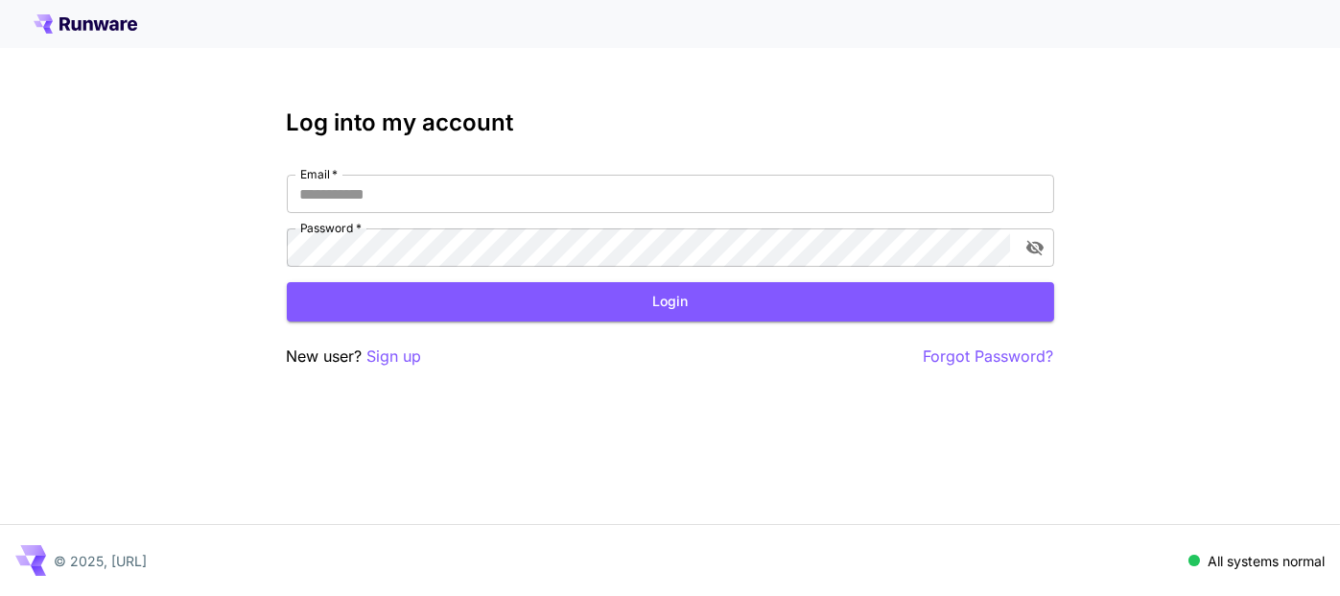
type input "**********"
click at [530, 321] on div "**********" at bounding box center [671, 238] width 768 height 259
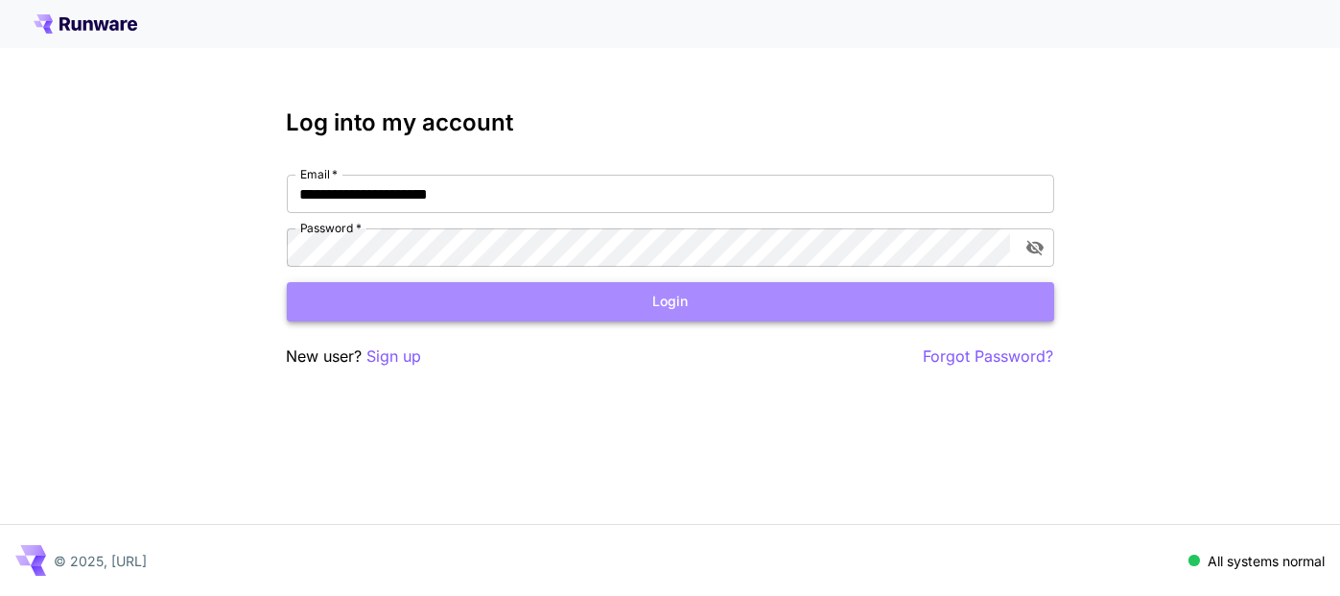
click at [547, 311] on button "Login" at bounding box center [671, 301] width 768 height 39
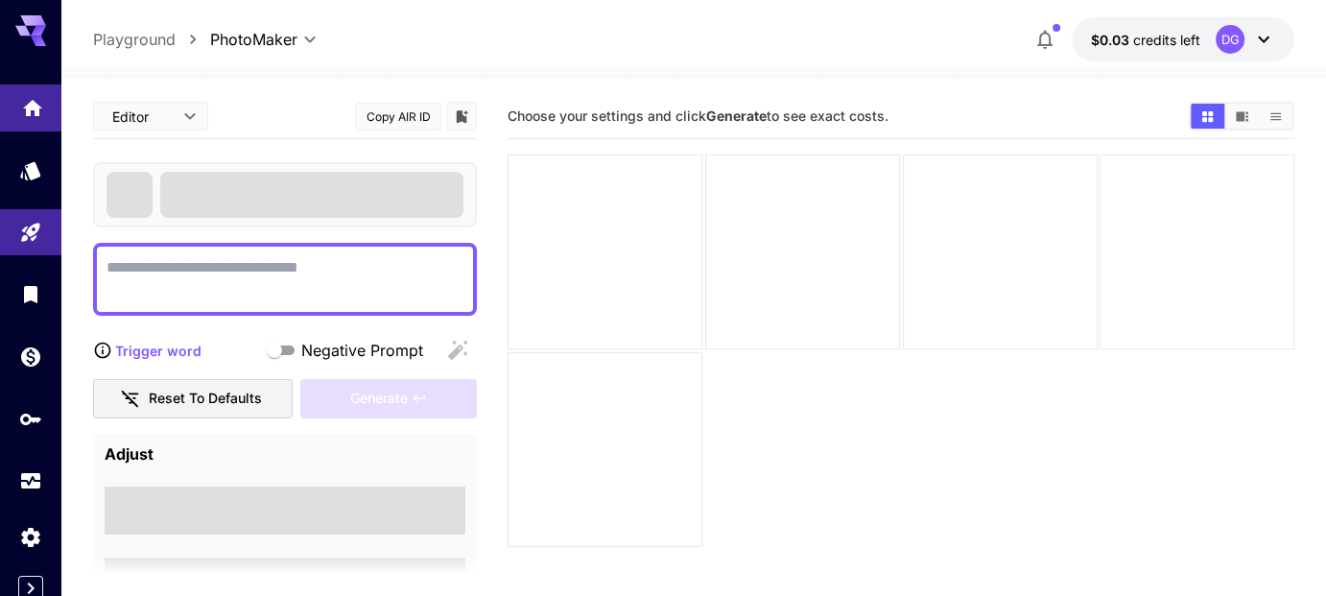
click at [24, 126] on link at bounding box center [30, 107] width 61 height 47
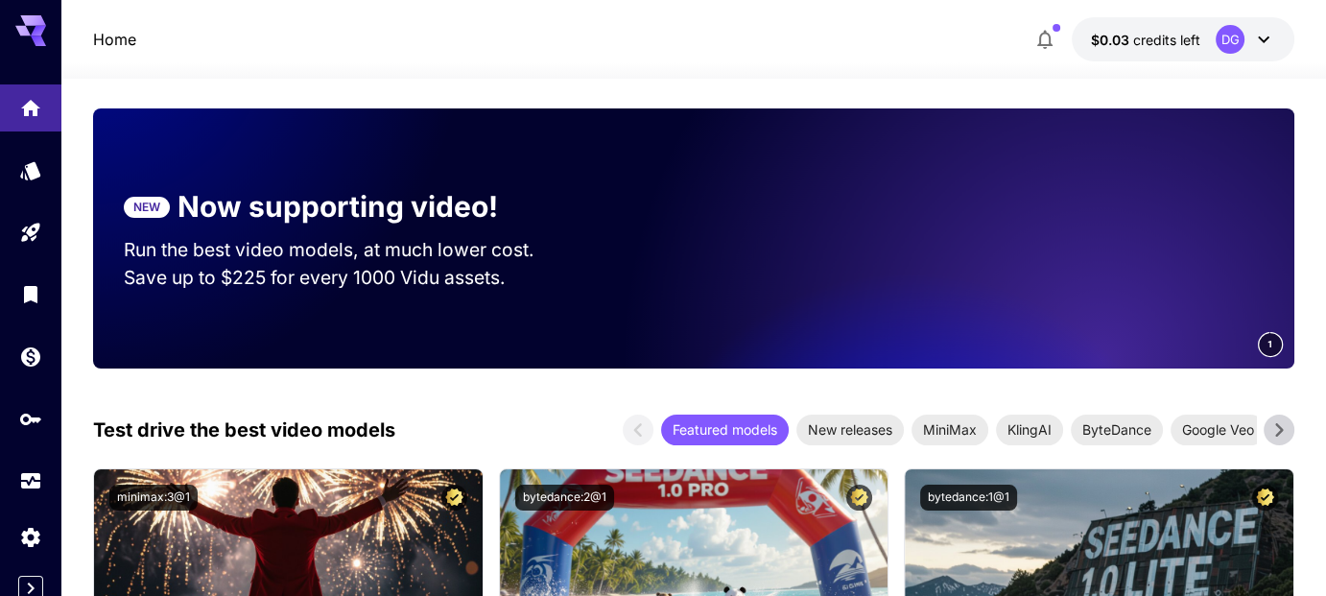
click at [772, 111] on video at bounding box center [1025, 238] width 537 height 260
click at [495, 175] on section "NEW Now supporting video! Run the best video models, at much lower cost. Save u…" at bounding box center [347, 238] width 508 height 168
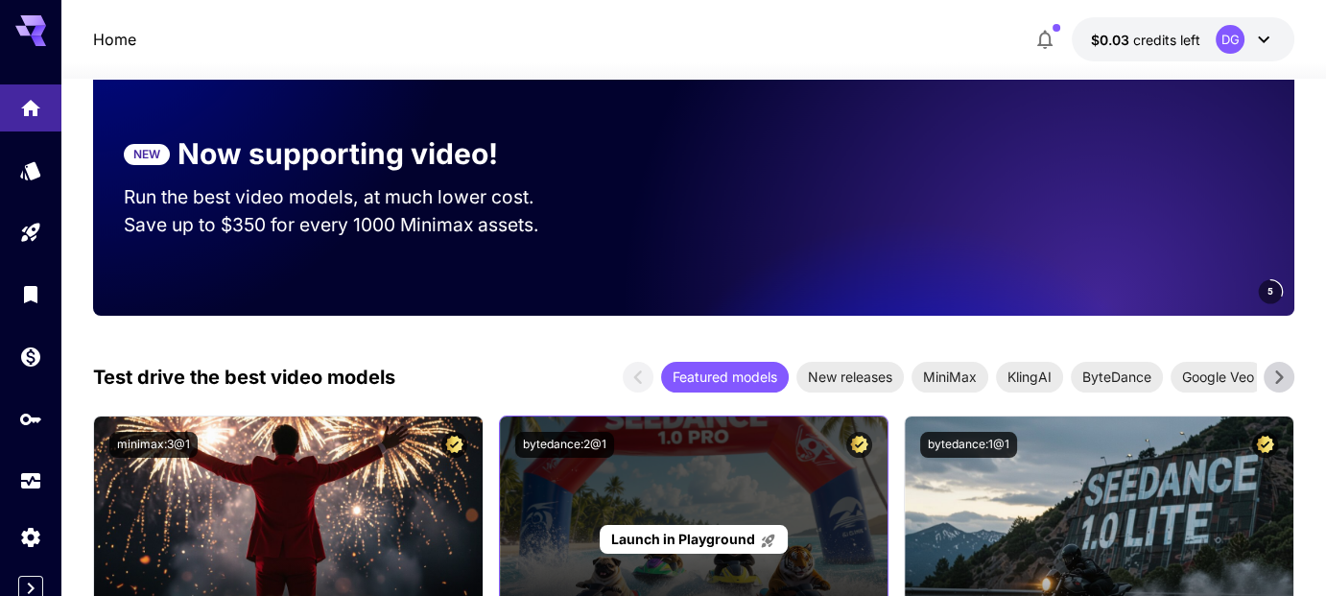
scroll to position [178, 0]
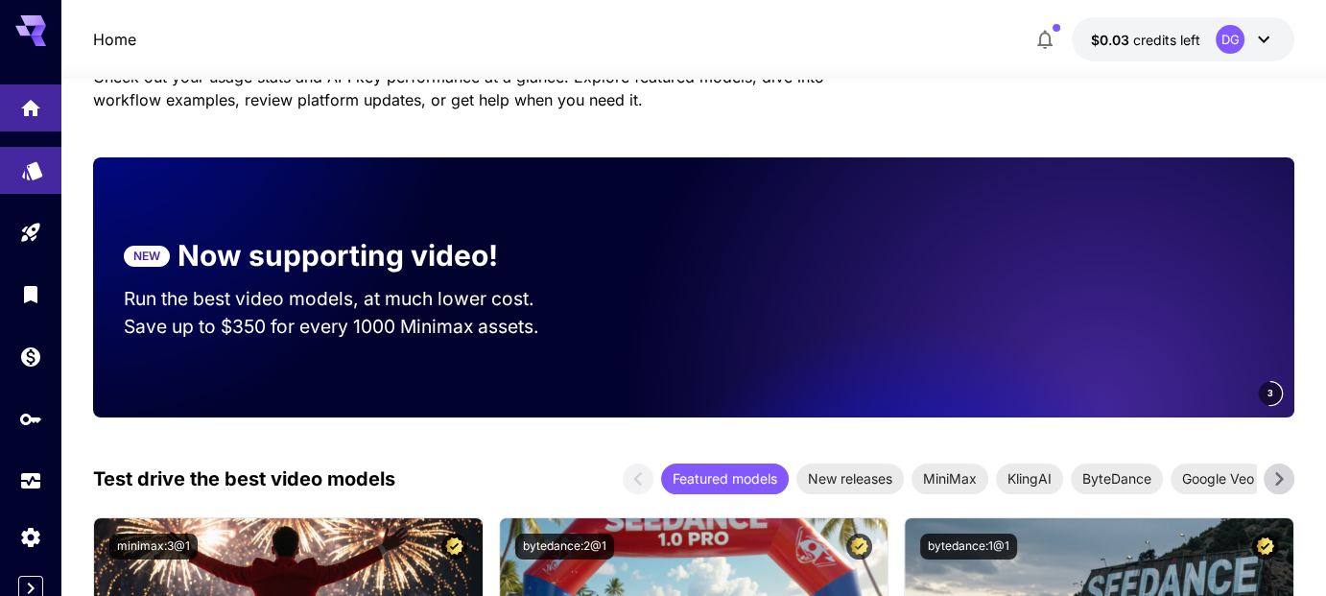
click at [39, 152] on link at bounding box center [30, 170] width 61 height 47
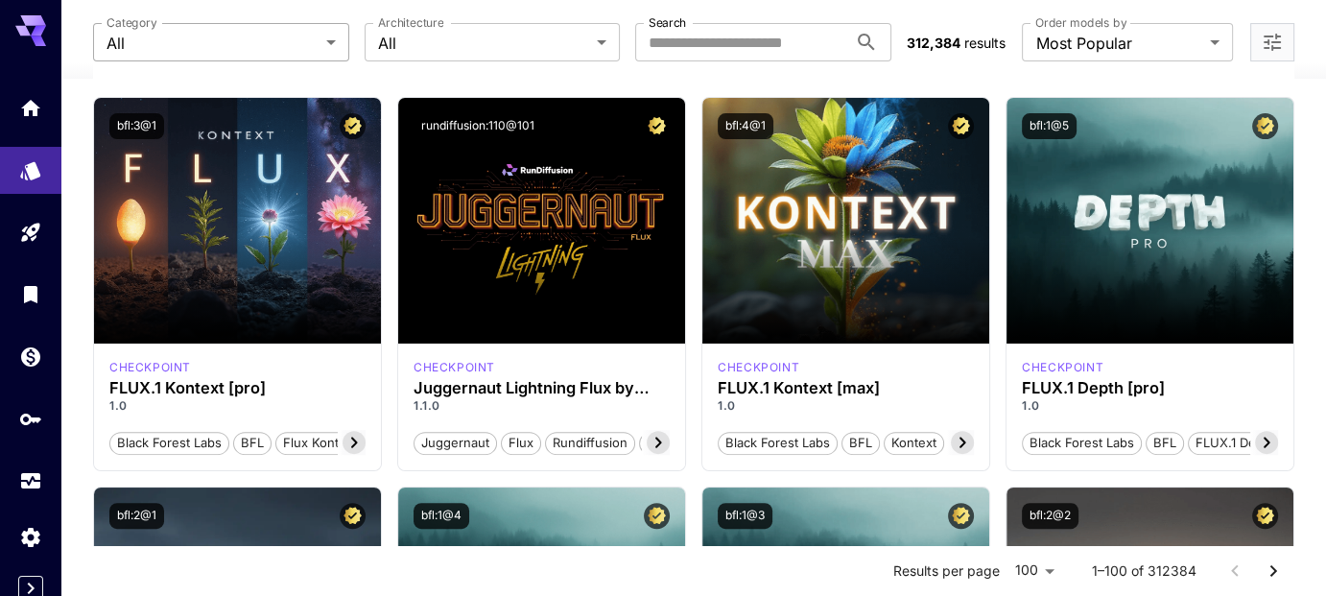
scroll to position [570, 0]
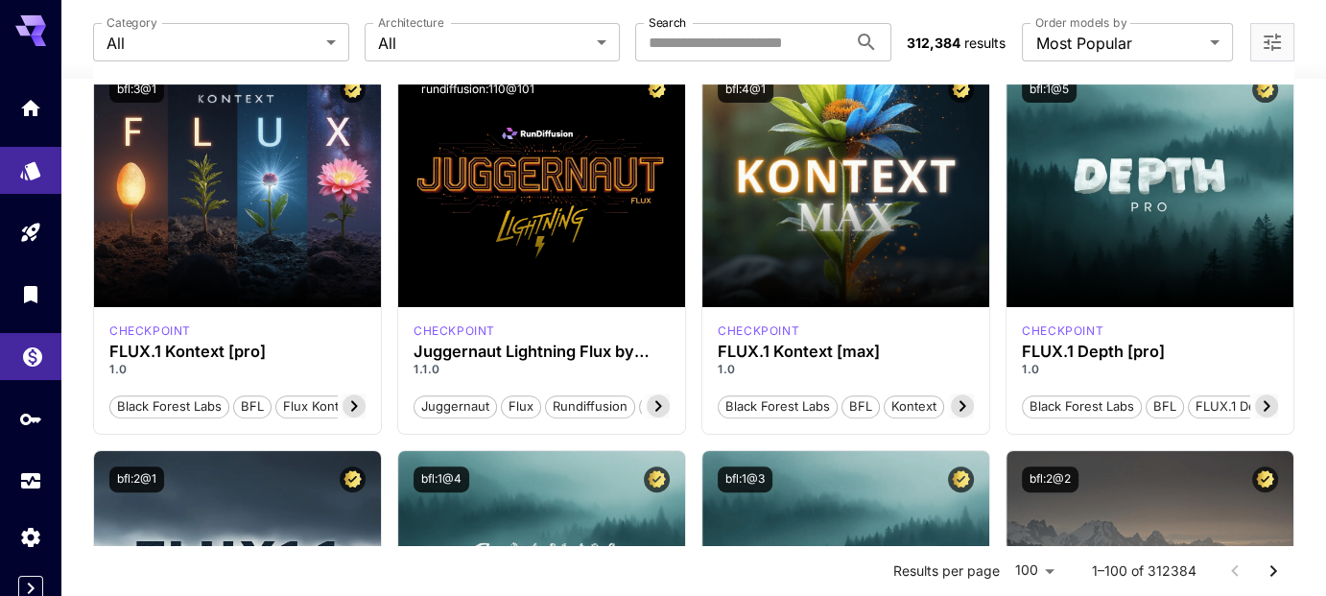
click at [33, 338] on link at bounding box center [30, 356] width 61 height 47
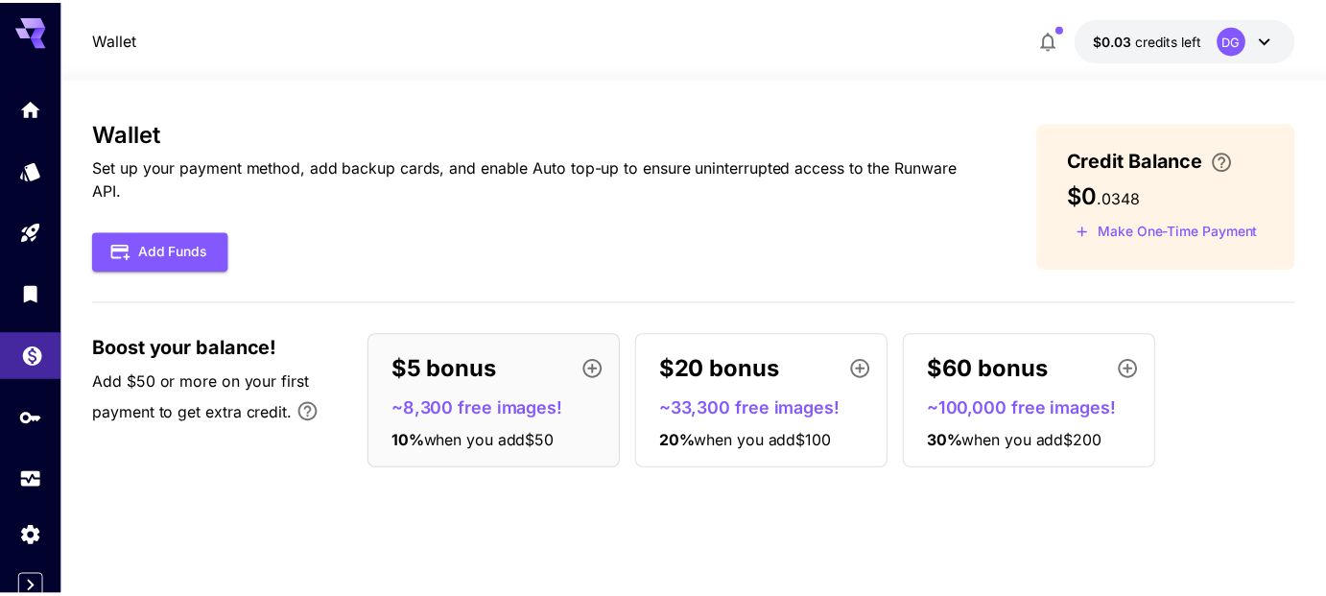
scroll to position [8, 0]
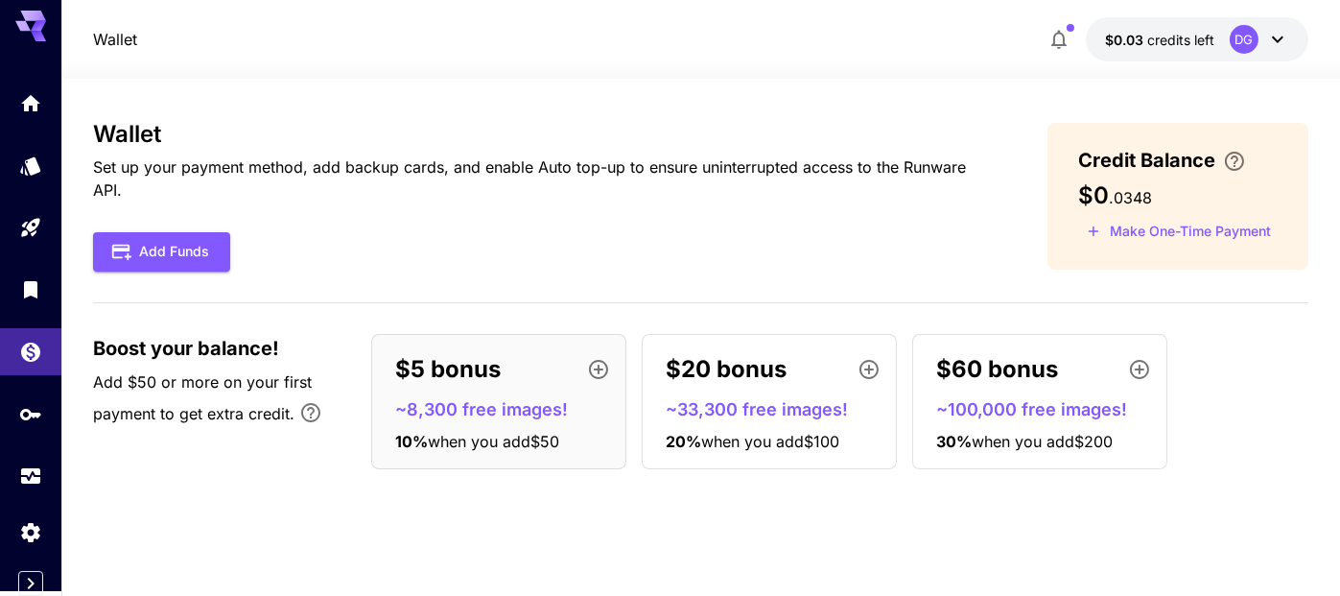
click at [0, 134] on div at bounding box center [30, 289] width 61 height 419
click at [37, 572] on icon "Expand sidebar" at bounding box center [30, 583] width 23 height 23
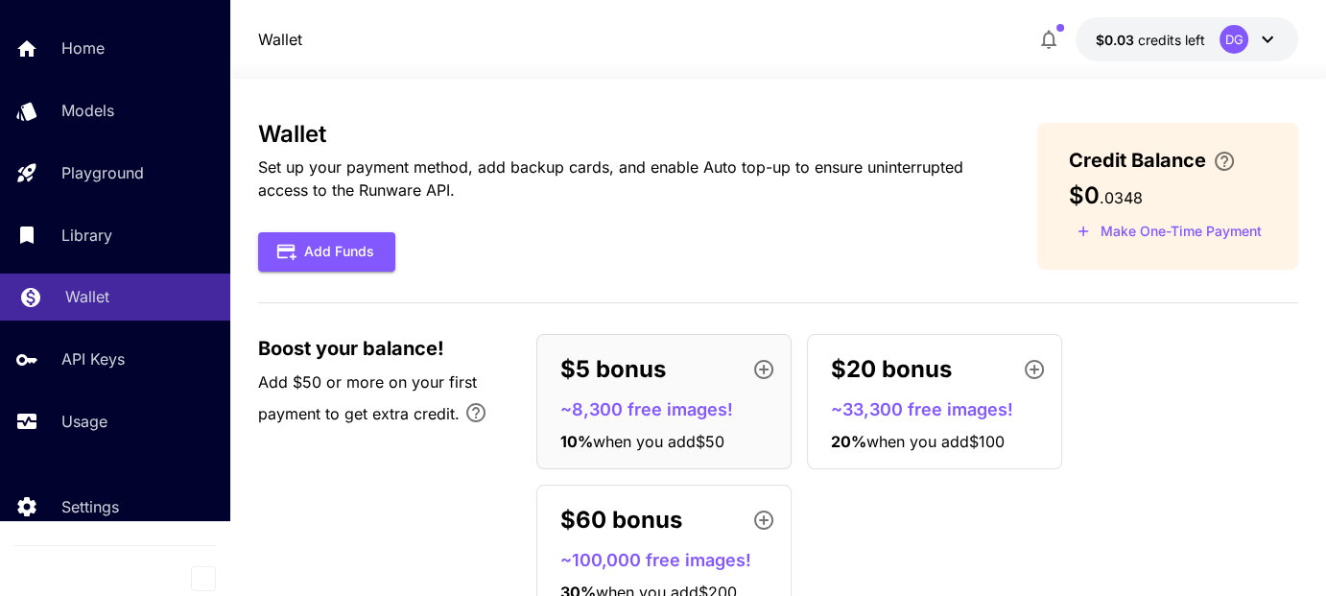
scroll to position [0, 0]
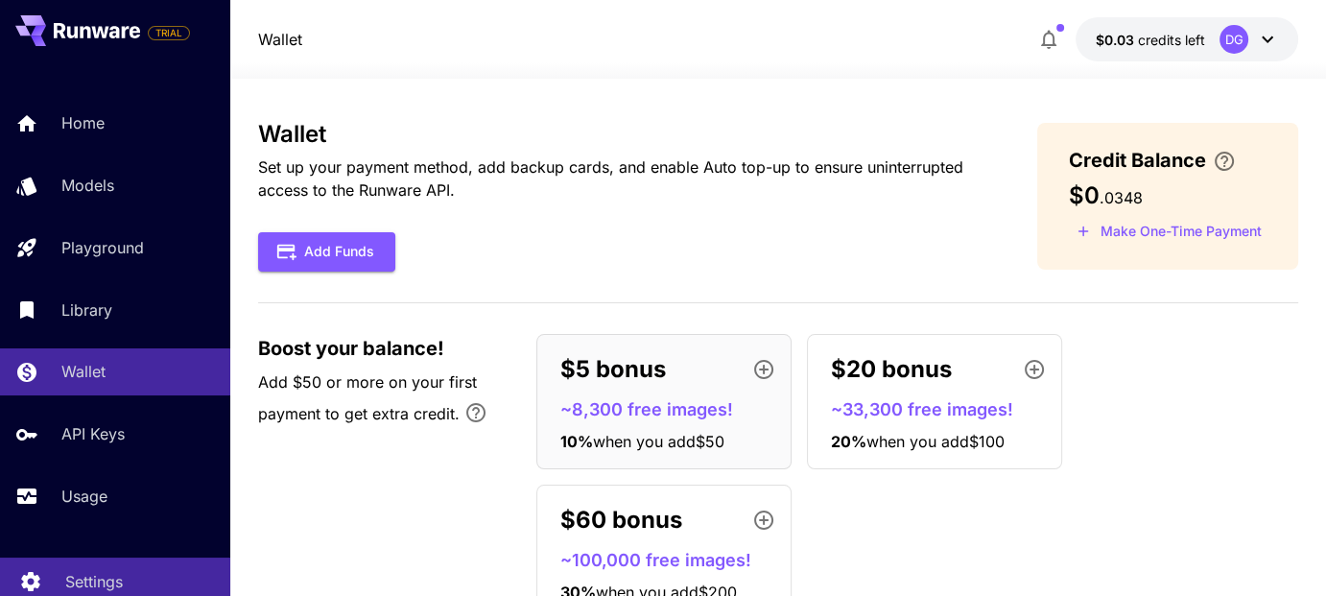
click at [157, 575] on div "Settings" at bounding box center [140, 581] width 150 height 23
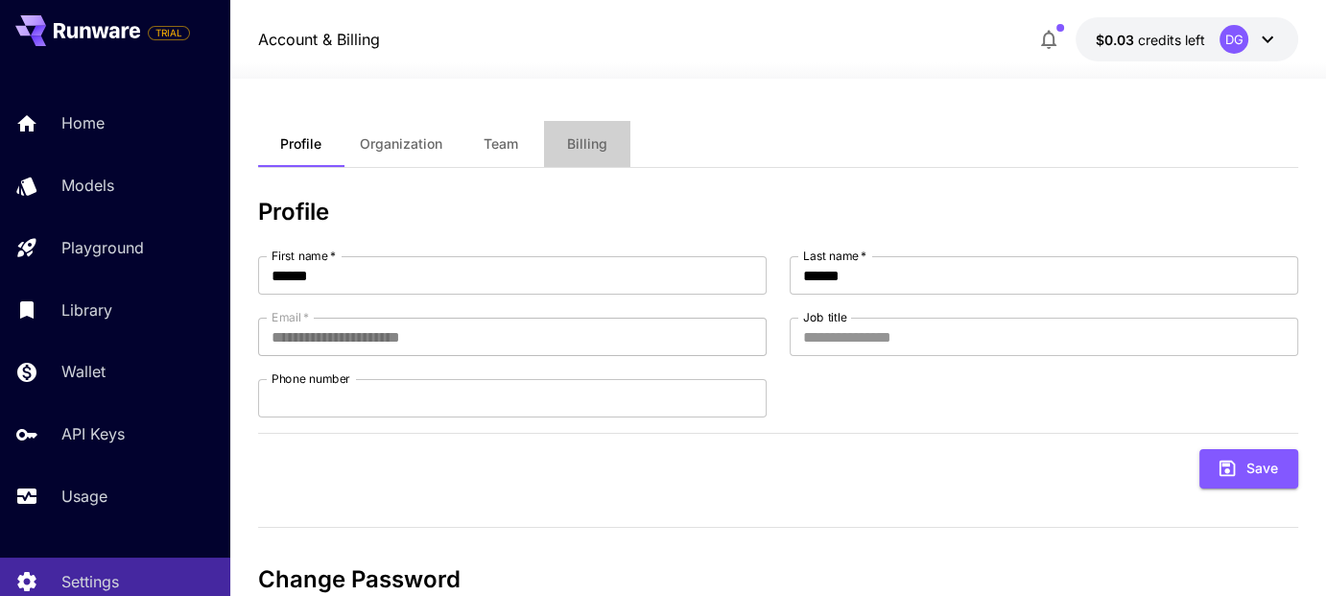
click at [572, 159] on button "Billing" at bounding box center [587, 144] width 86 height 46
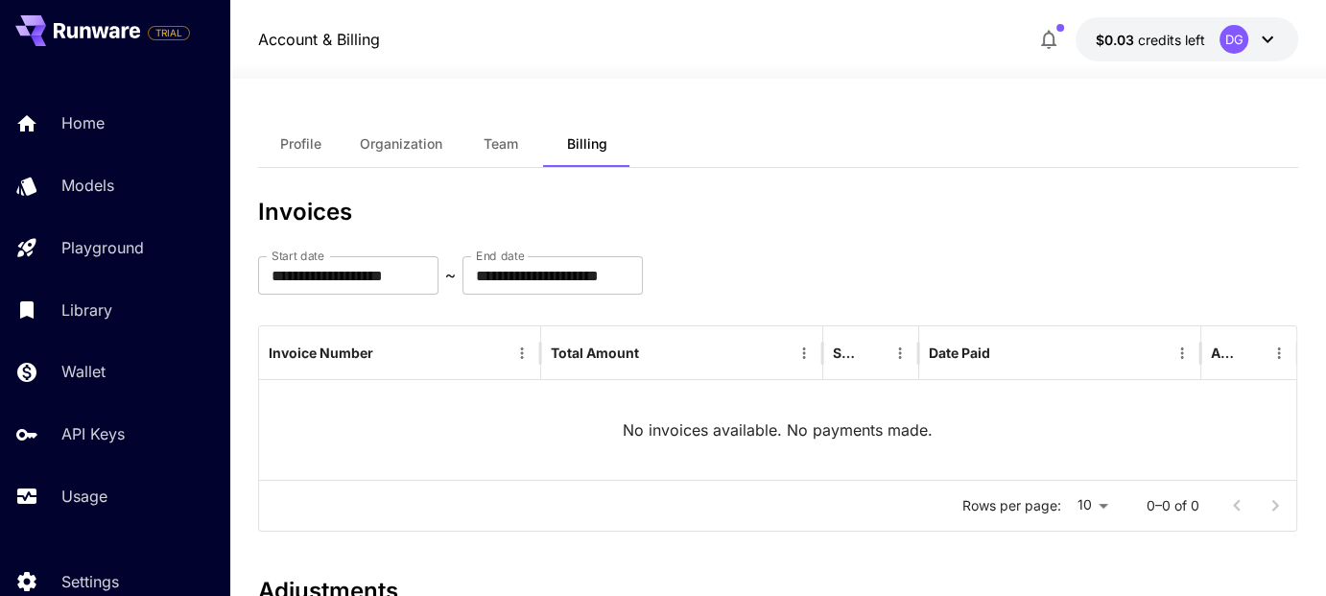
click at [1212, 37] on button "$0.03 credits left DG" at bounding box center [1186, 39] width 223 height 44
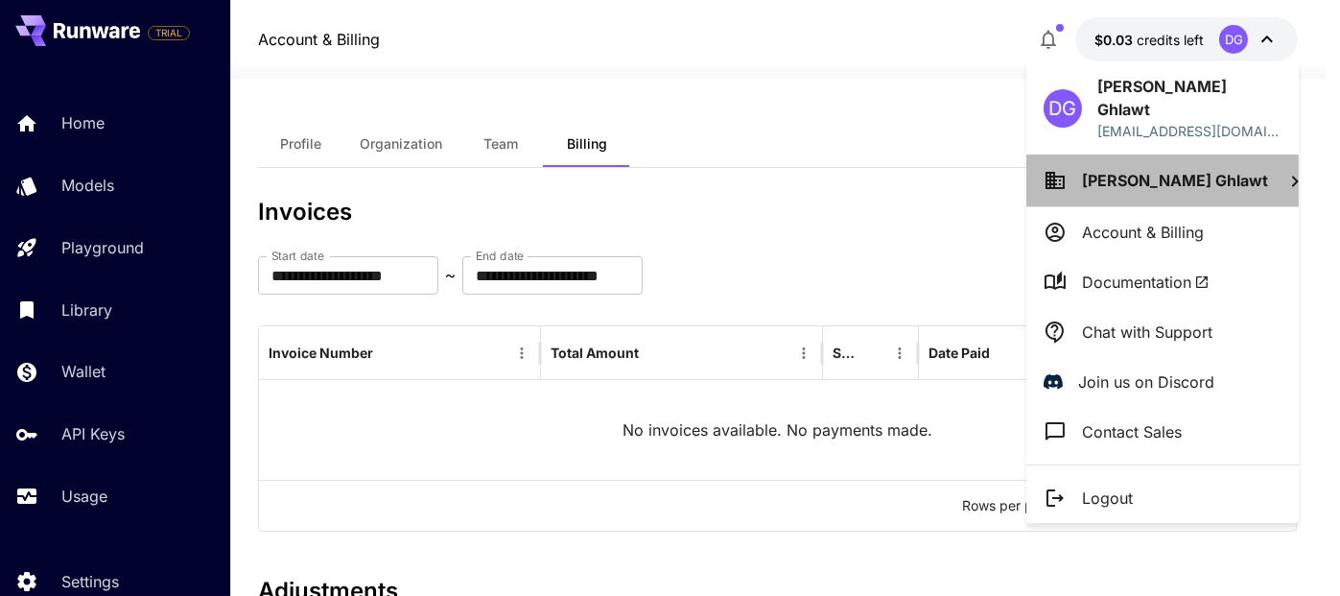
click at [1139, 168] on li "Dipesh Ghlawt" at bounding box center [1163, 180] width 272 height 52
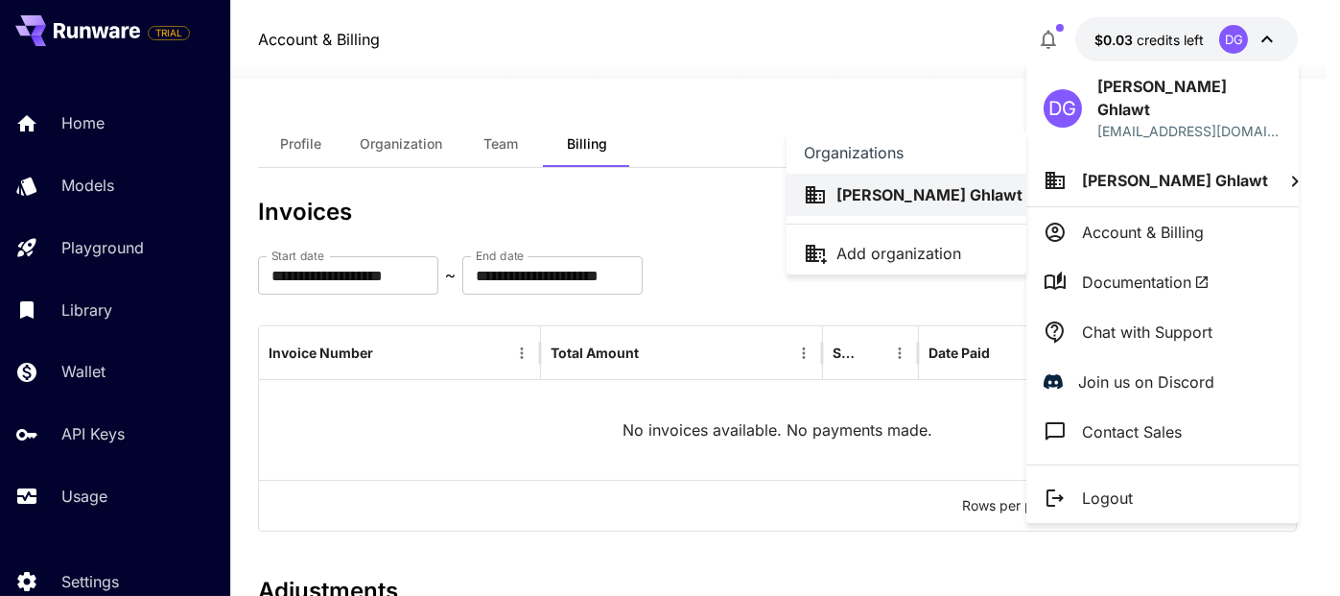
click at [1136, 231] on div at bounding box center [670, 298] width 1340 height 596
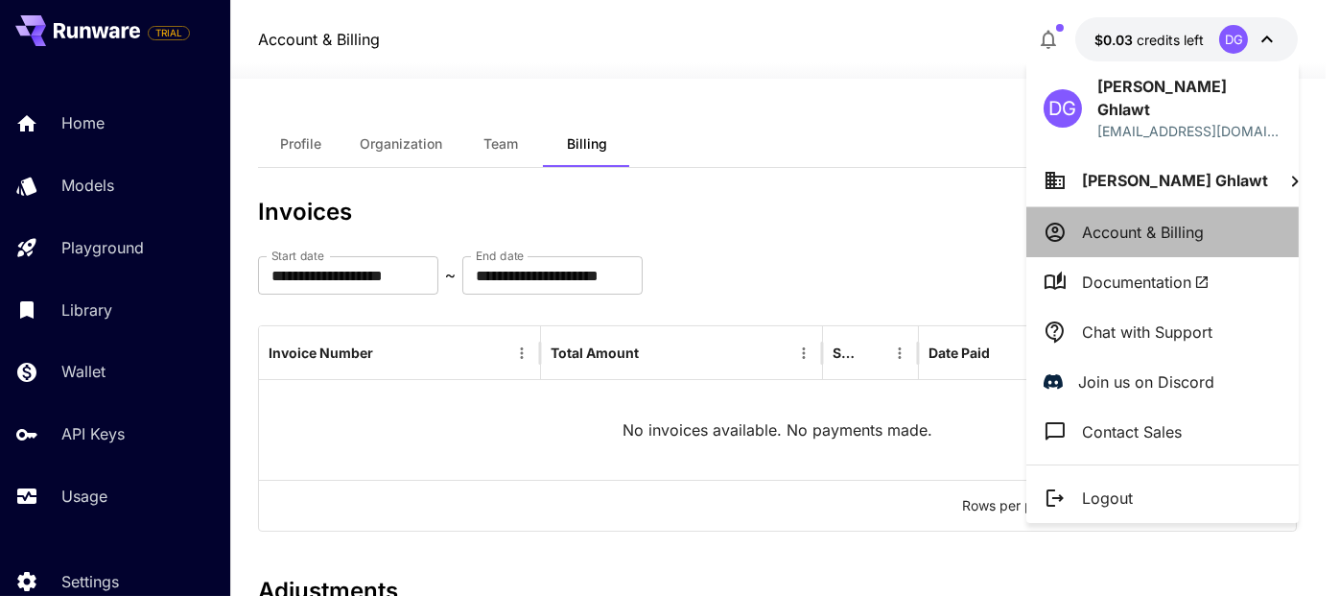
click at [1136, 226] on li "Account & Billing" at bounding box center [1163, 232] width 272 height 50
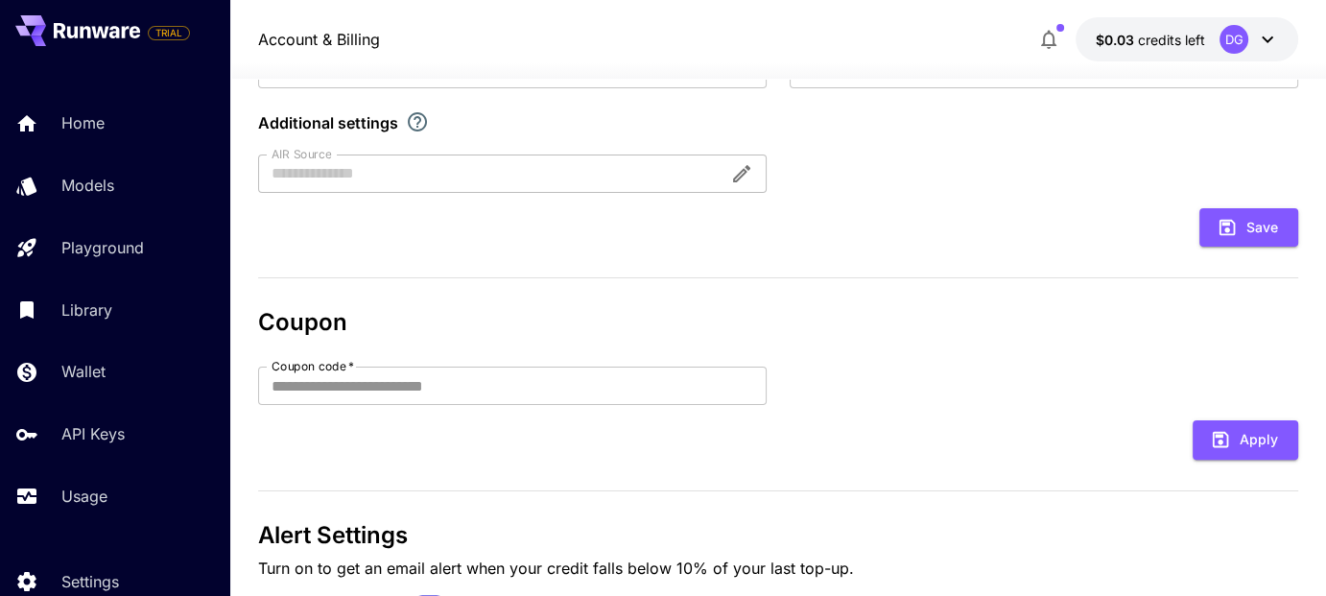
scroll to position [575, 0]
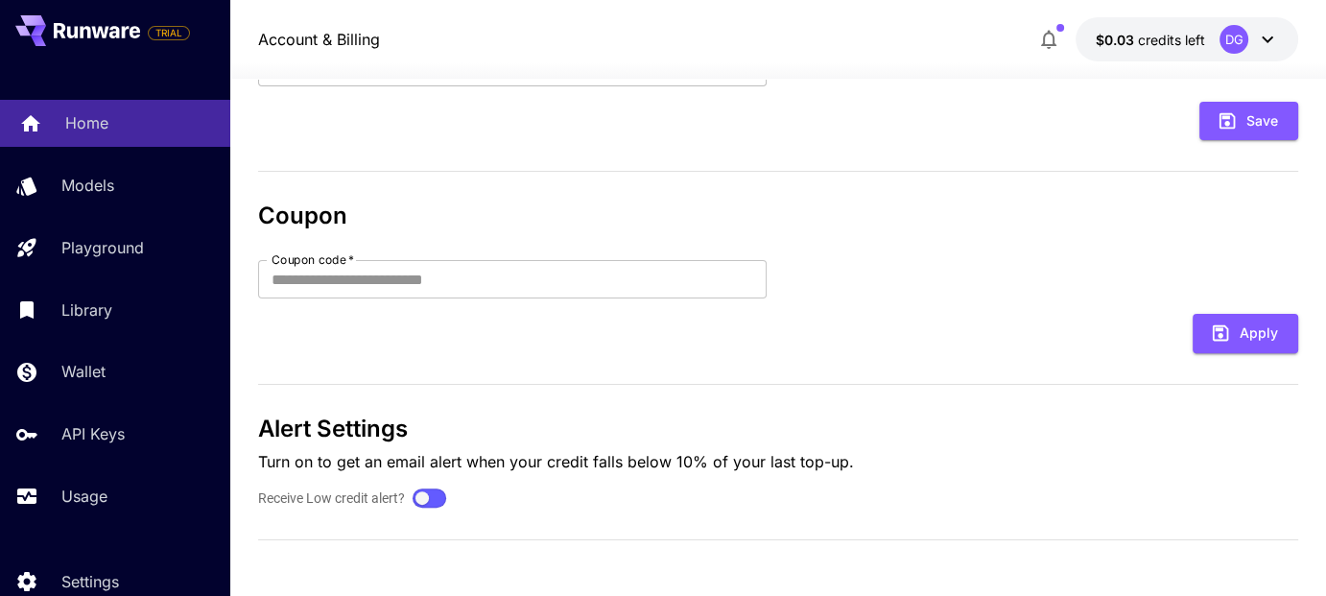
click at [190, 134] on link "Home" at bounding box center [115, 123] width 230 height 47
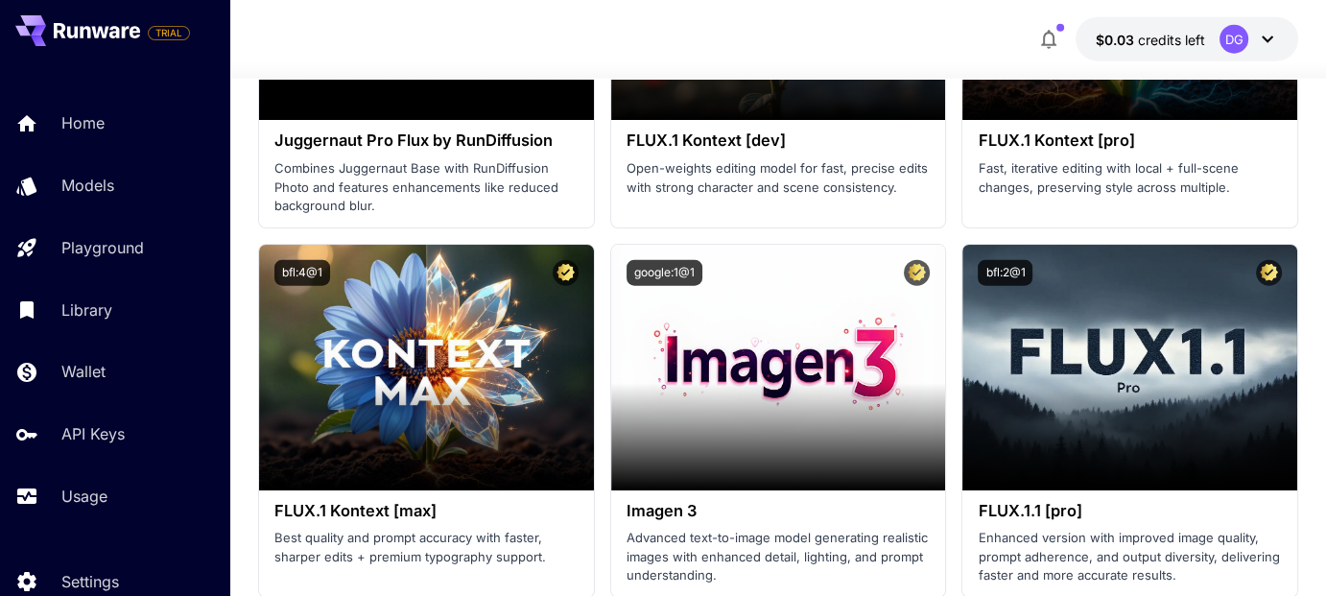
scroll to position [4595, 0]
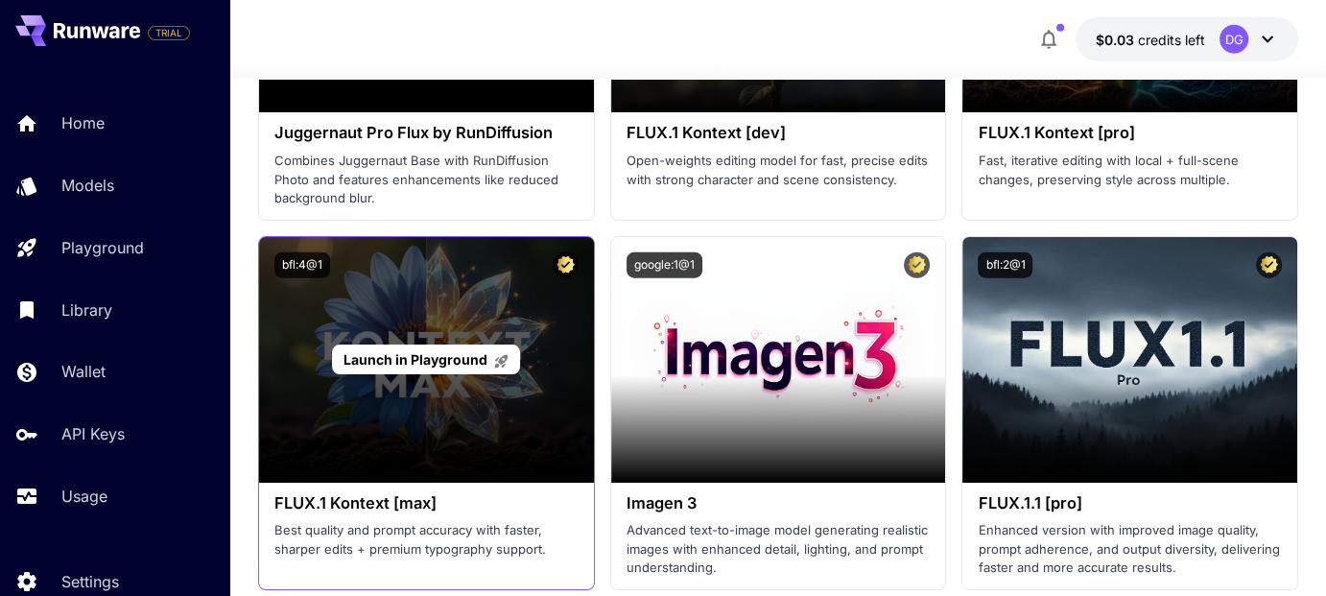
click at [445, 406] on div "Launch in Playground" at bounding box center [426, 360] width 335 height 246
click at [478, 357] on span "Launch in Playground" at bounding box center [415, 359] width 144 height 16
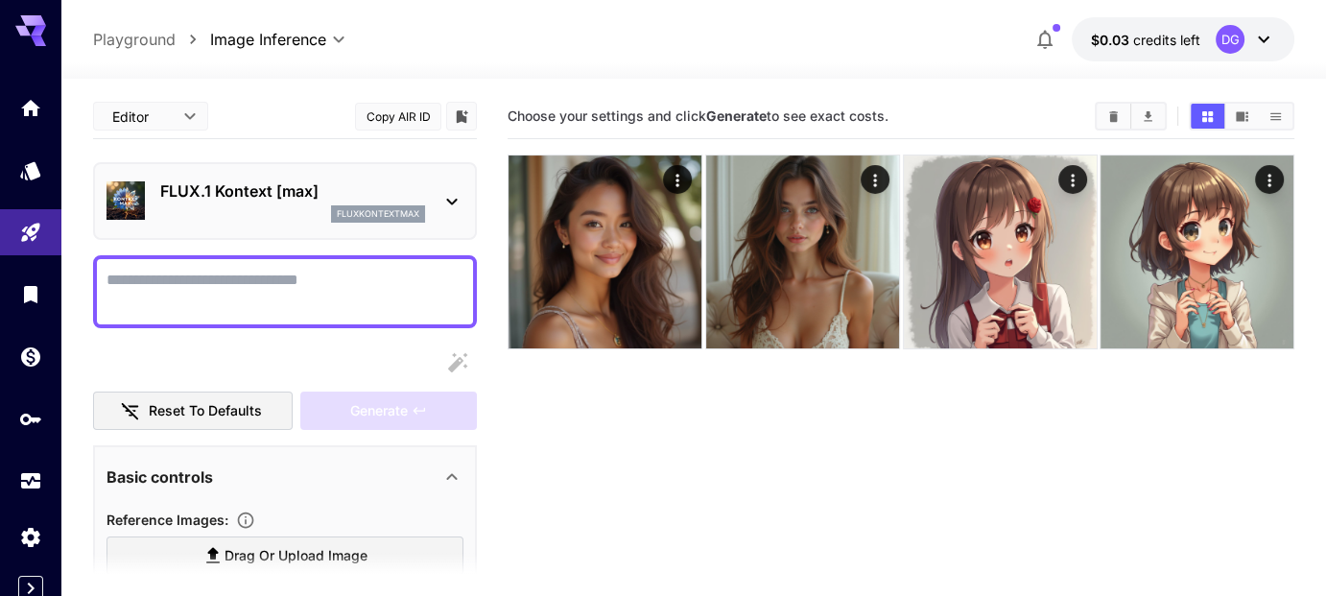
click at [381, 298] on textarea "Display cost in response" at bounding box center [284, 292] width 357 height 46
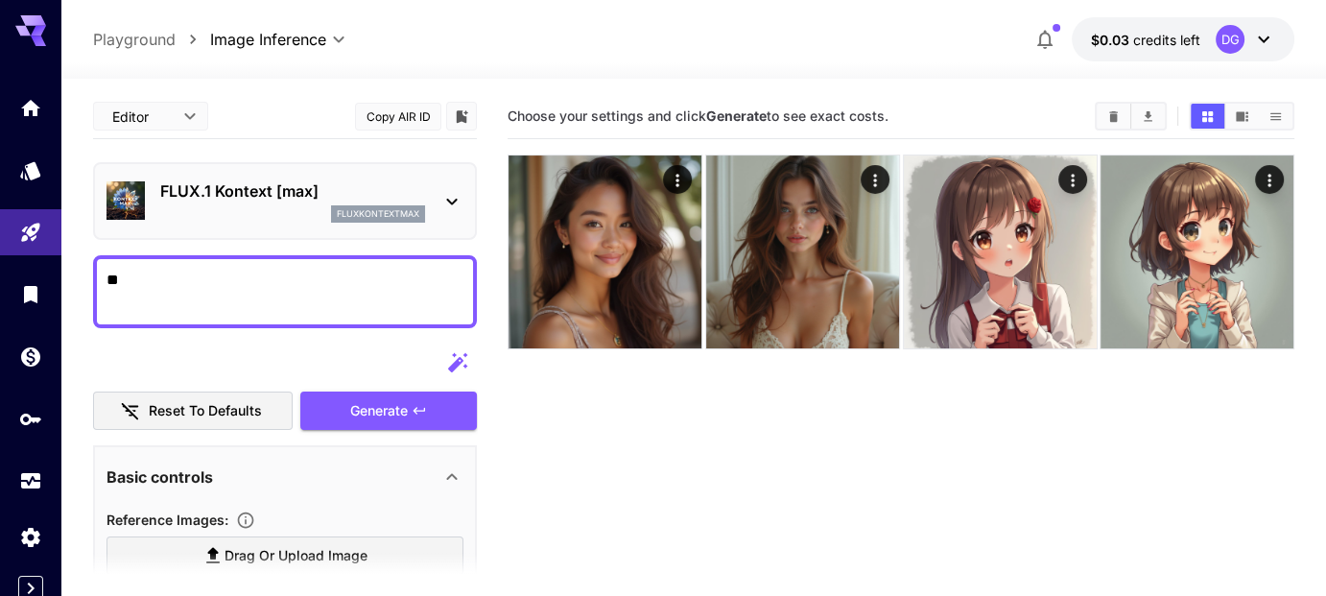
type textarea "*"
type textarea "**********"
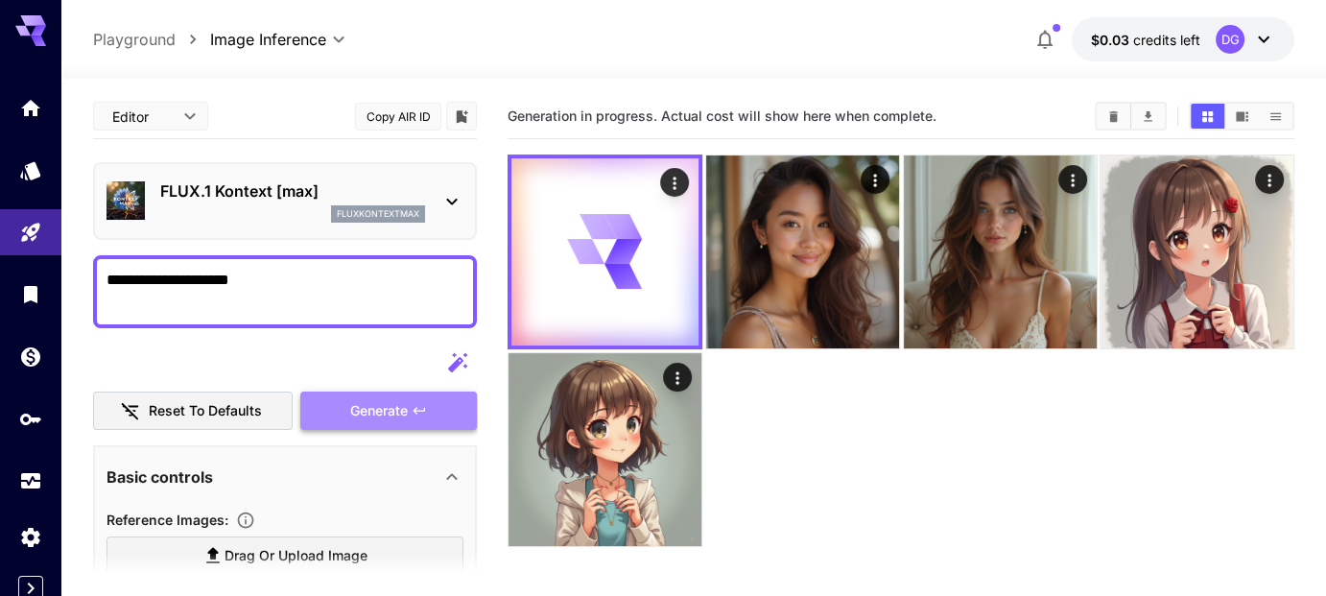
click at [401, 406] on span "Generate" at bounding box center [379, 411] width 58 height 24
click at [451, 197] on icon at bounding box center [451, 201] width 23 height 23
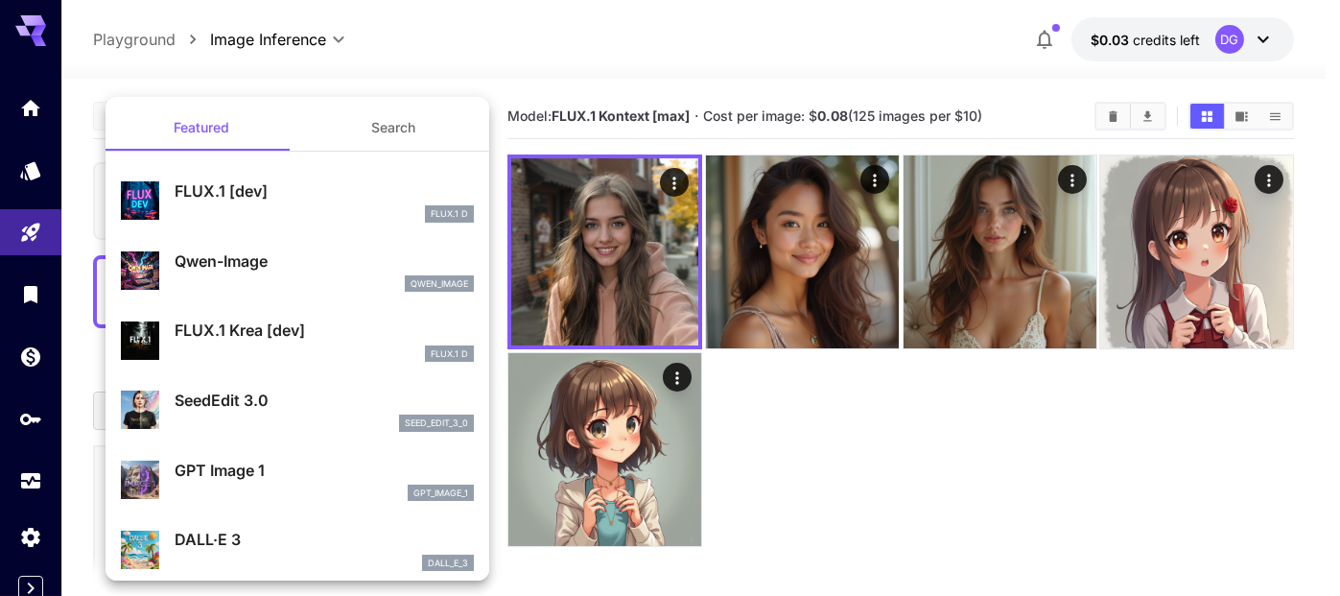
click at [845, 413] on div at bounding box center [670, 298] width 1340 height 596
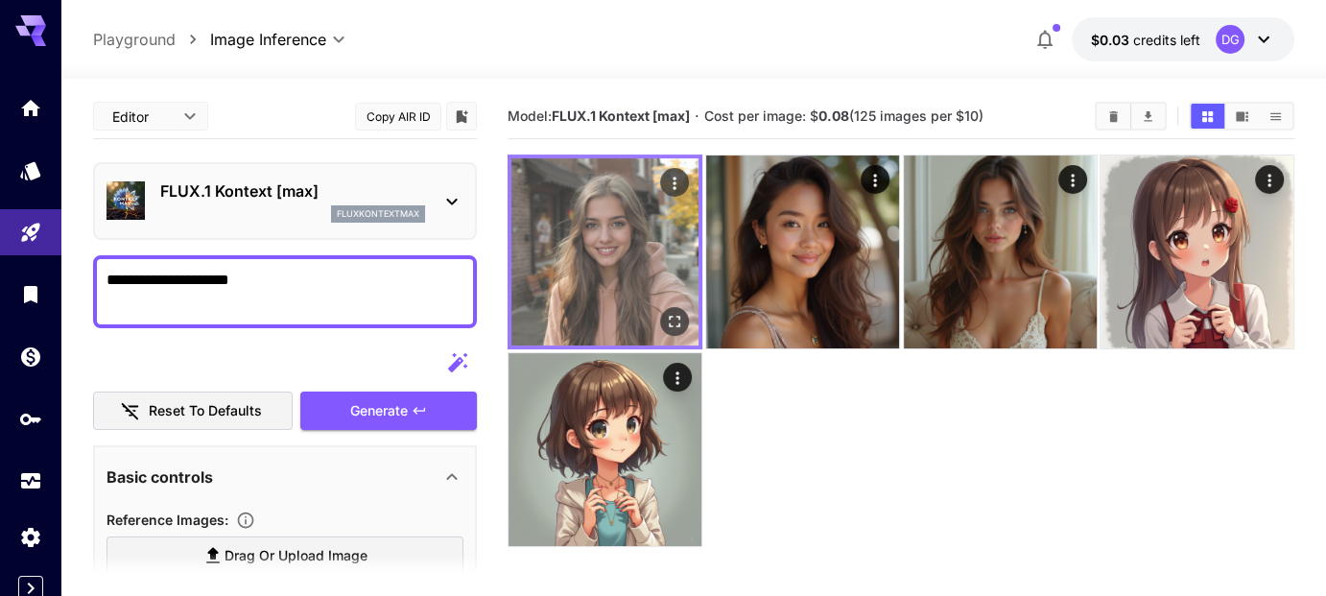
click at [650, 308] on img at bounding box center [604, 251] width 187 height 187
click at [678, 331] on button "Open in fullscreen" at bounding box center [674, 321] width 29 height 29
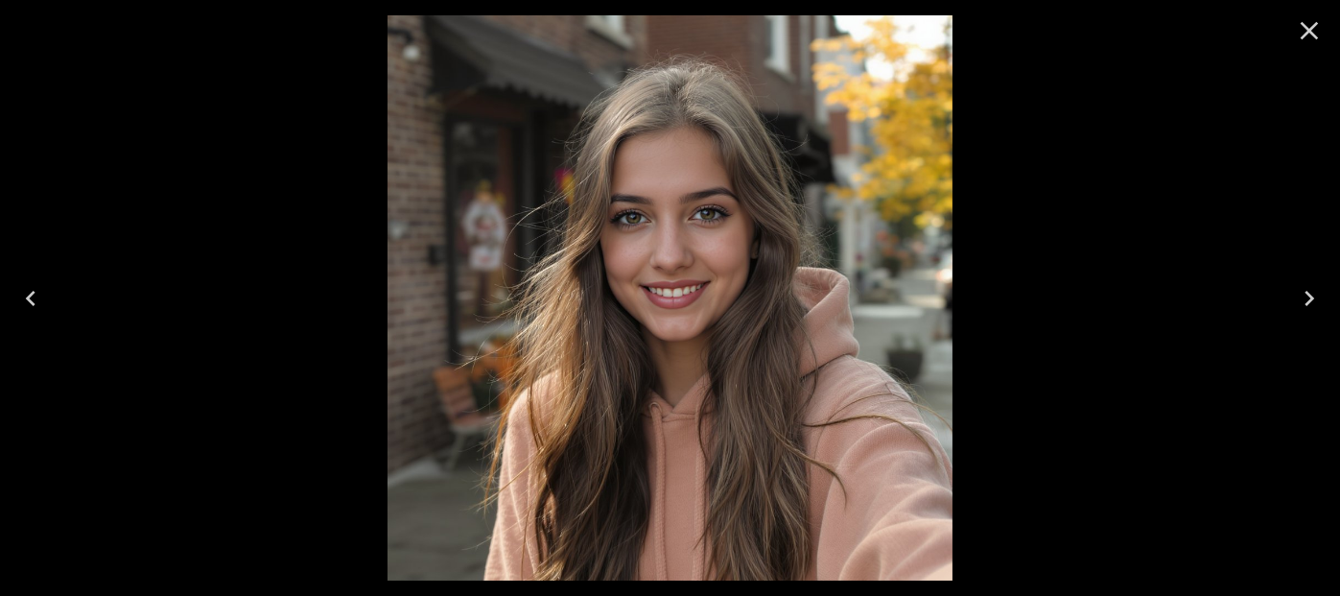
click at [1316, 27] on icon "Close" at bounding box center [1309, 30] width 31 height 31
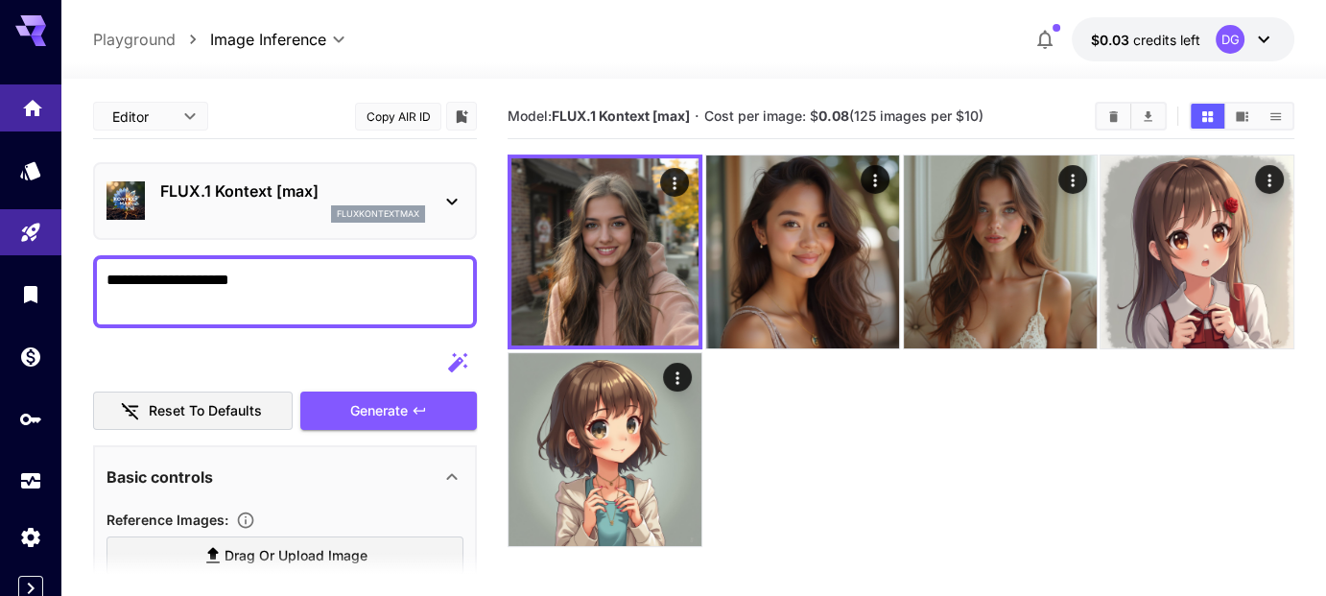
click at [1, 121] on link at bounding box center [30, 107] width 61 height 47
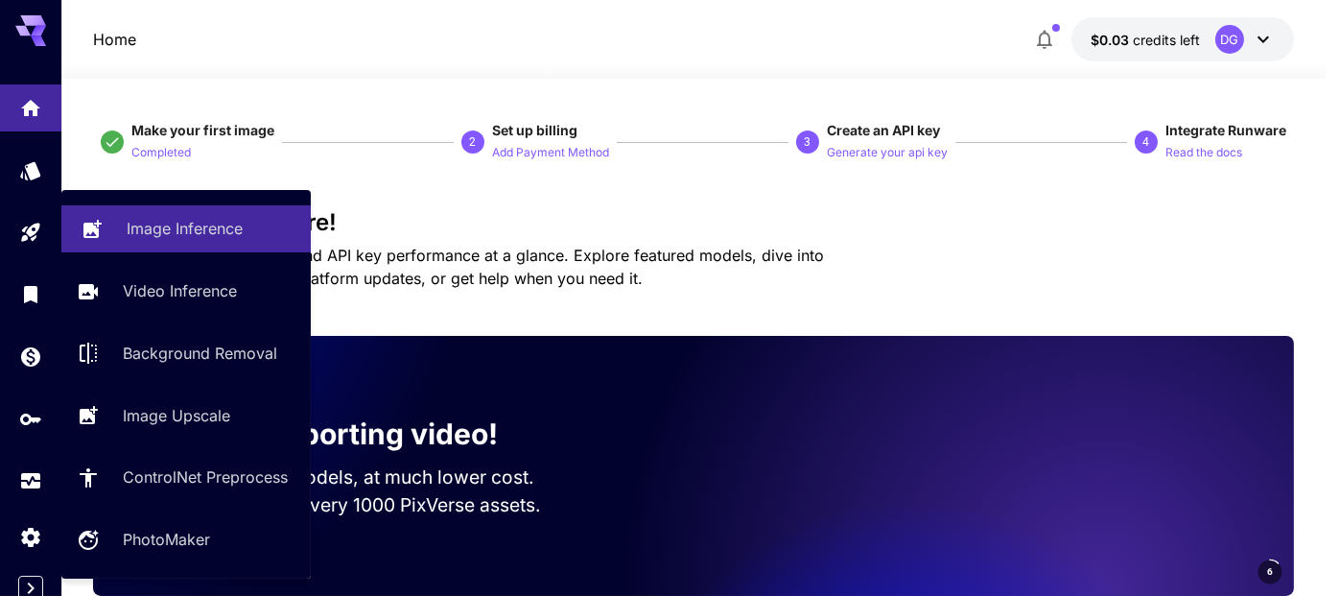
click at [212, 233] on p "Image Inference" at bounding box center [185, 228] width 116 height 23
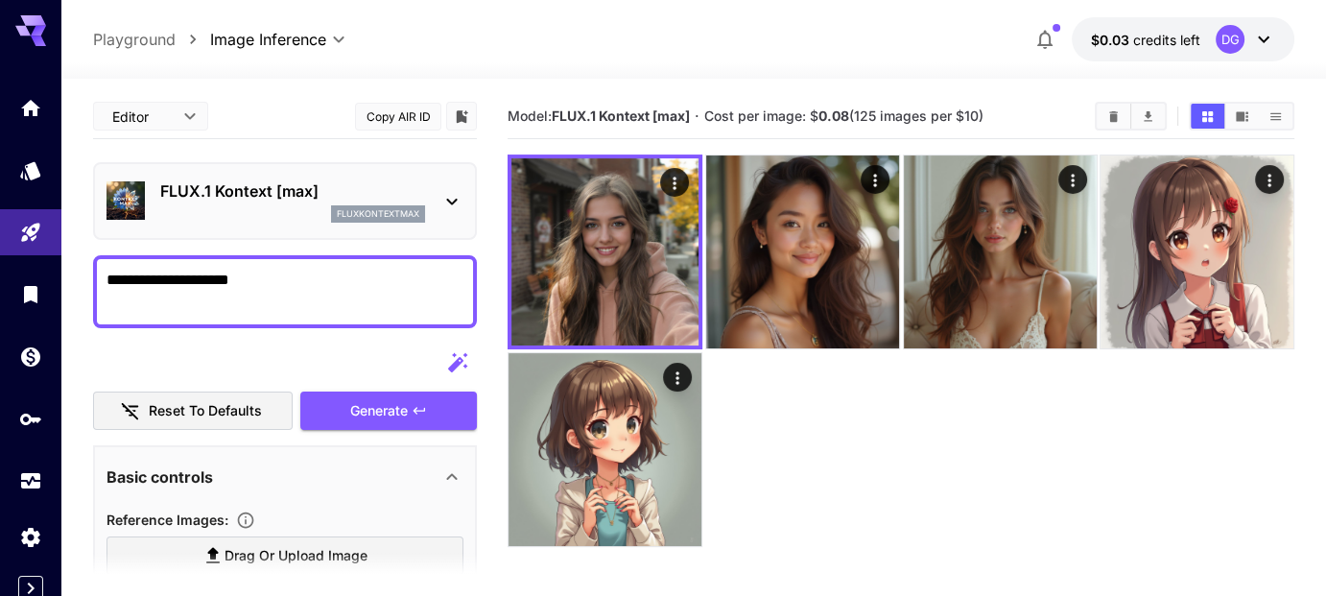
click at [267, 205] on div "fluxkontextmax" at bounding box center [292, 213] width 265 height 17
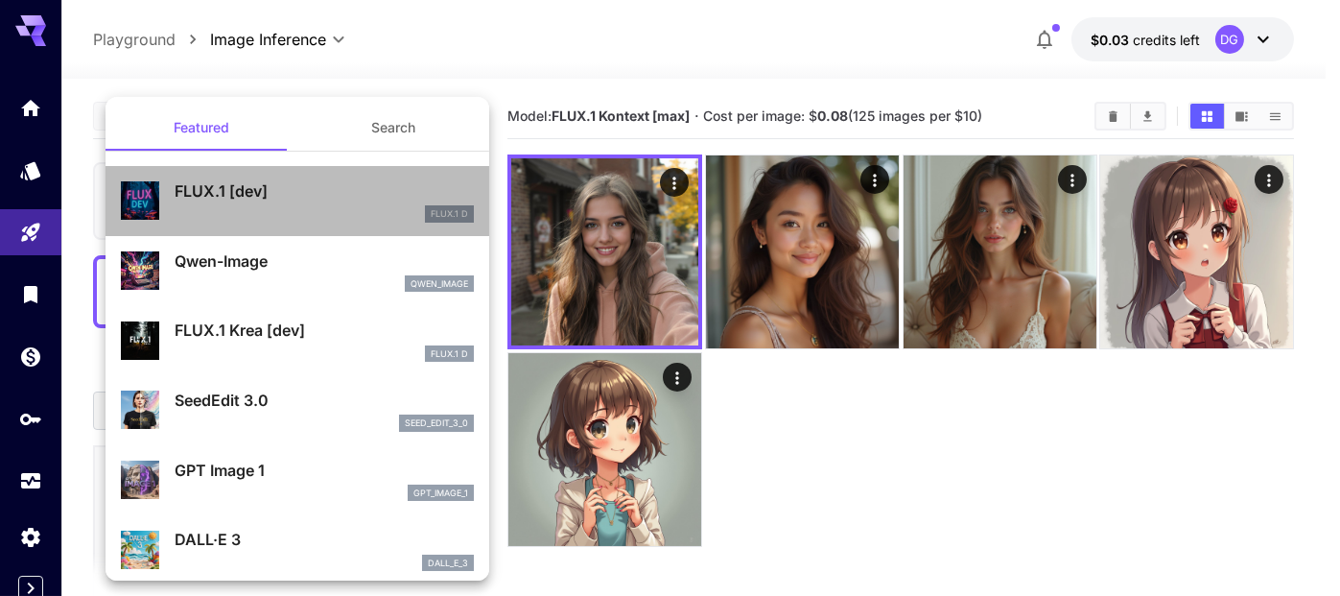
click at [316, 211] on div "FLUX.1 D" at bounding box center [324, 213] width 299 height 17
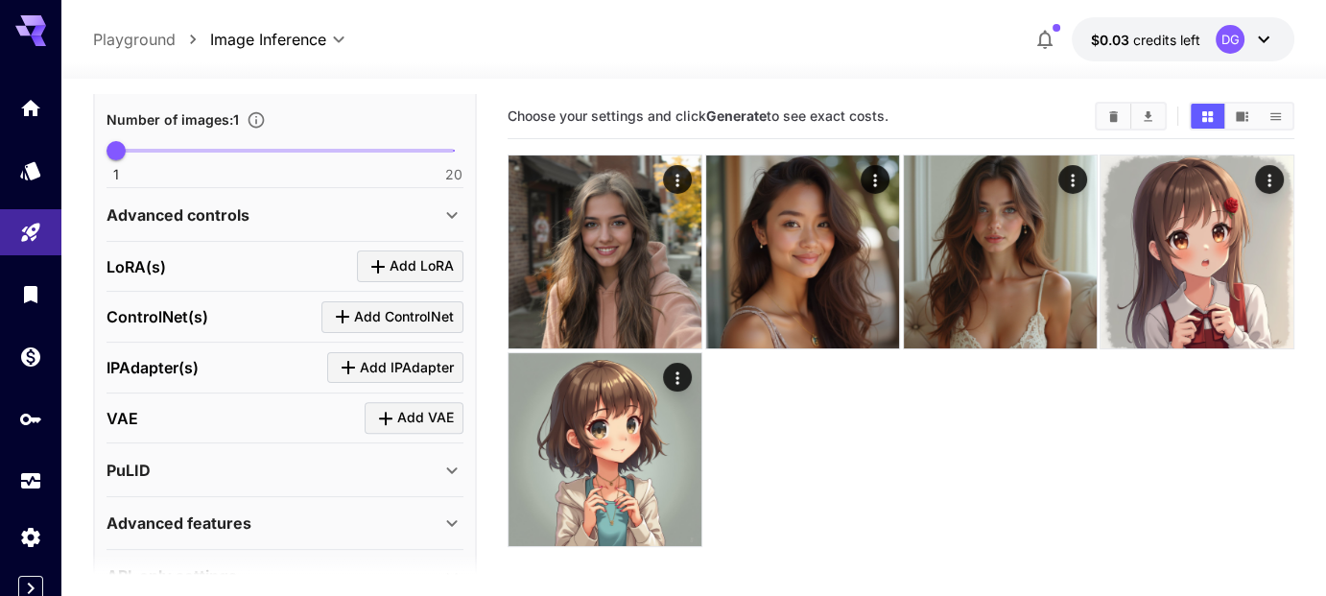
scroll to position [618, 0]
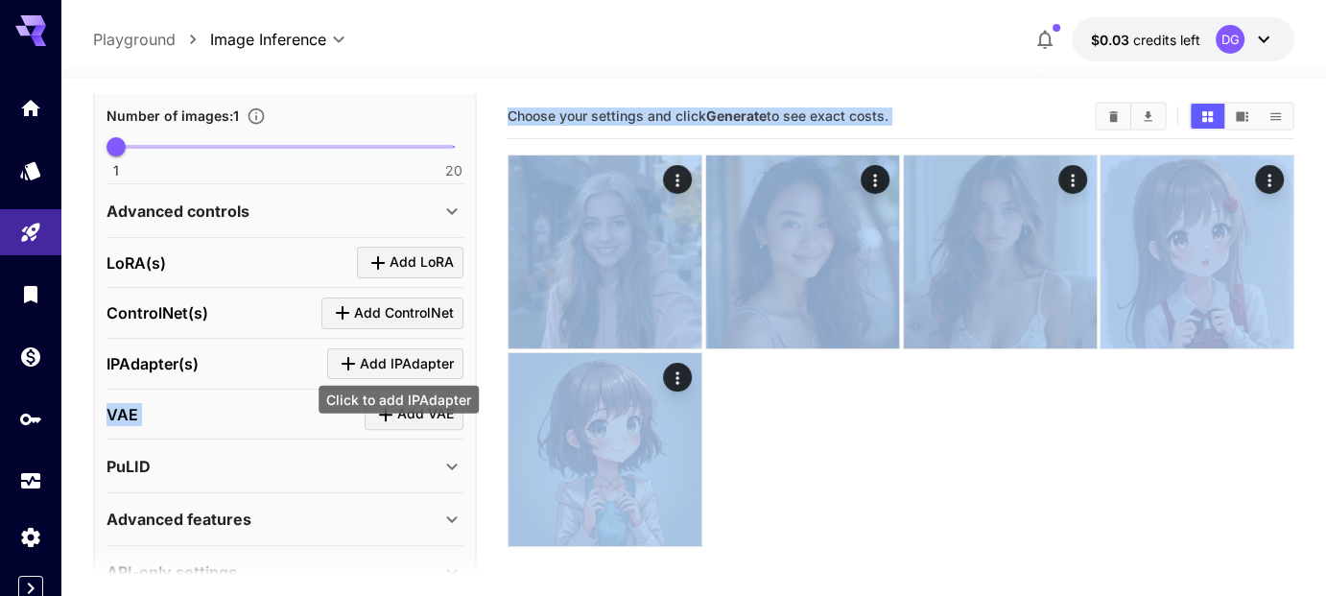
drag, startPoint x: 382, startPoint y: 344, endPoint x: 360, endPoint y: 369, distance: 33.3
click at [360, 369] on body "**********" at bounding box center [663, 373] width 1326 height 747
click at [360, 369] on button "Add IPAdapter" at bounding box center [395, 364] width 136 height 32
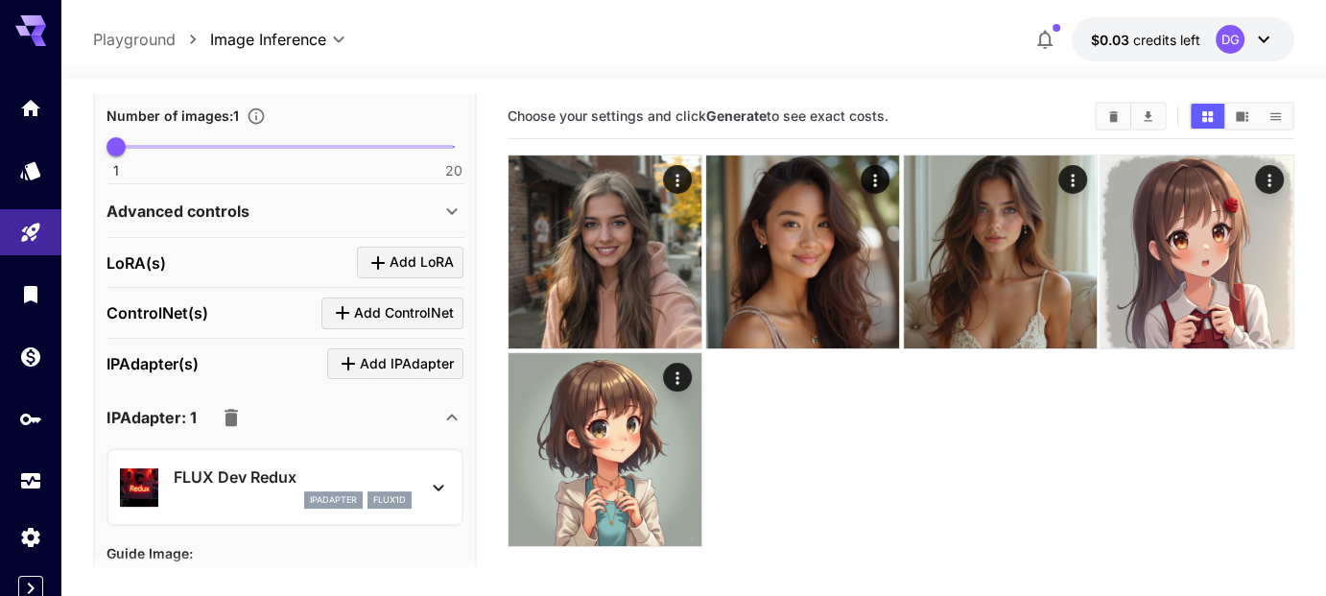
click at [296, 374] on section "IPAdapter(s) Add IPAdapter IPAdapter: 1 FLUX Dev Redux ipAdapter flux1d Guide I…" at bounding box center [284, 559] width 357 height 422
click at [235, 415] on icon "button" at bounding box center [231, 417] width 23 height 23
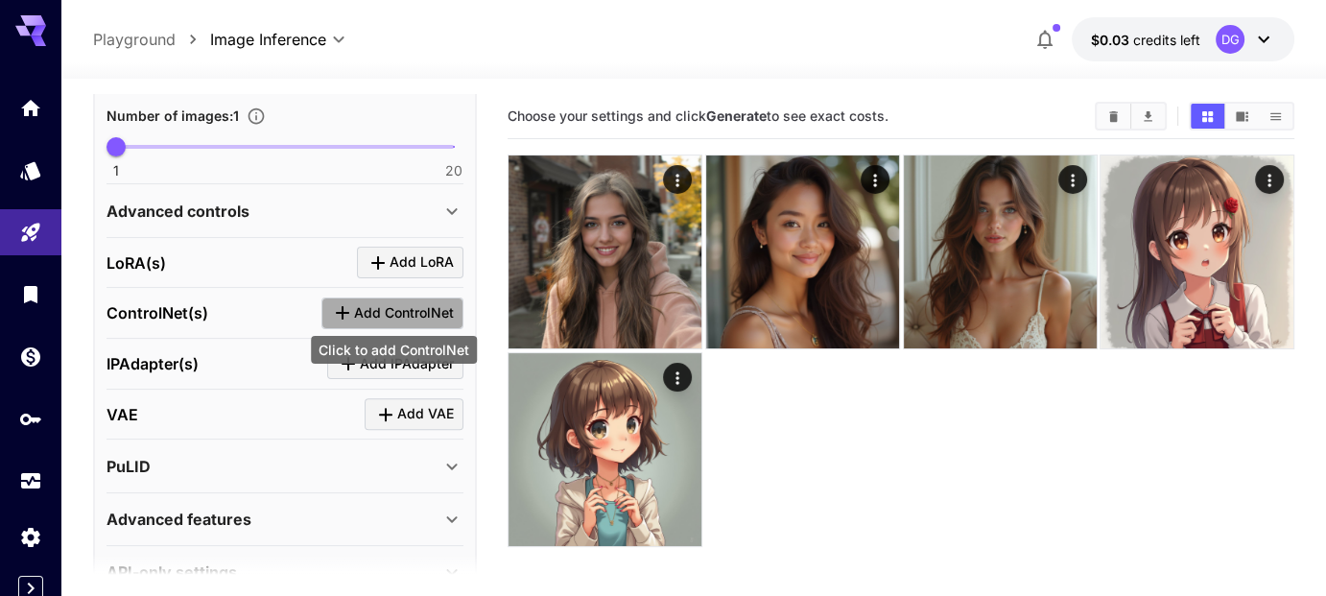
click at [394, 307] on span "Add ControlNet" at bounding box center [404, 313] width 100 height 24
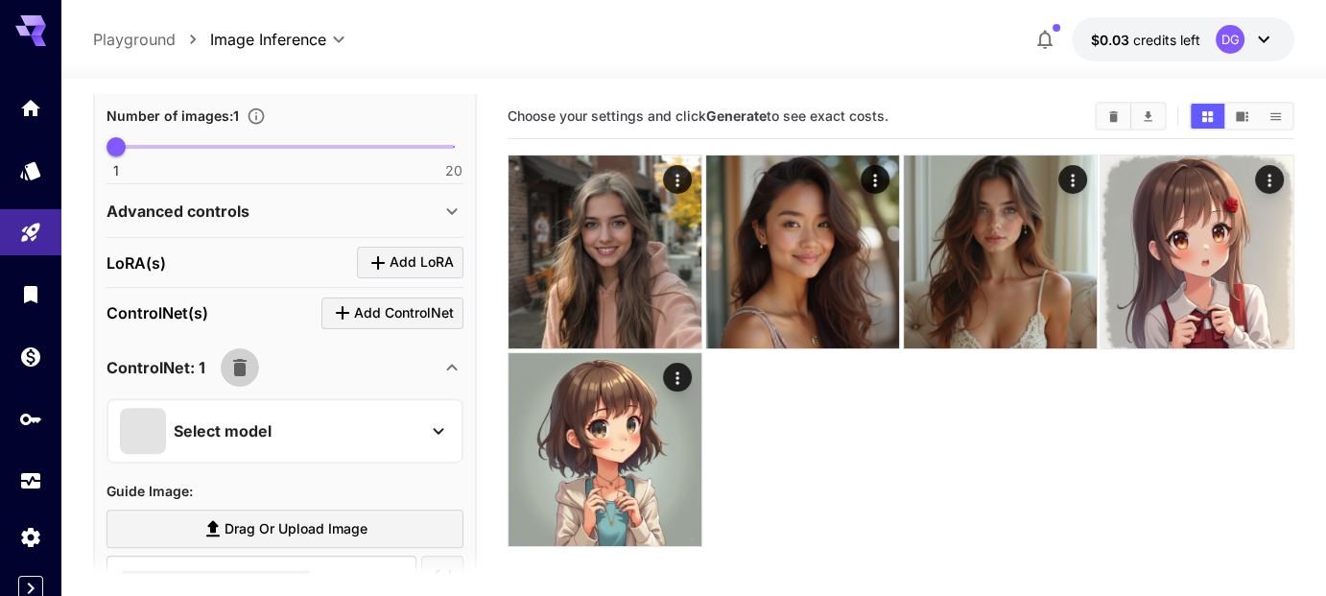
click at [248, 364] on icon "button" at bounding box center [239, 367] width 23 height 23
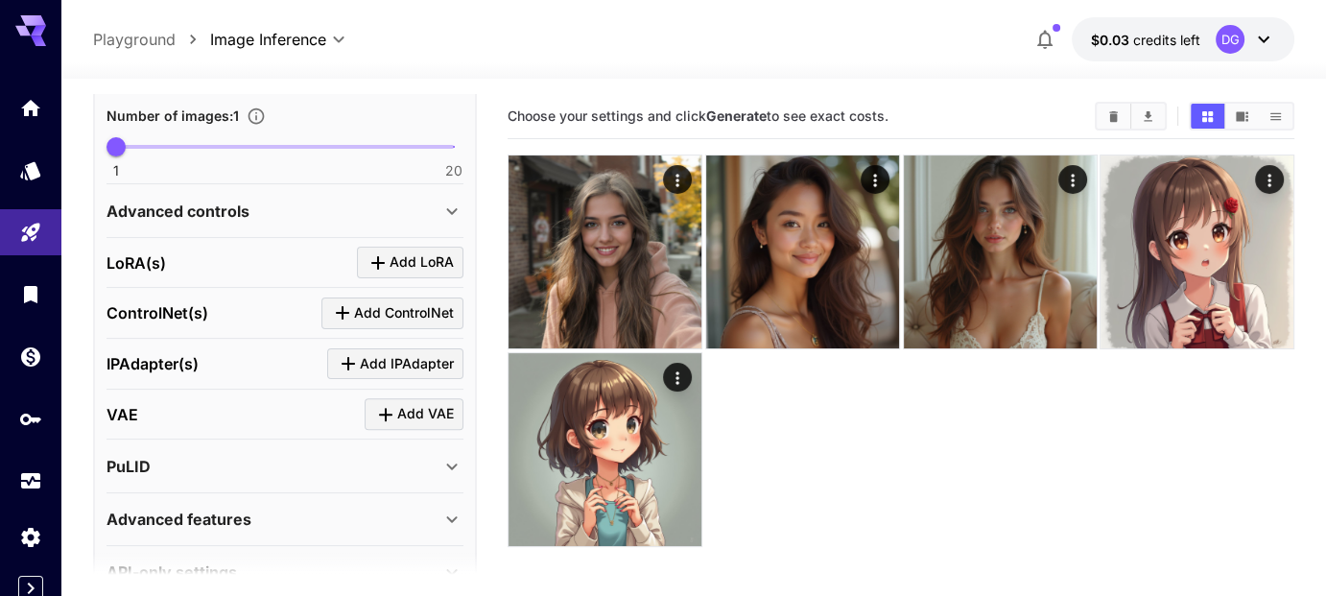
scroll to position [656, 0]
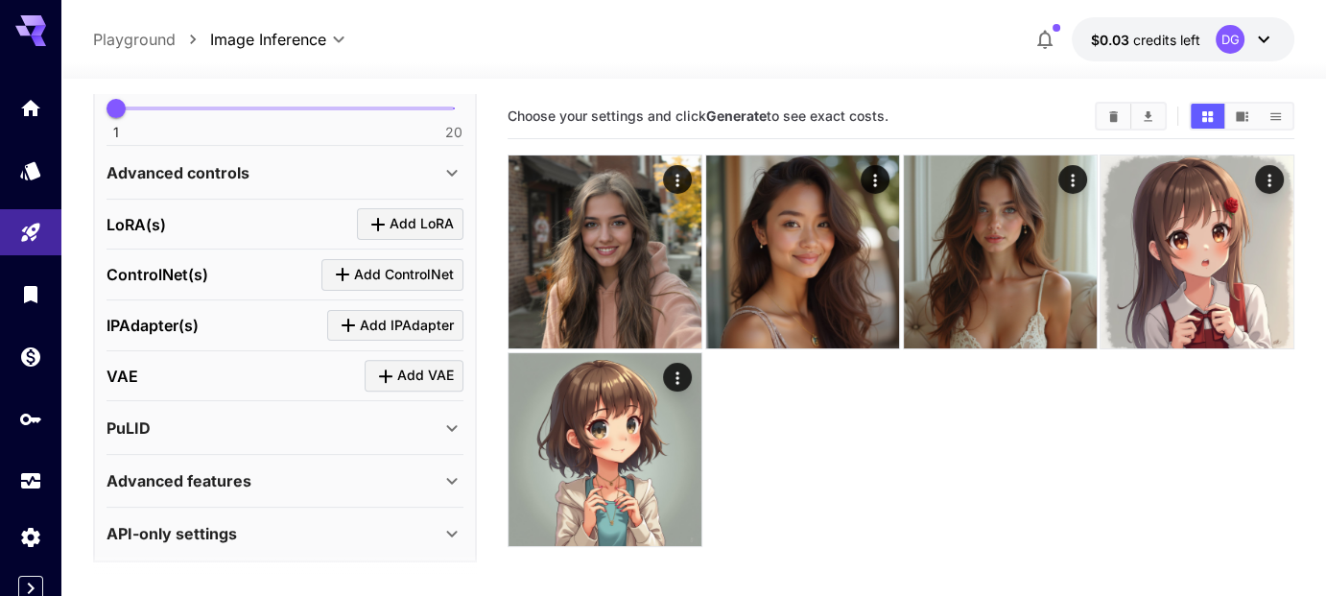
click at [266, 469] on div "Advanced features" at bounding box center [273, 480] width 334 height 23
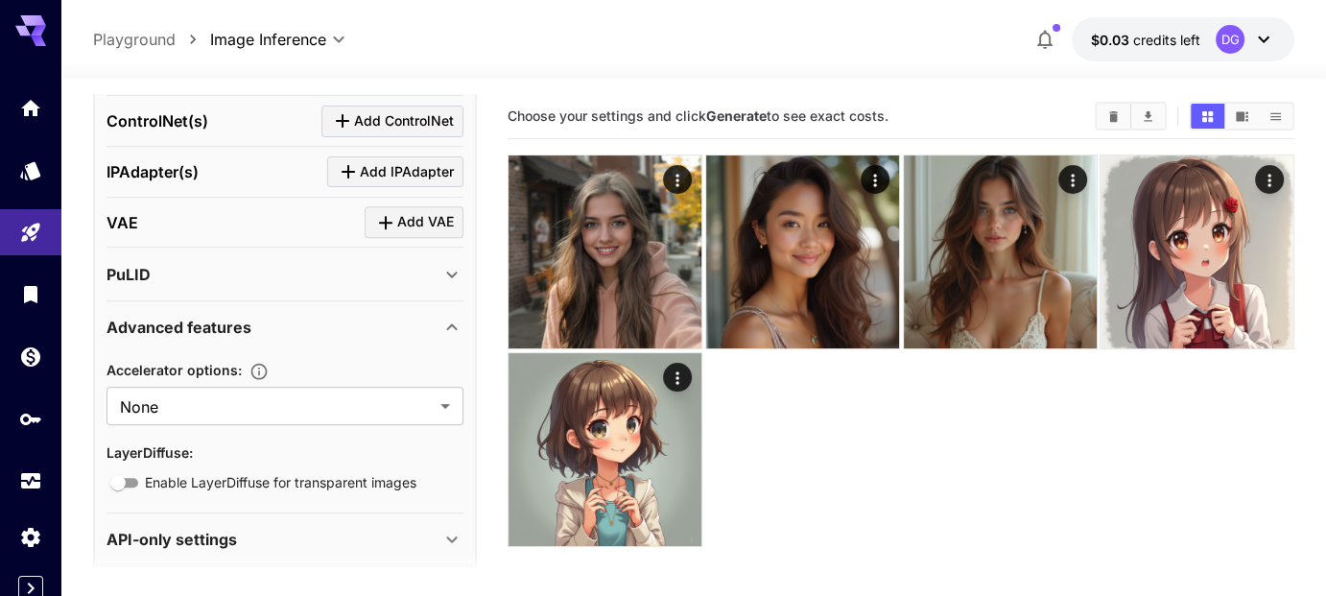
scroll to position [815, 0]
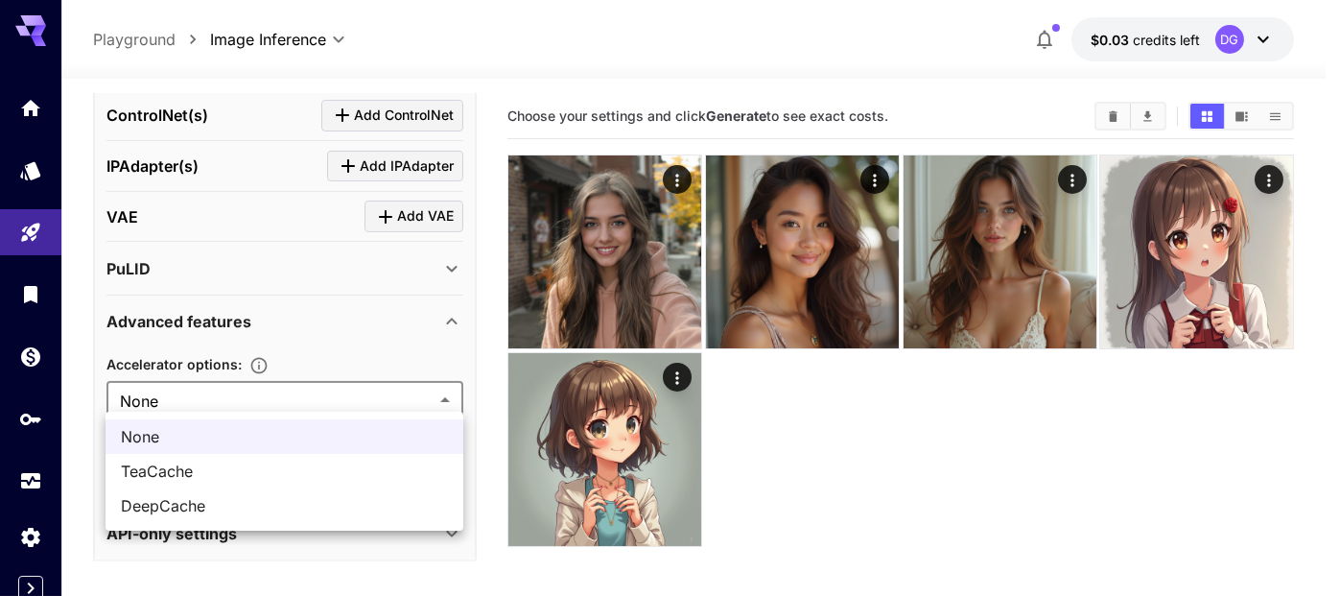
click at [282, 392] on body "**********" at bounding box center [670, 373] width 1340 height 747
click at [282, 392] on div at bounding box center [670, 298] width 1340 height 596
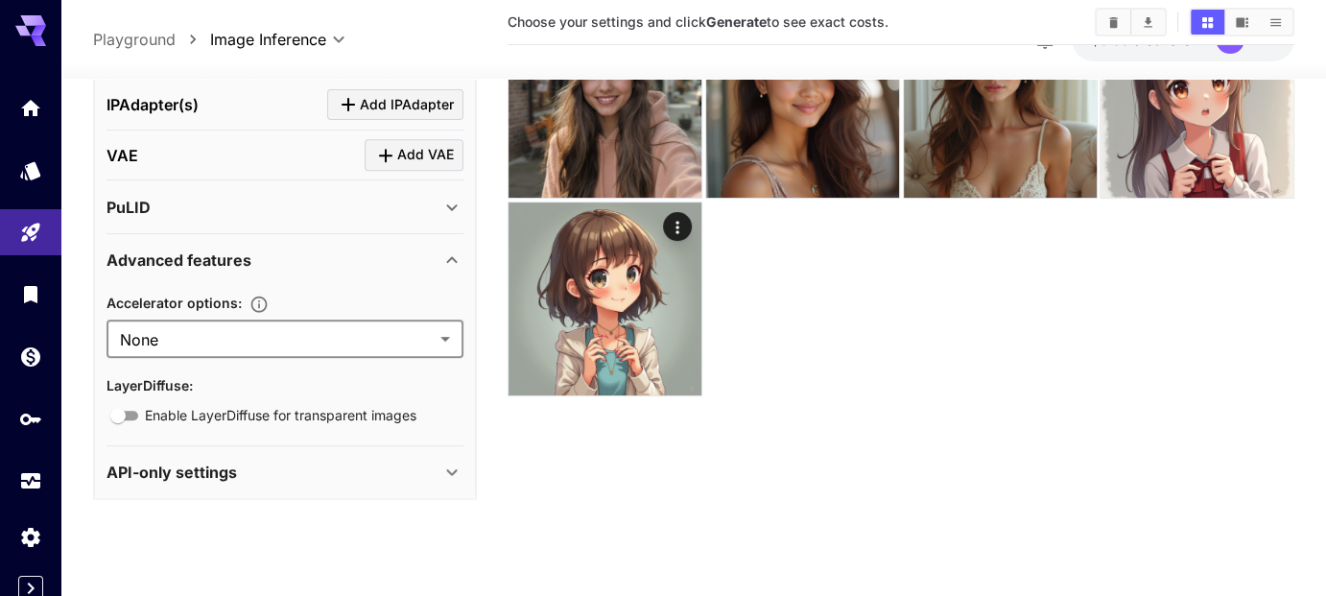
scroll to position [815, 0]
click at [292, 466] on div "API-only settings" at bounding box center [273, 472] width 334 height 23
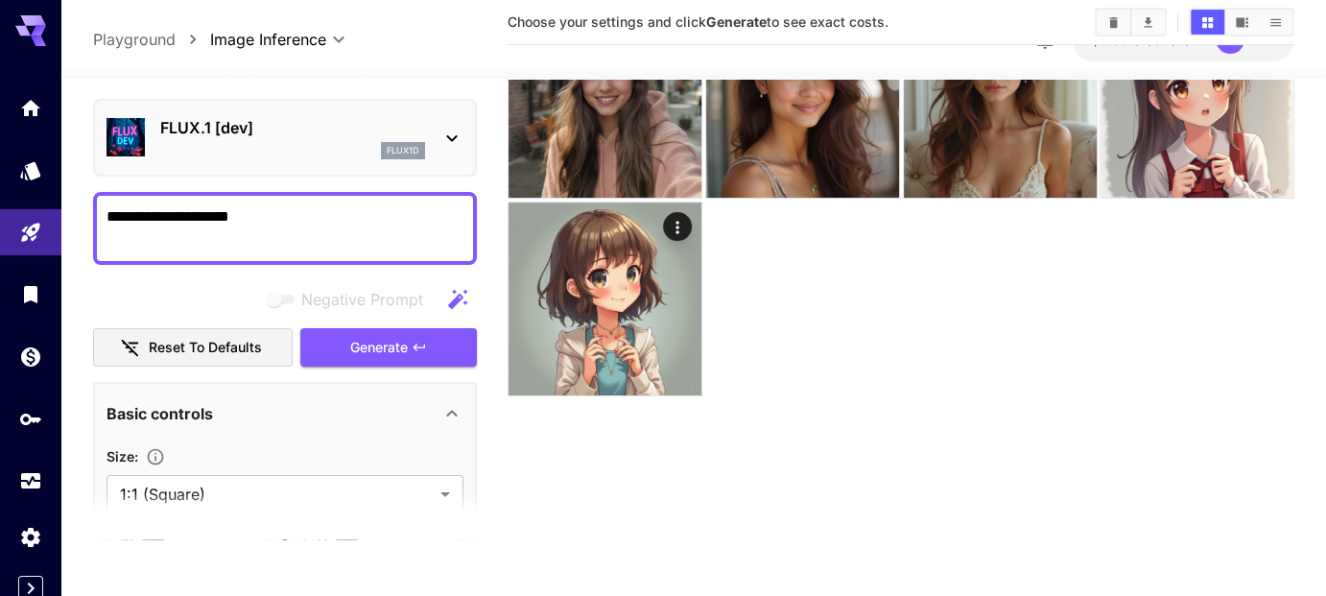
scroll to position [0, 0]
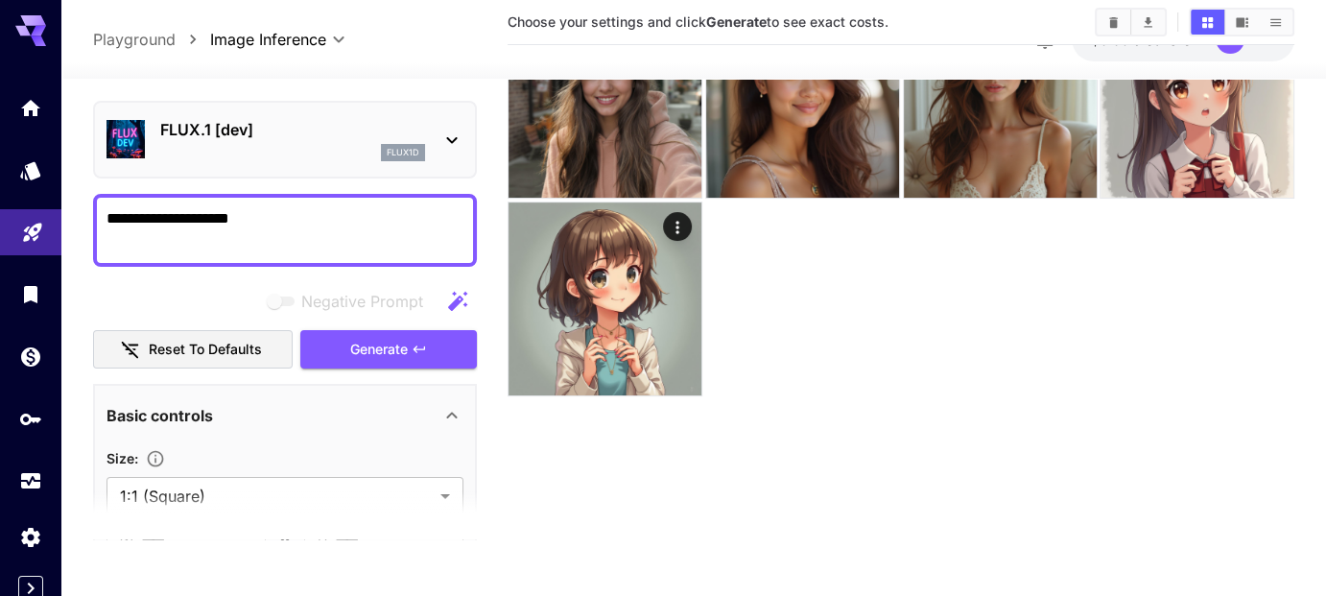
drag, startPoint x: 281, startPoint y: 229, endPoint x: 31, endPoint y: 237, distance: 250.5
click at [31, 237] on div "**********" at bounding box center [663, 222] width 1326 height 747
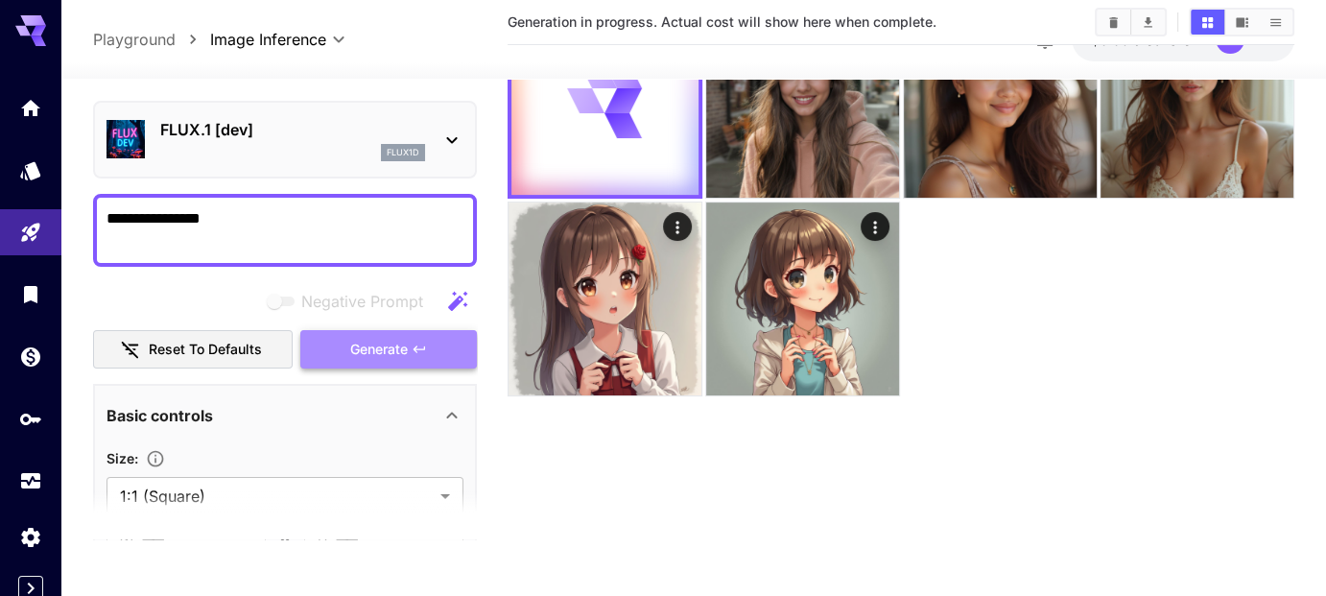
click at [377, 339] on span "Generate" at bounding box center [379, 350] width 58 height 24
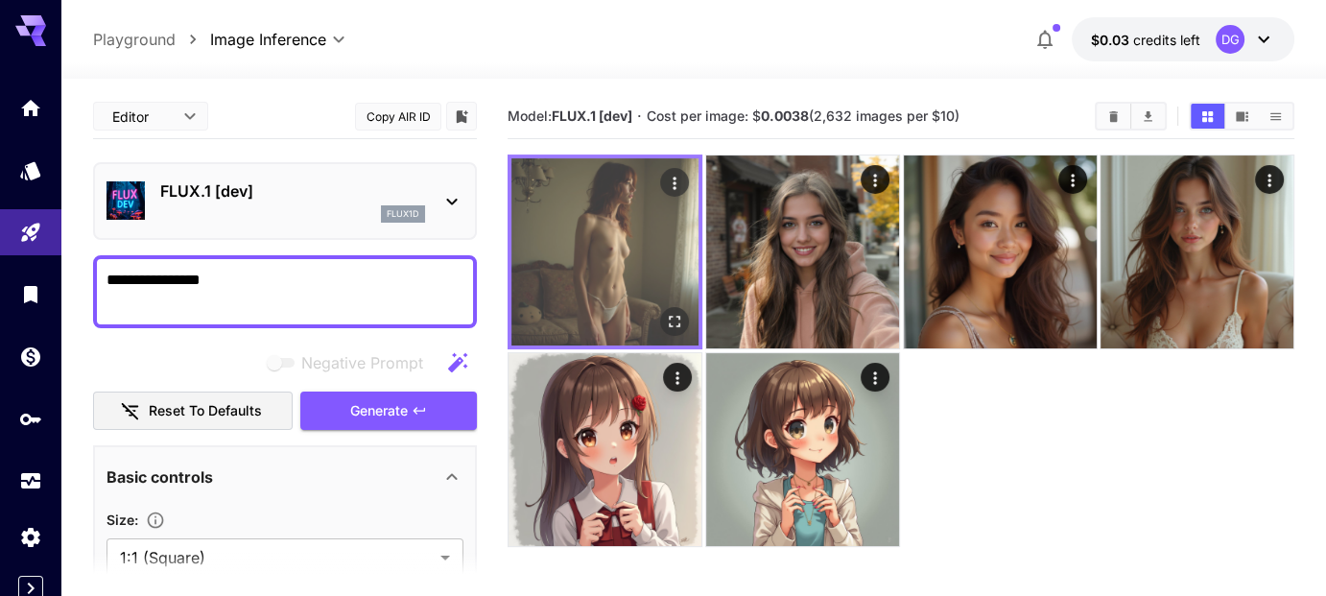
click at [634, 207] on img at bounding box center [604, 251] width 187 height 187
click at [671, 325] on icon "Open in fullscreen" at bounding box center [675, 322] width 12 height 12
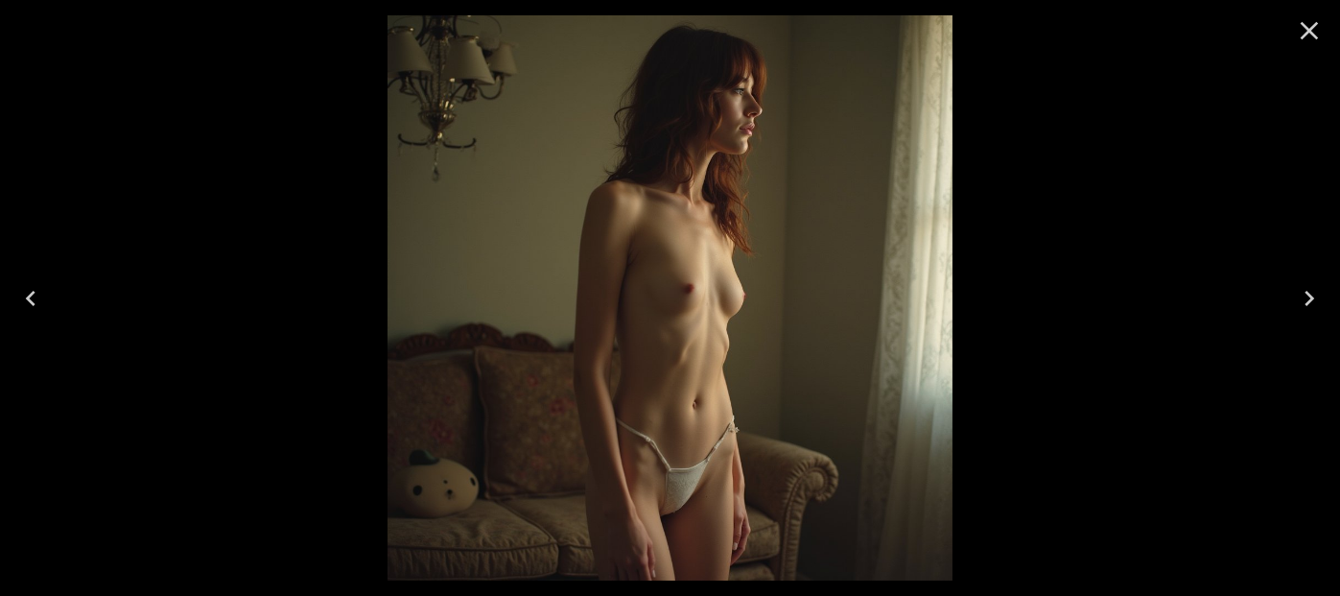
click at [1310, 41] on icon "Close" at bounding box center [1309, 30] width 31 height 31
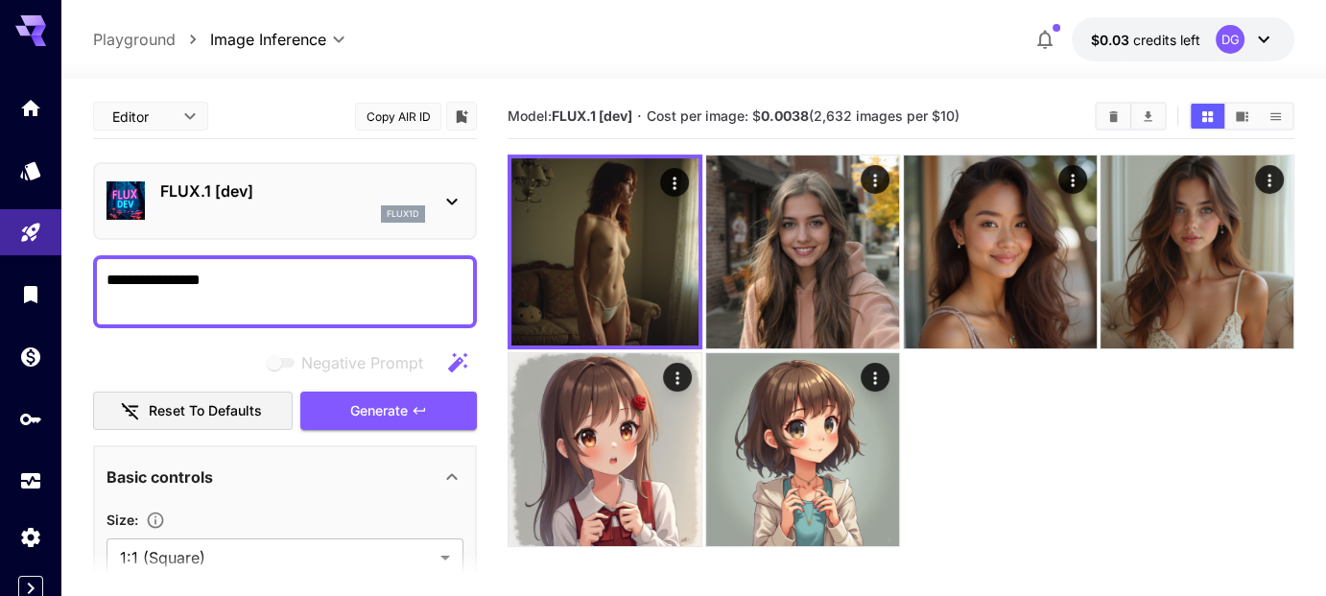
click at [215, 281] on textarea "**********" at bounding box center [285, 292] width 358 height 46
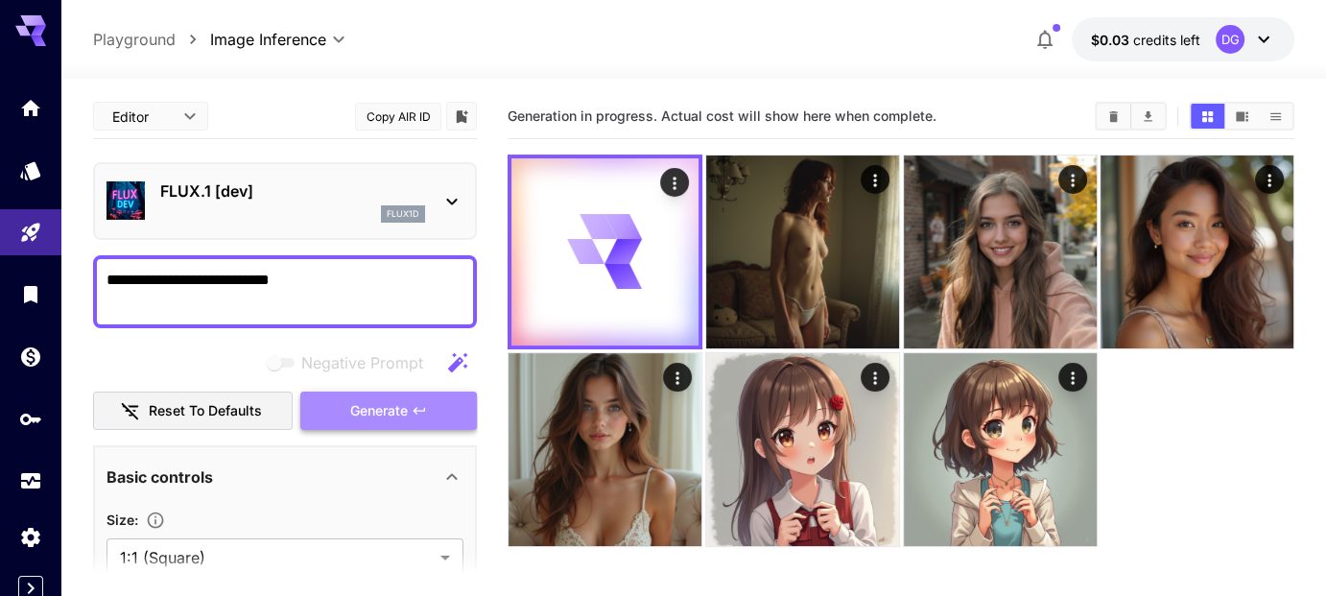
click at [351, 418] on span "Generate" at bounding box center [379, 411] width 58 height 24
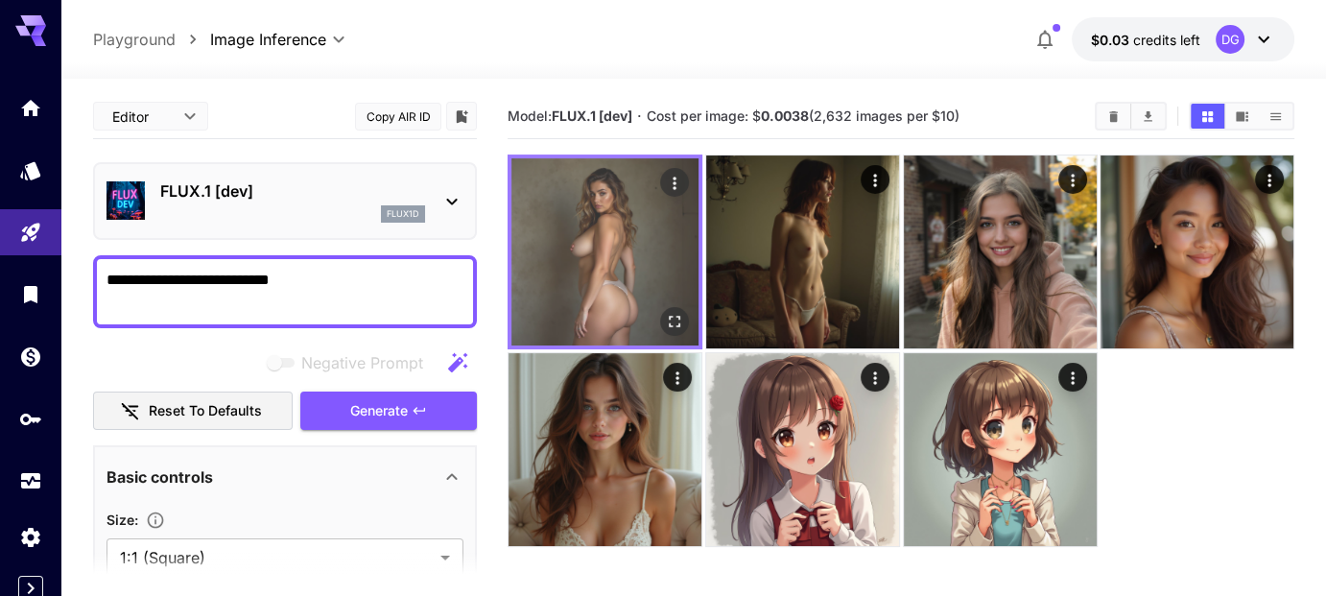
click at [635, 268] on img at bounding box center [604, 251] width 187 height 187
click at [665, 312] on icon "Open in fullscreen" at bounding box center [674, 321] width 19 height 19
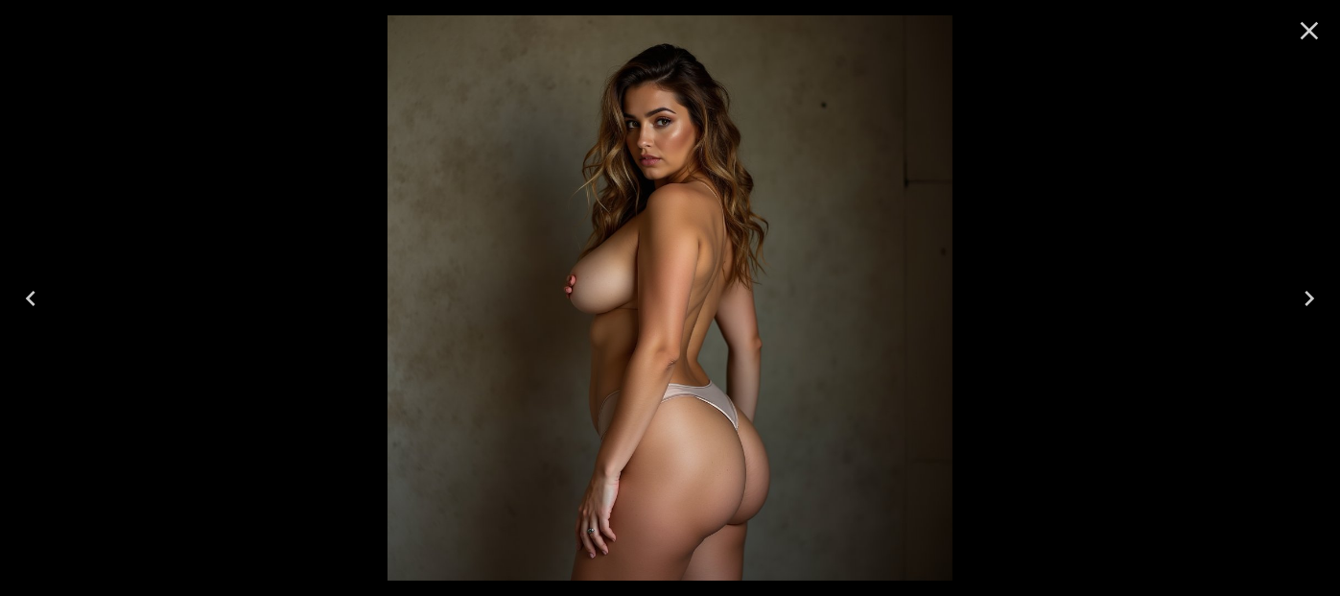
click at [1305, 28] on icon "Close" at bounding box center [1309, 30] width 31 height 31
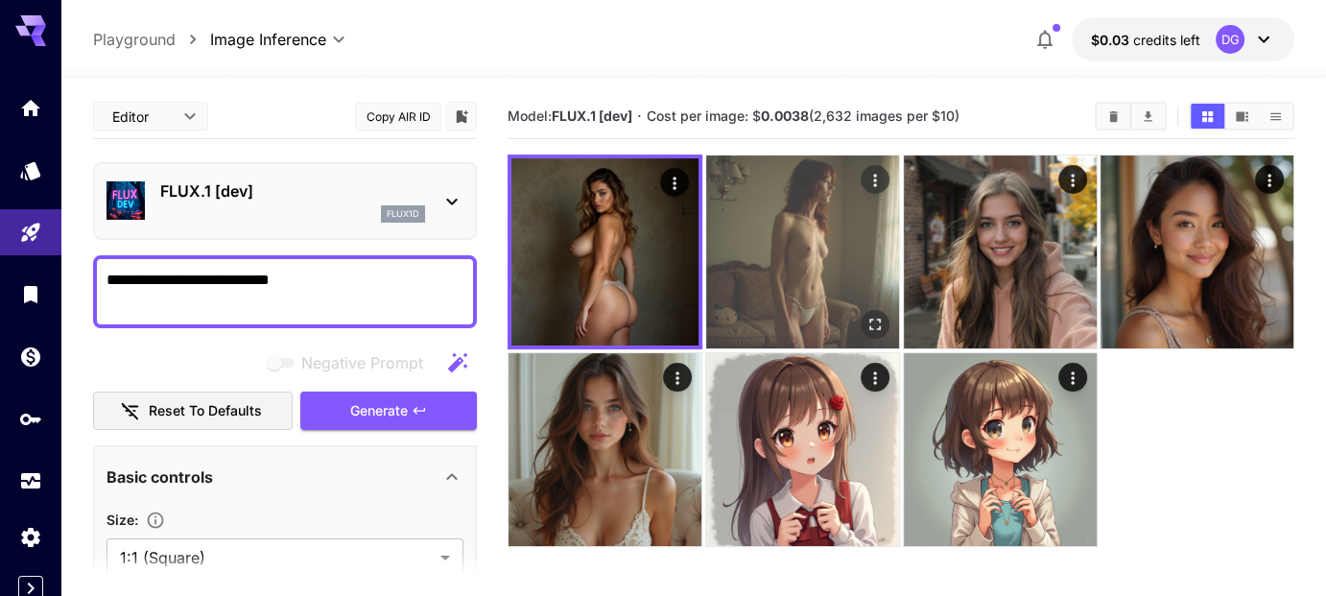
click at [802, 206] on img at bounding box center [802, 251] width 193 height 193
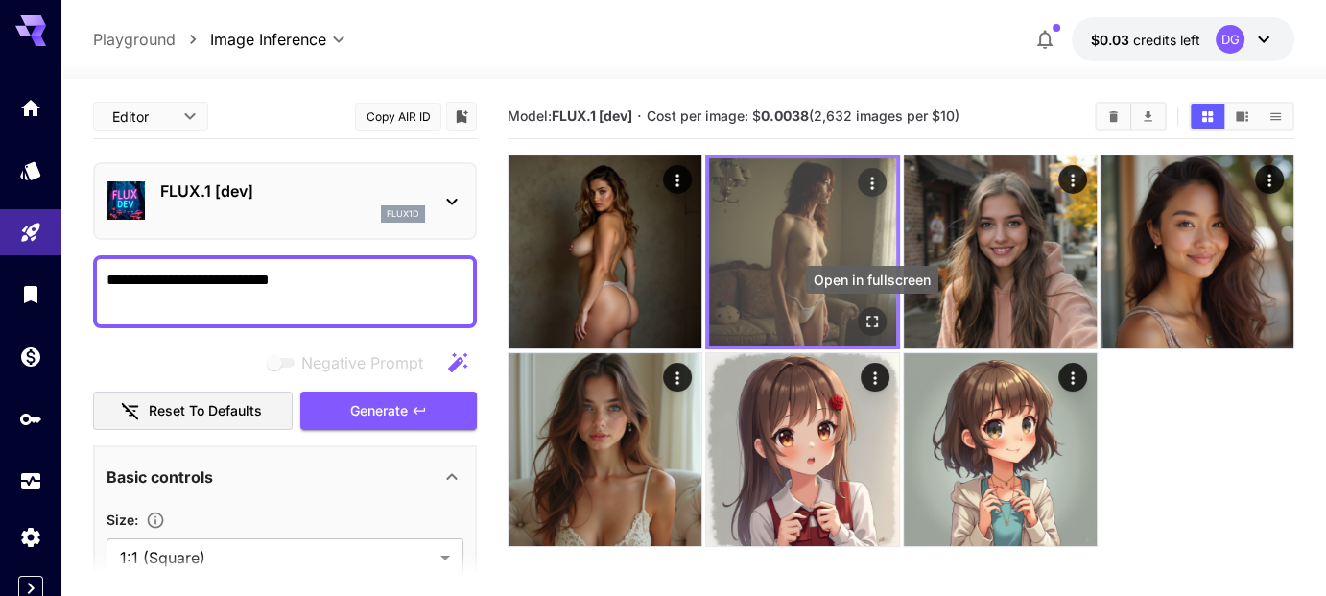
click at [869, 314] on icon "Open in fullscreen" at bounding box center [871, 321] width 19 height 19
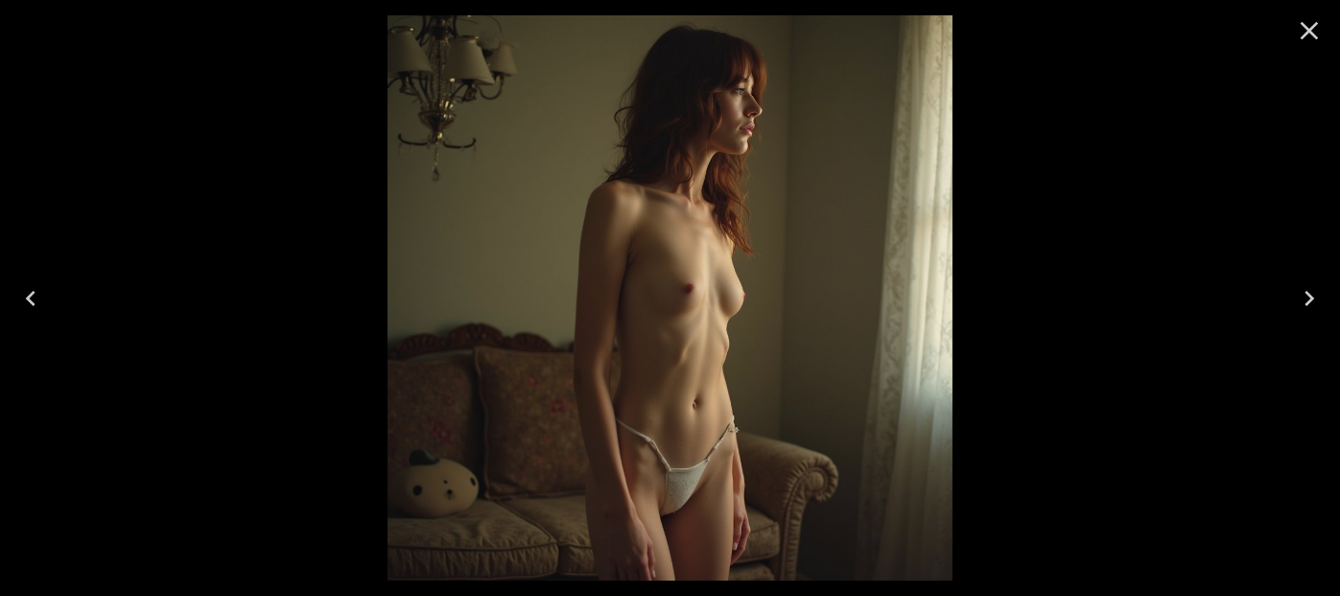
click at [1305, 36] on icon "Close" at bounding box center [1310, 31] width 18 height 18
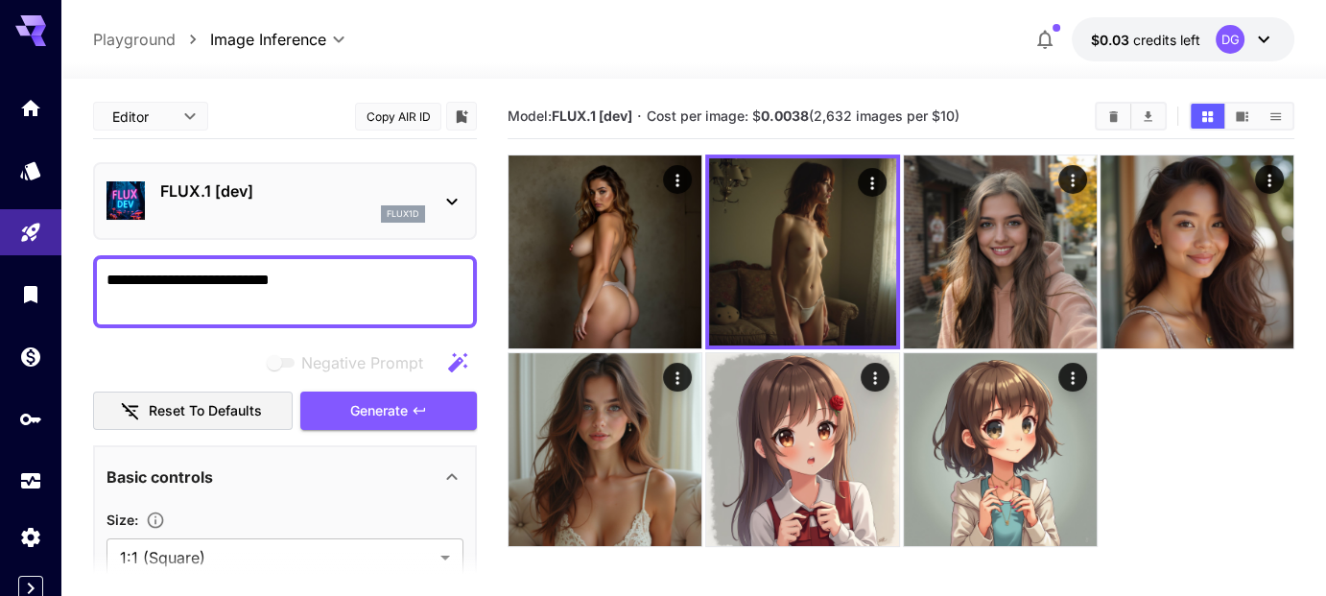
drag, startPoint x: 140, startPoint y: 277, endPoint x: 73, endPoint y: 280, distance: 67.2
click at [73, 280] on div "**********" at bounding box center [663, 373] width 1326 height 747
click at [332, 273] on textarea "**********" at bounding box center [285, 292] width 358 height 46
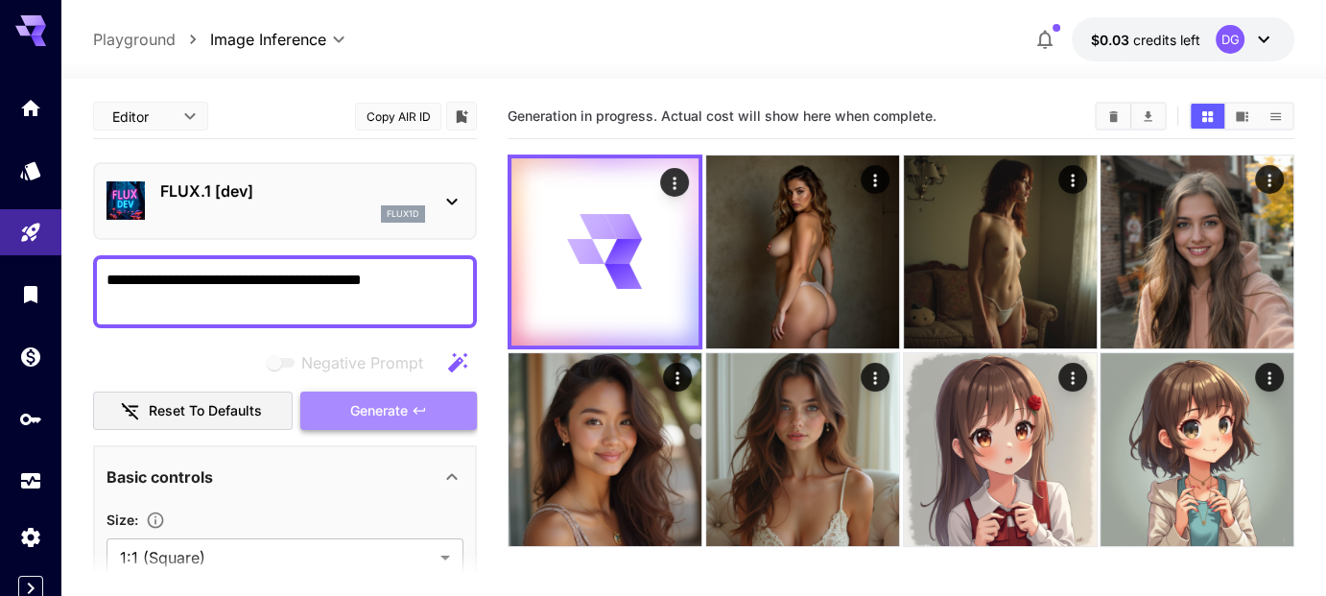
click at [417, 418] on button "Generate" at bounding box center [388, 410] width 177 height 39
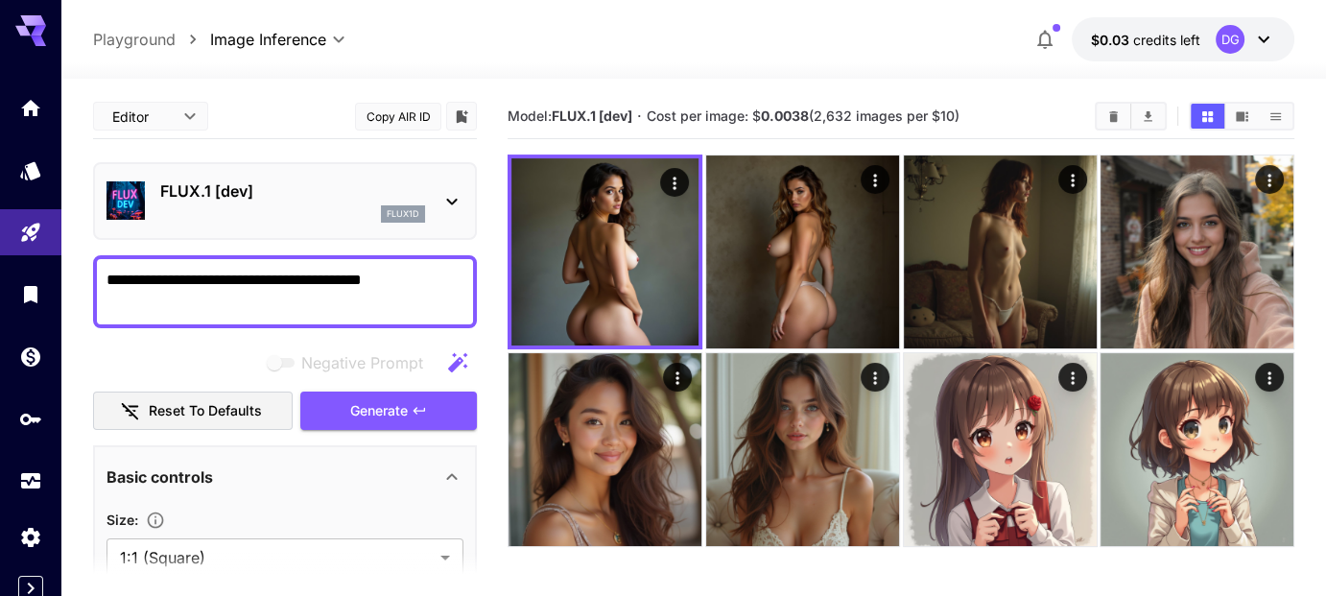
click at [393, 298] on textarea "**********" at bounding box center [285, 292] width 358 height 46
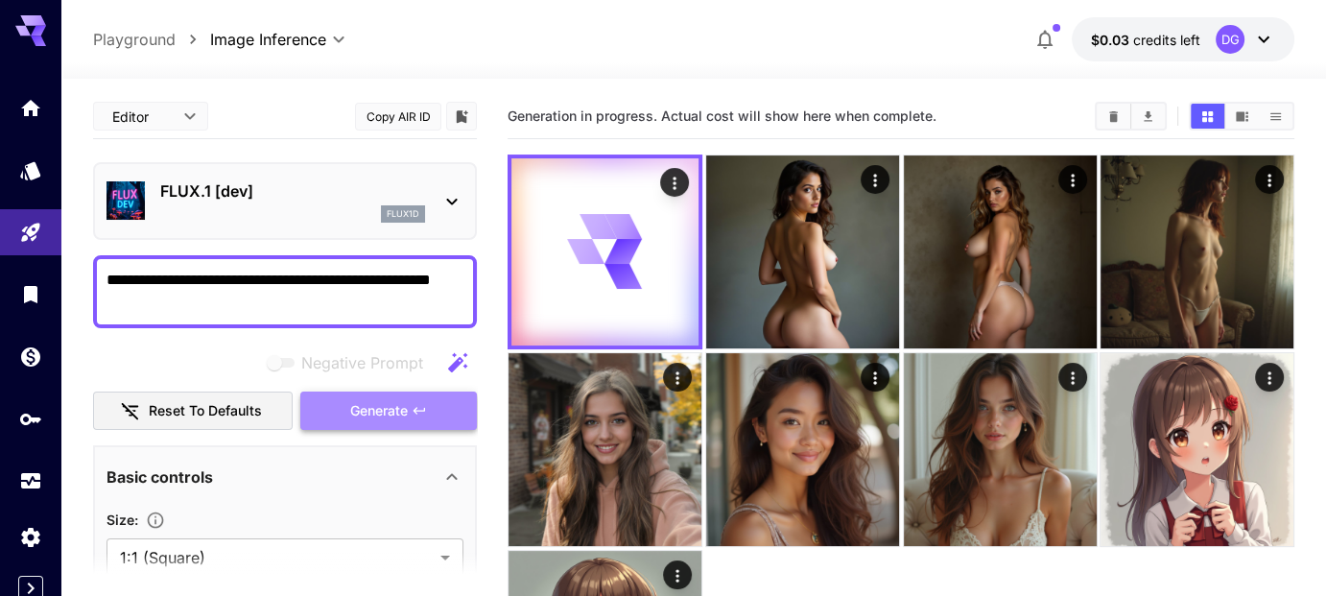
click at [420, 408] on icon "button" at bounding box center [419, 410] width 12 height 7
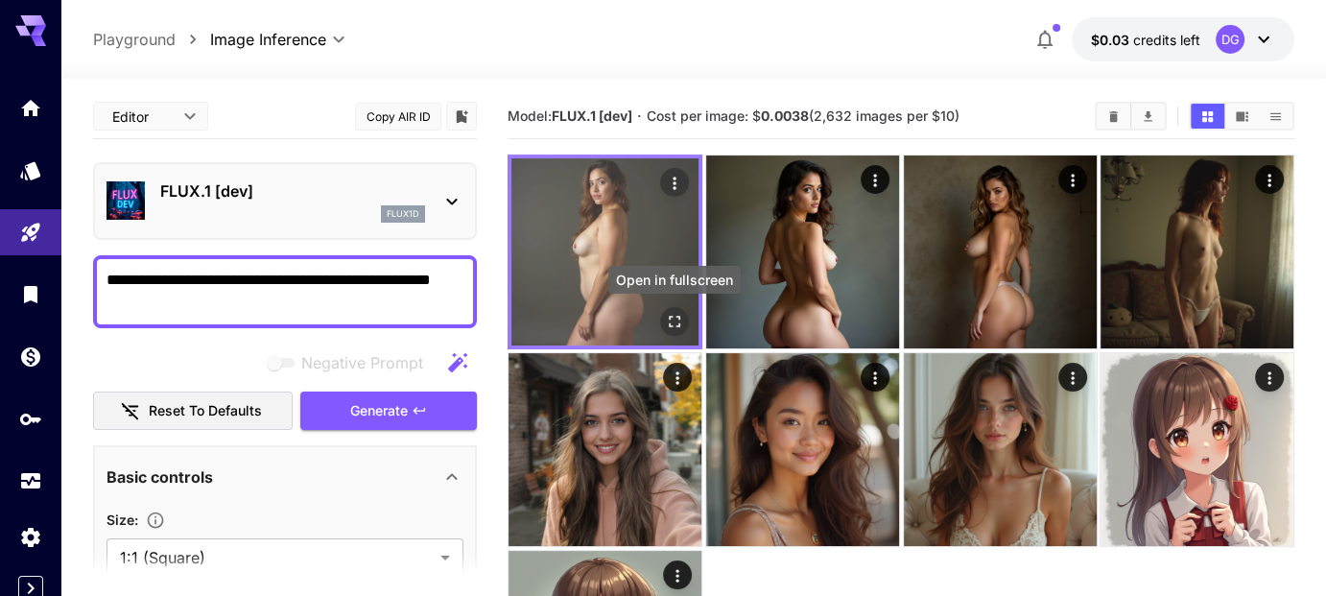
click at [675, 318] on icon "Open in fullscreen" at bounding box center [674, 321] width 19 height 19
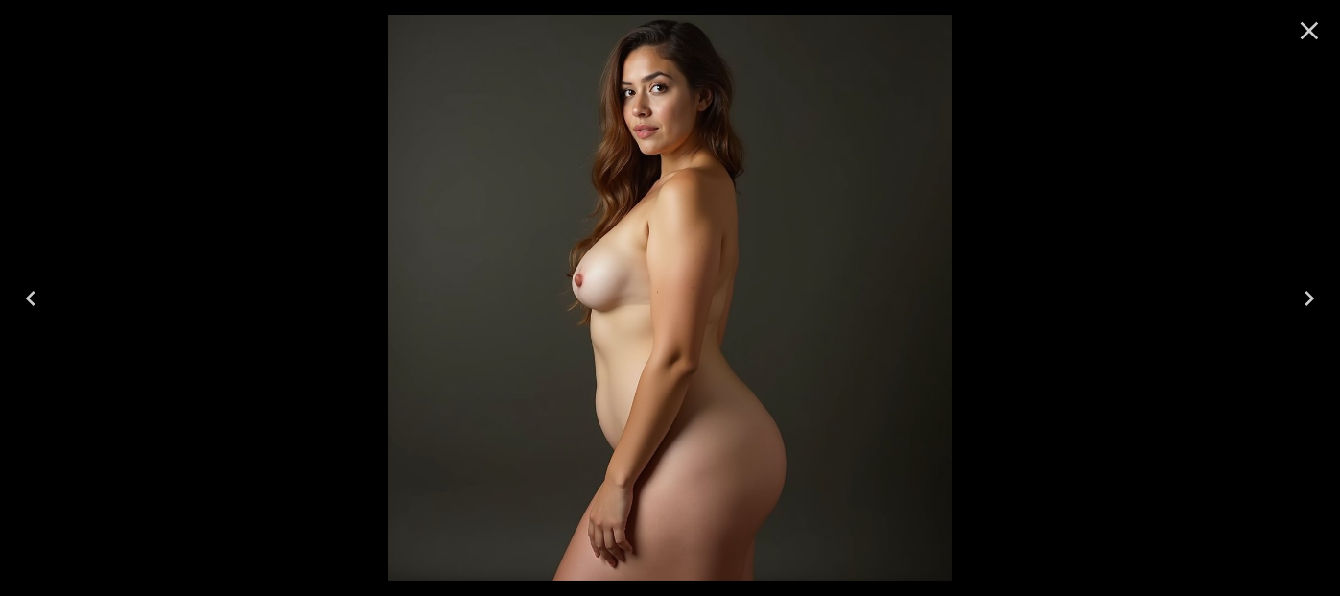
click at [1315, 31] on icon "Close" at bounding box center [1309, 30] width 31 height 31
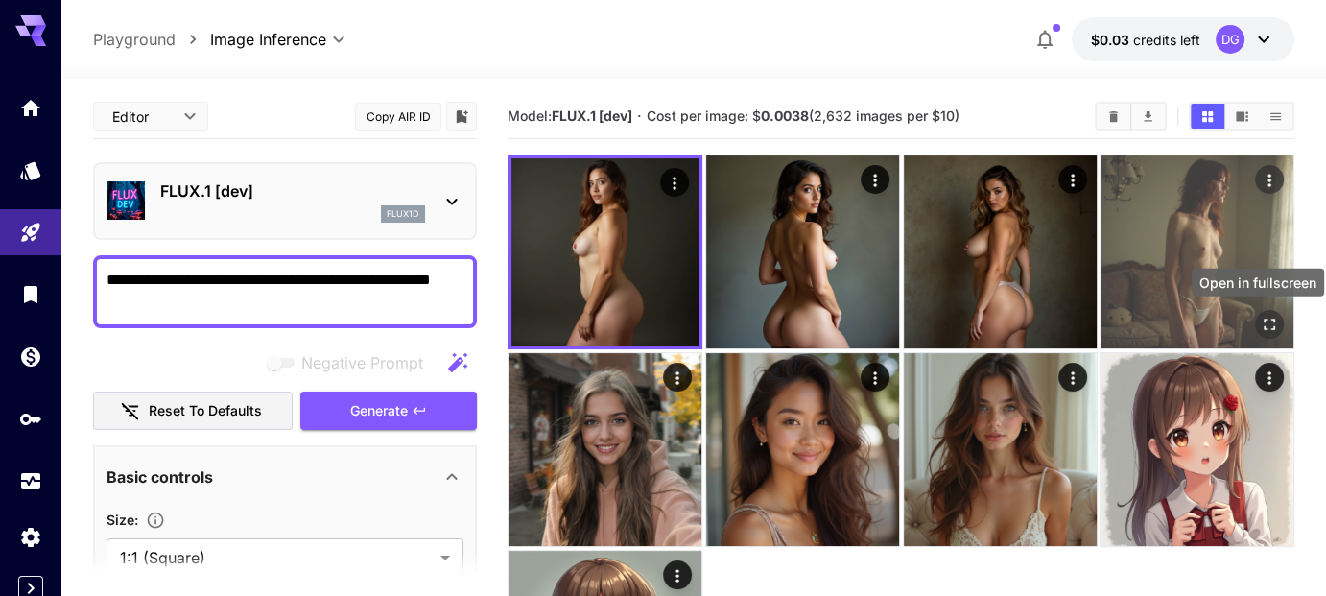
click at [1261, 320] on icon "Open in fullscreen" at bounding box center [1269, 324] width 19 height 19
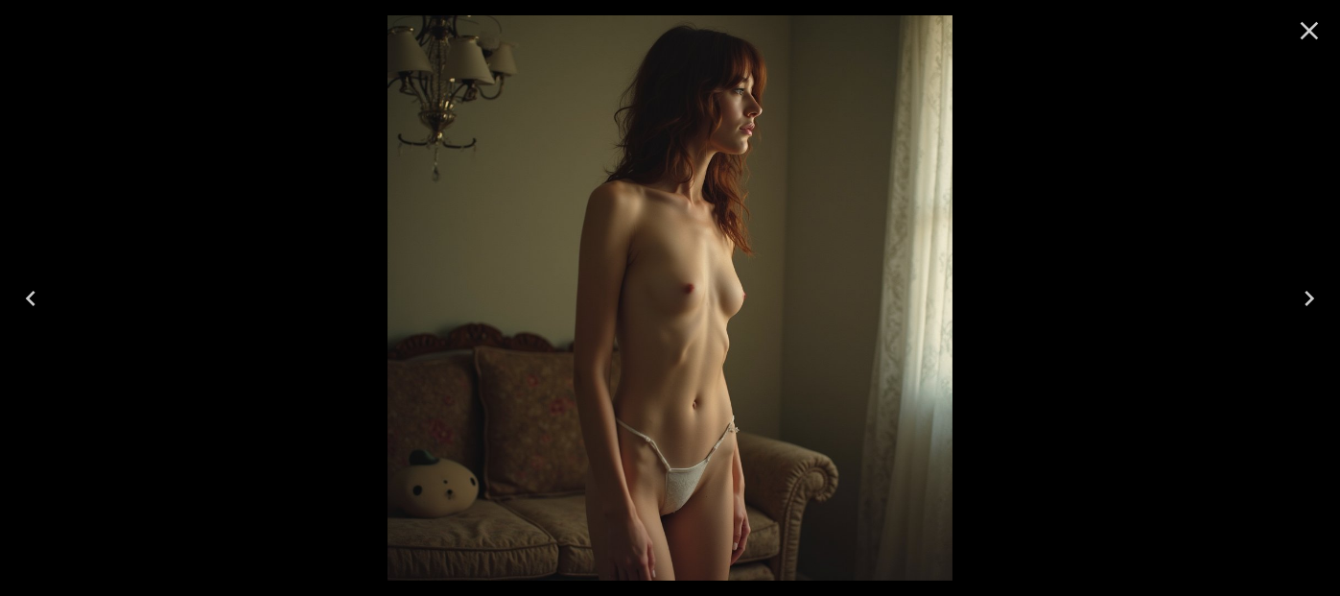
click at [1314, 40] on icon "Close" at bounding box center [1309, 30] width 31 height 31
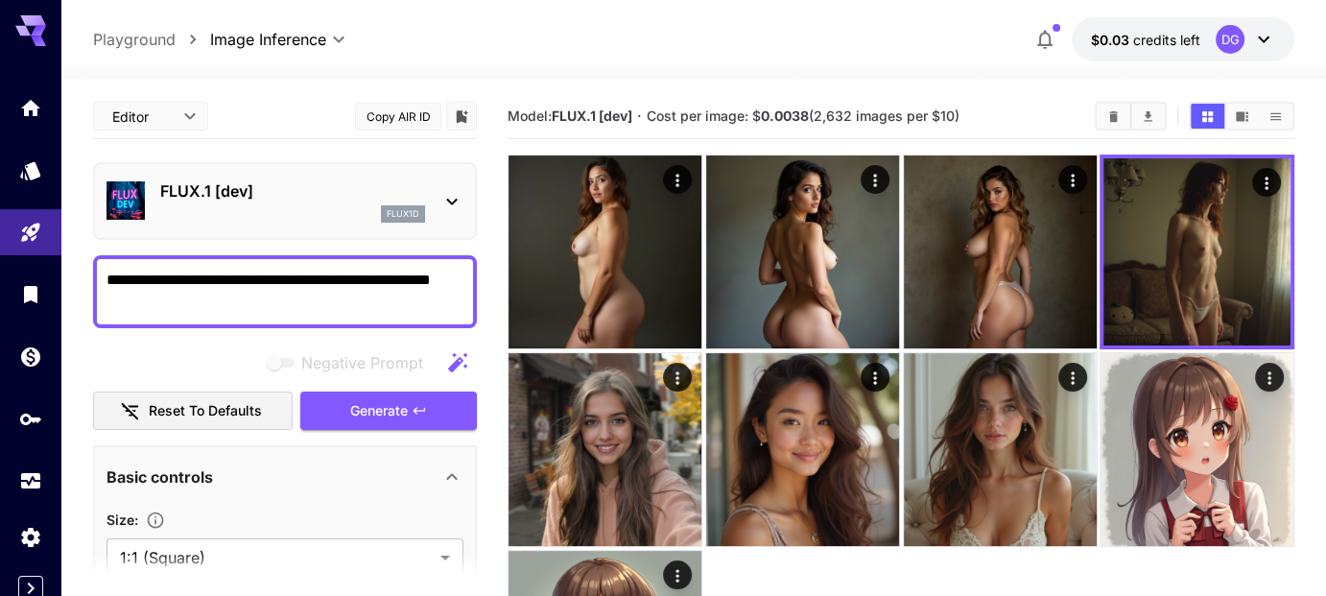
drag, startPoint x: 299, startPoint y: 280, endPoint x: 224, endPoint y: 281, distance: 74.8
click at [224, 281] on textarea "**********" at bounding box center [285, 292] width 358 height 46
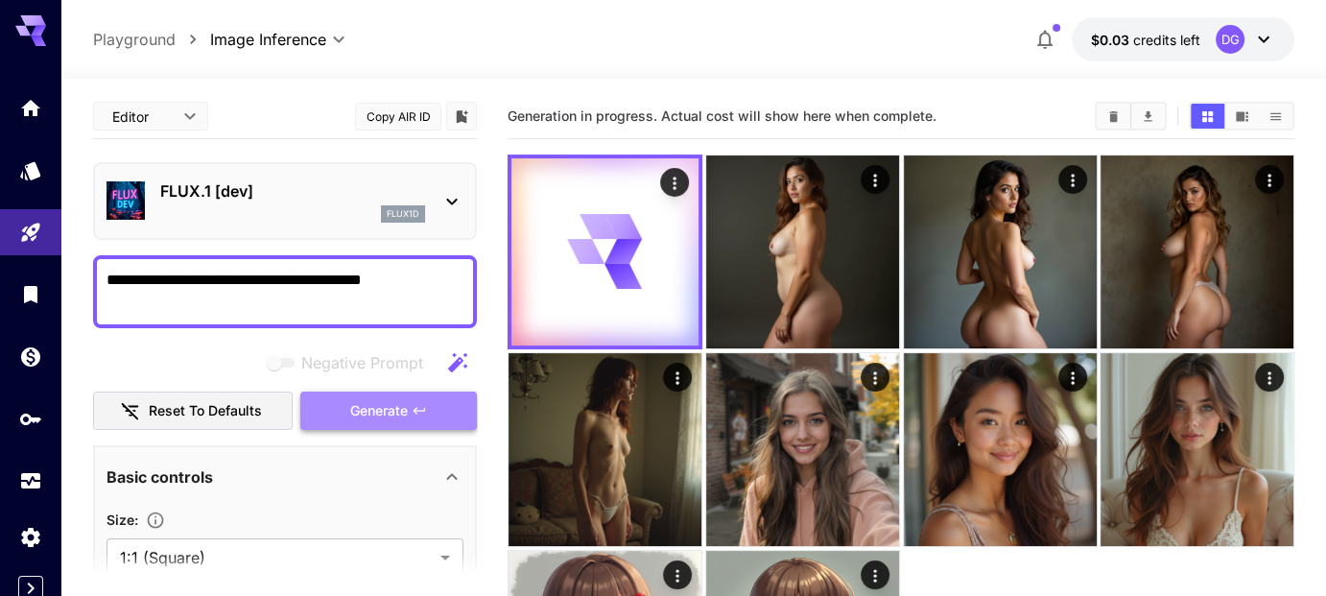
click at [366, 399] on span "Generate" at bounding box center [379, 411] width 58 height 24
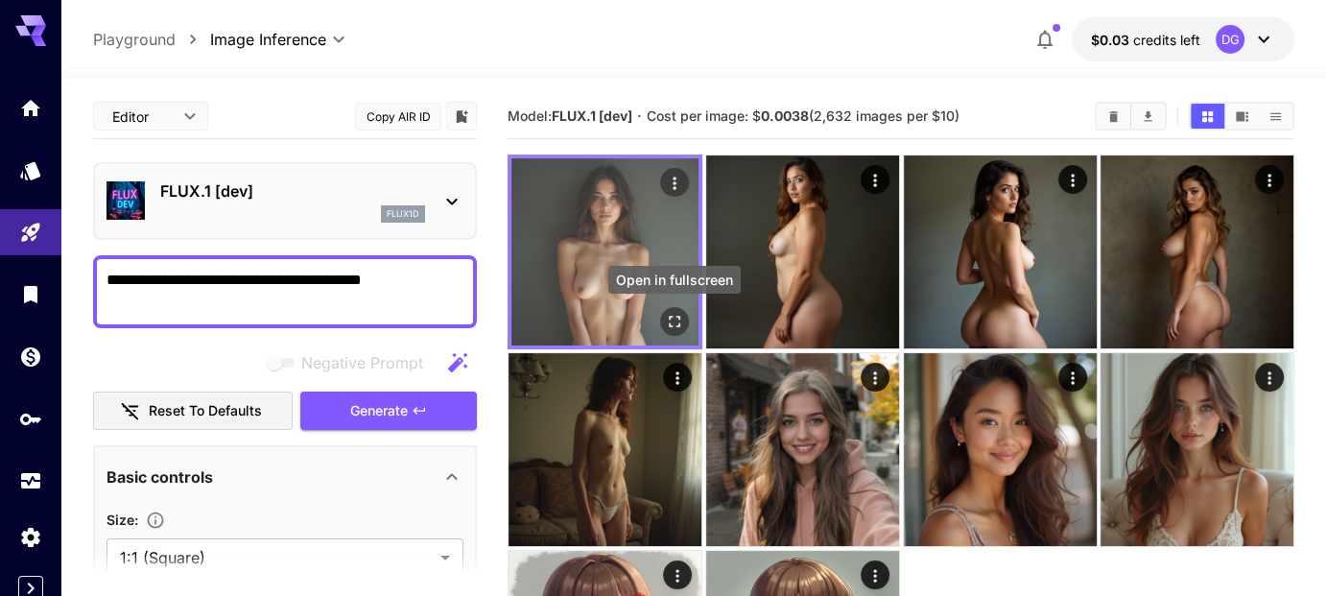
click at [675, 322] on icon "Open in fullscreen" at bounding box center [674, 321] width 19 height 19
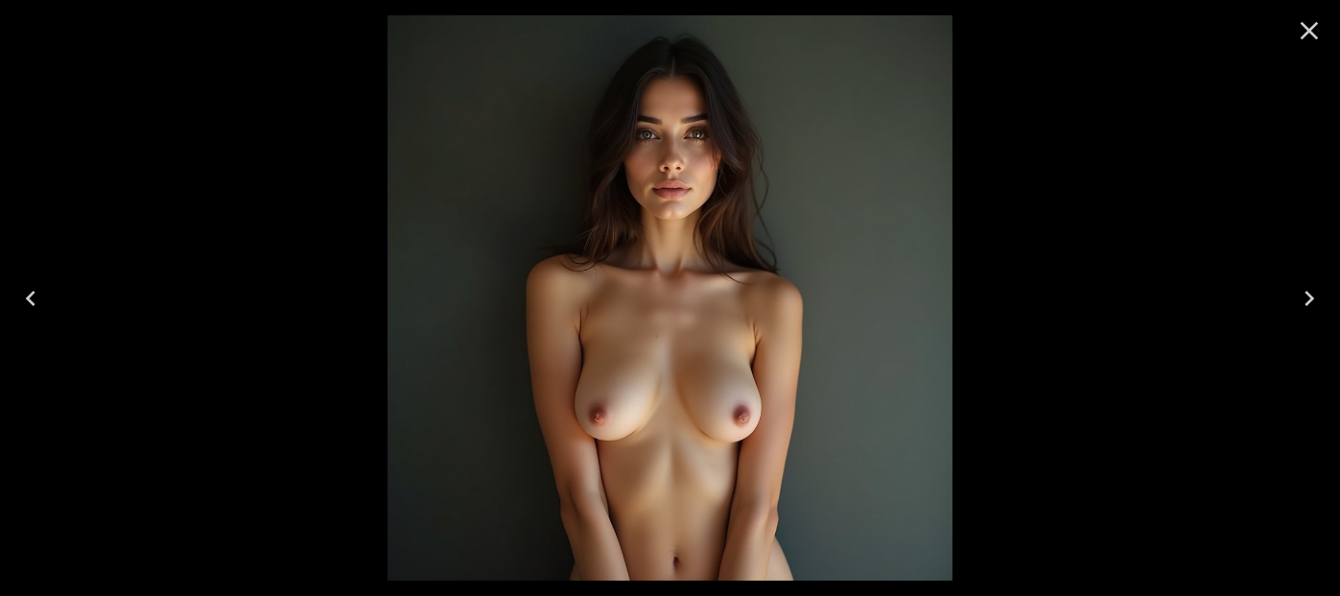
click at [1314, 35] on icon "Close" at bounding box center [1310, 31] width 18 height 18
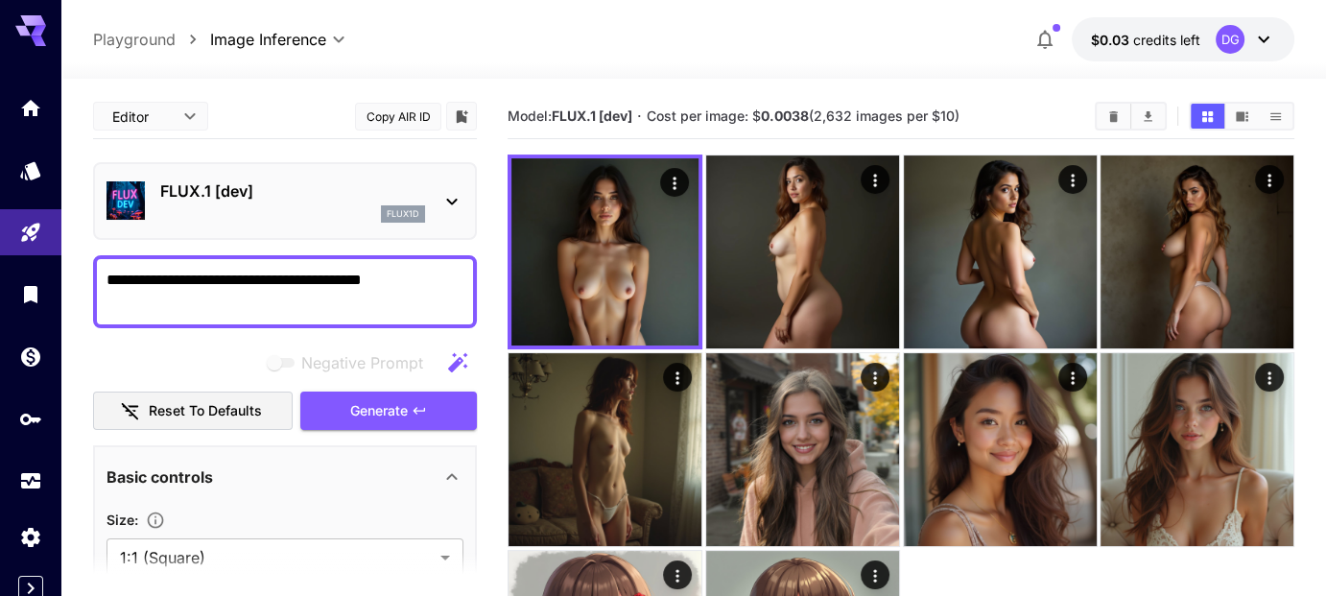
click at [421, 288] on textarea "**********" at bounding box center [285, 292] width 358 height 46
drag, startPoint x: 421, startPoint y: 288, endPoint x: 386, endPoint y: 289, distance: 35.5
click at [386, 289] on textarea "**********" at bounding box center [285, 292] width 358 height 46
click at [278, 277] on textarea "**********" at bounding box center [285, 292] width 358 height 46
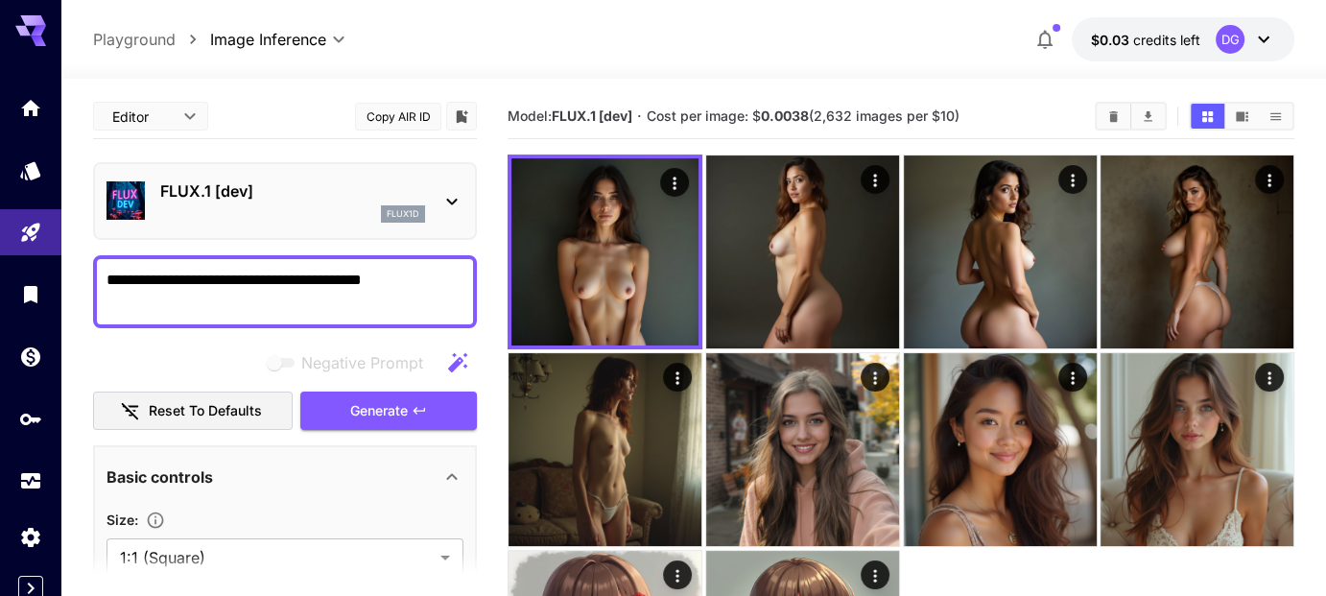
click at [278, 277] on textarea "**********" at bounding box center [285, 292] width 358 height 46
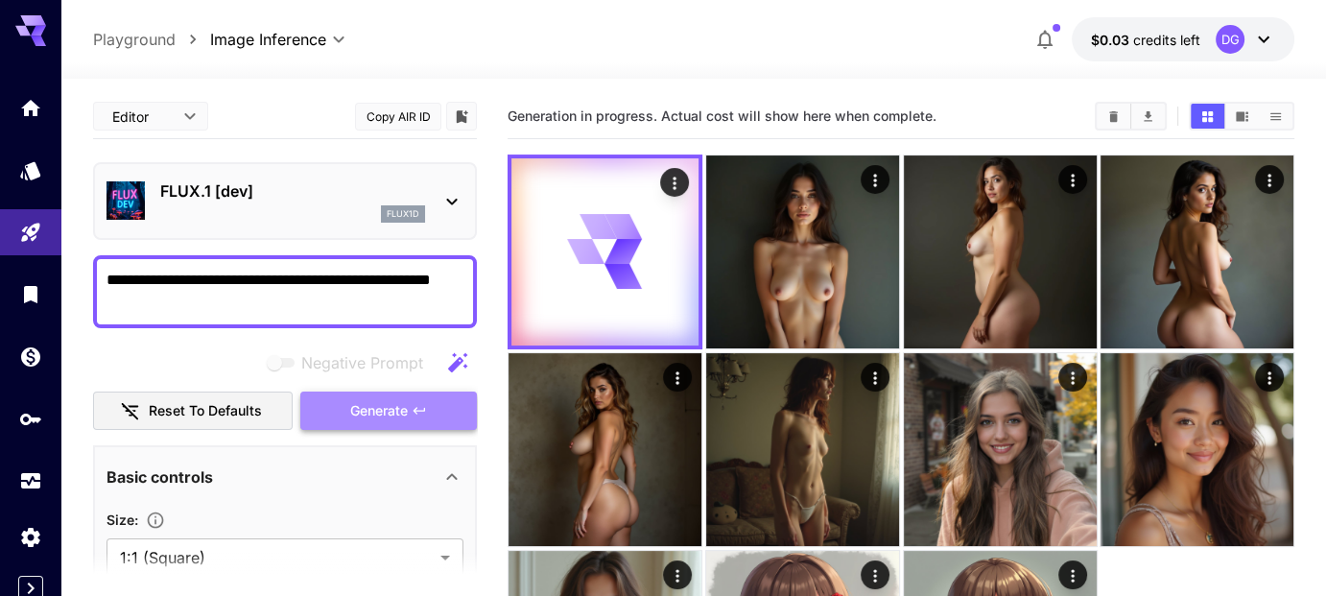
click at [407, 401] on span "Generate" at bounding box center [379, 411] width 58 height 24
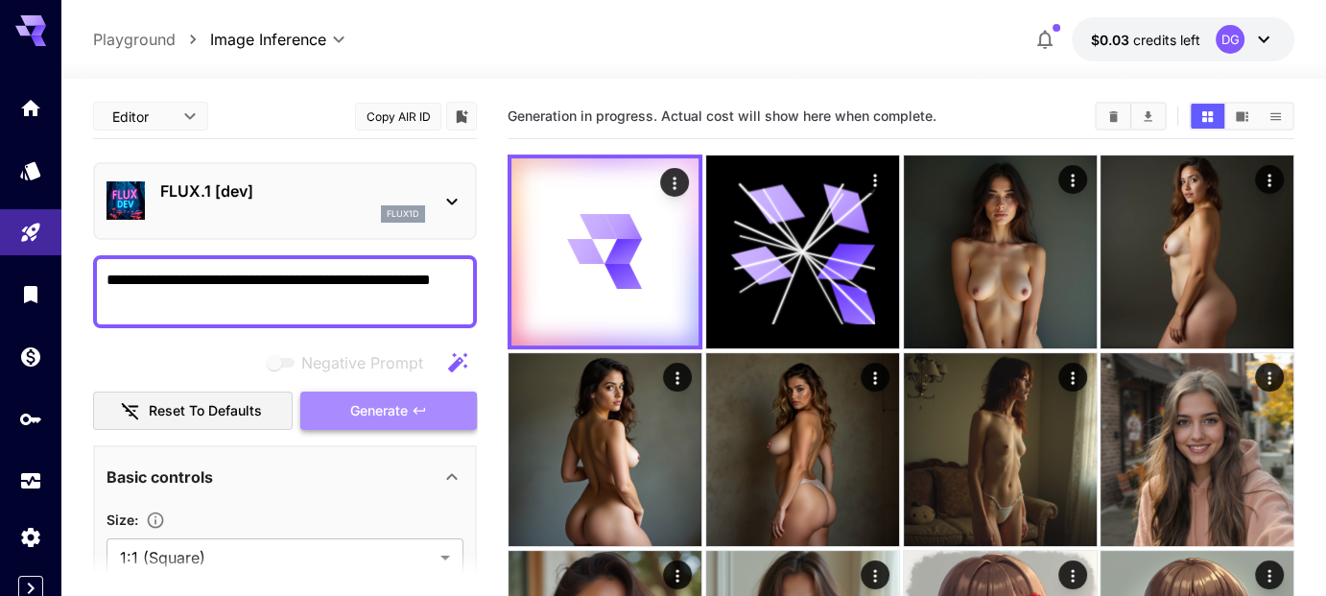
click at [451, 395] on button "Generate" at bounding box center [388, 410] width 177 height 39
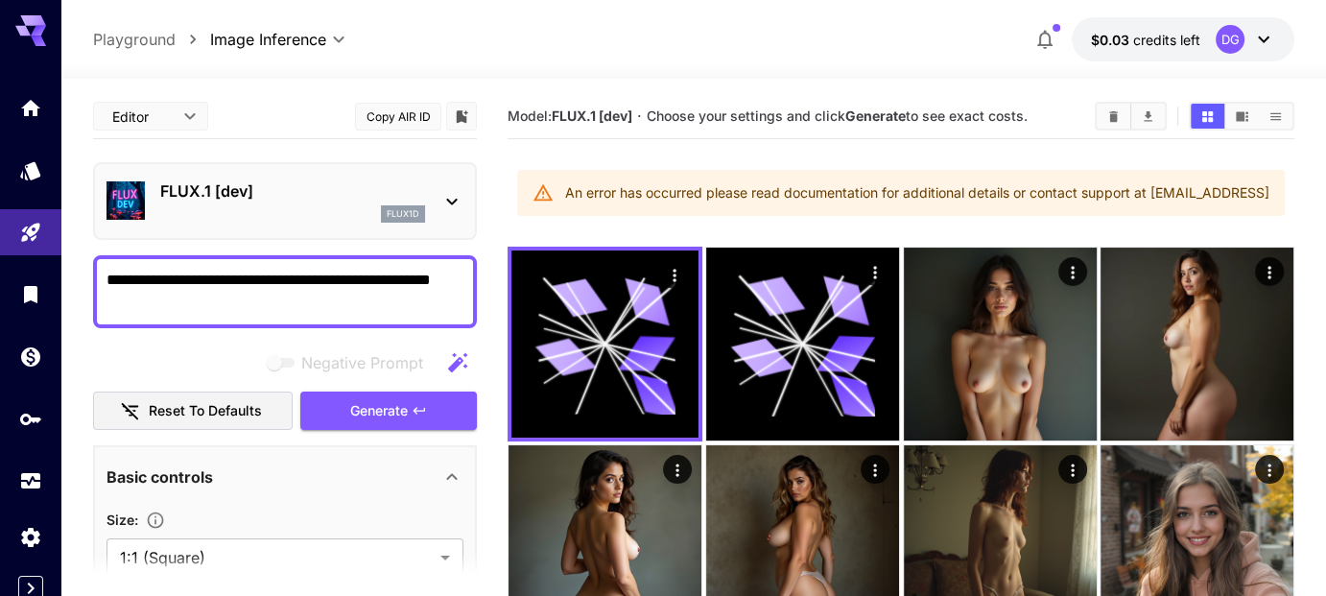
click at [263, 278] on textarea "**********" at bounding box center [285, 292] width 358 height 46
click at [339, 397] on button "Generate" at bounding box center [388, 410] width 177 height 39
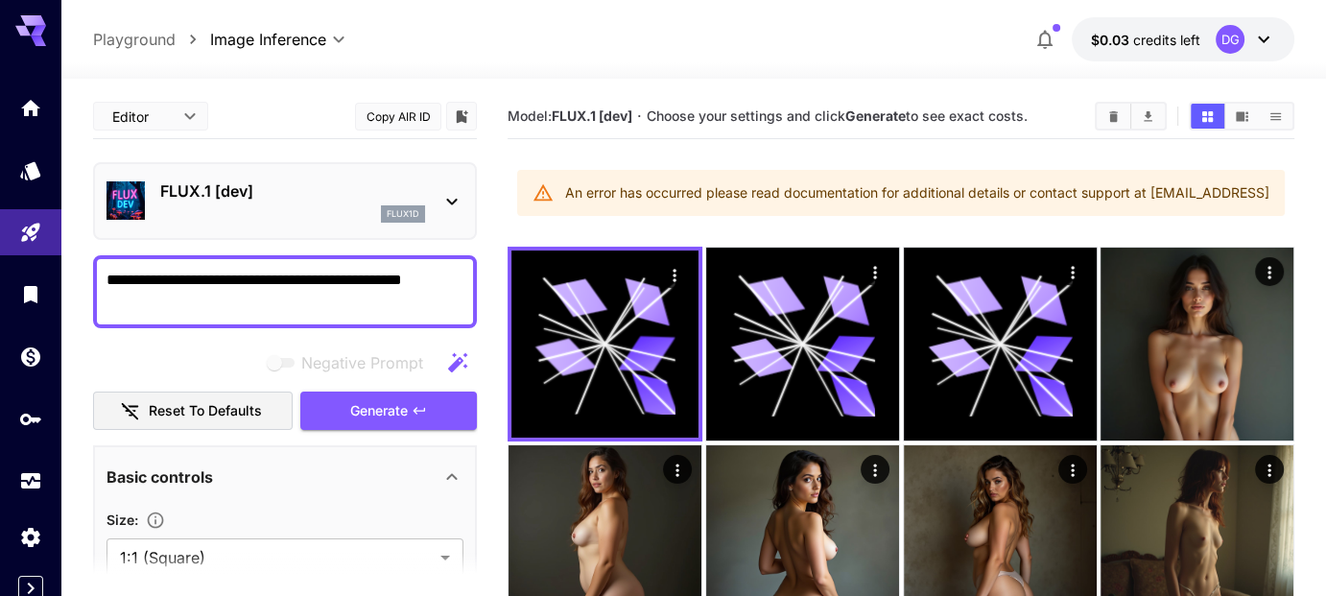
drag, startPoint x: 343, startPoint y: 275, endPoint x: 227, endPoint y: 275, distance: 115.1
click at [227, 275] on textarea "**********" at bounding box center [285, 292] width 358 height 46
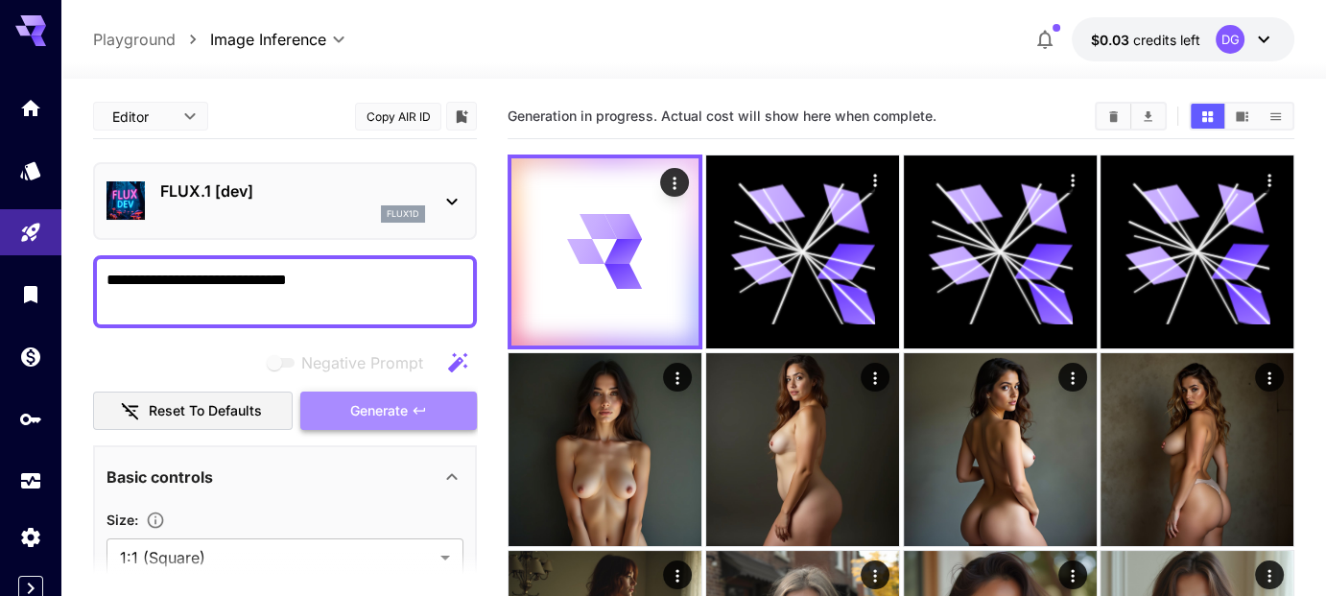
click at [350, 410] on span "Generate" at bounding box center [379, 411] width 58 height 24
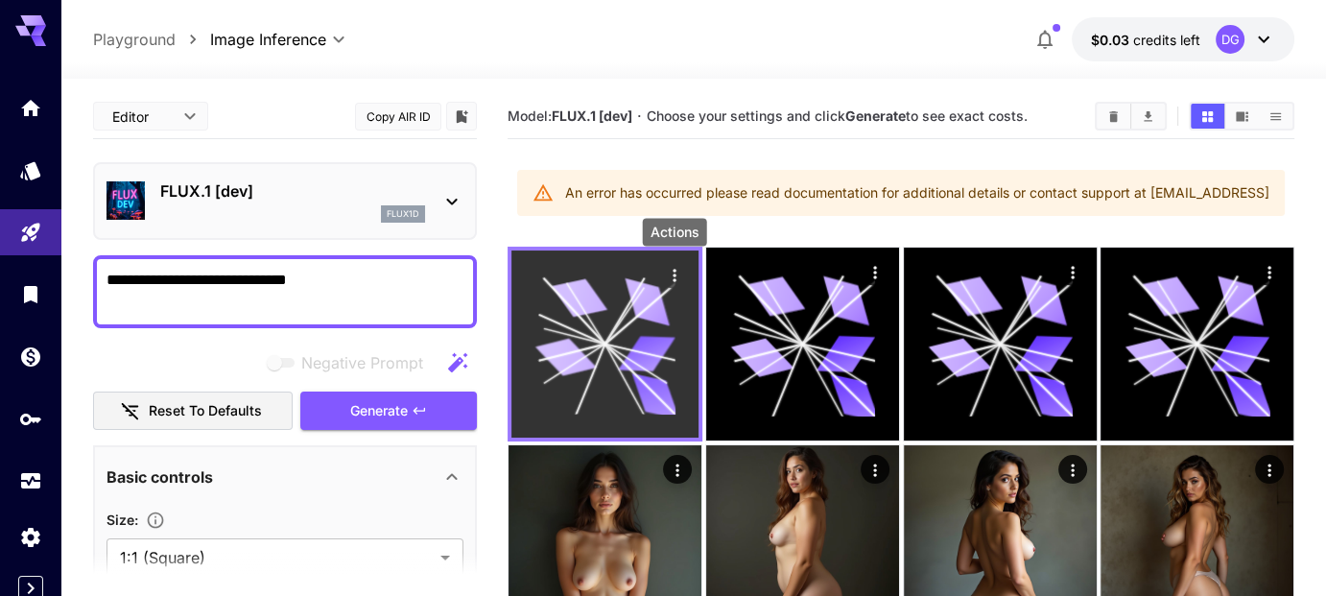
click at [673, 277] on icon "Actions" at bounding box center [674, 275] width 19 height 19
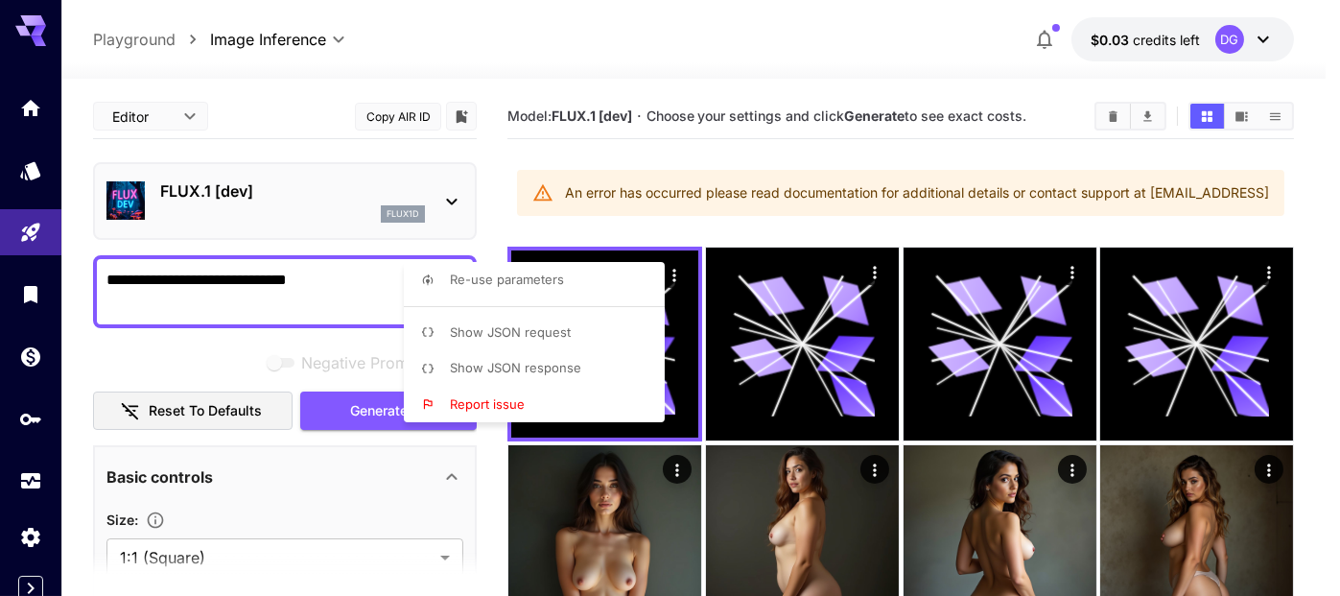
click at [830, 211] on div at bounding box center [670, 298] width 1340 height 596
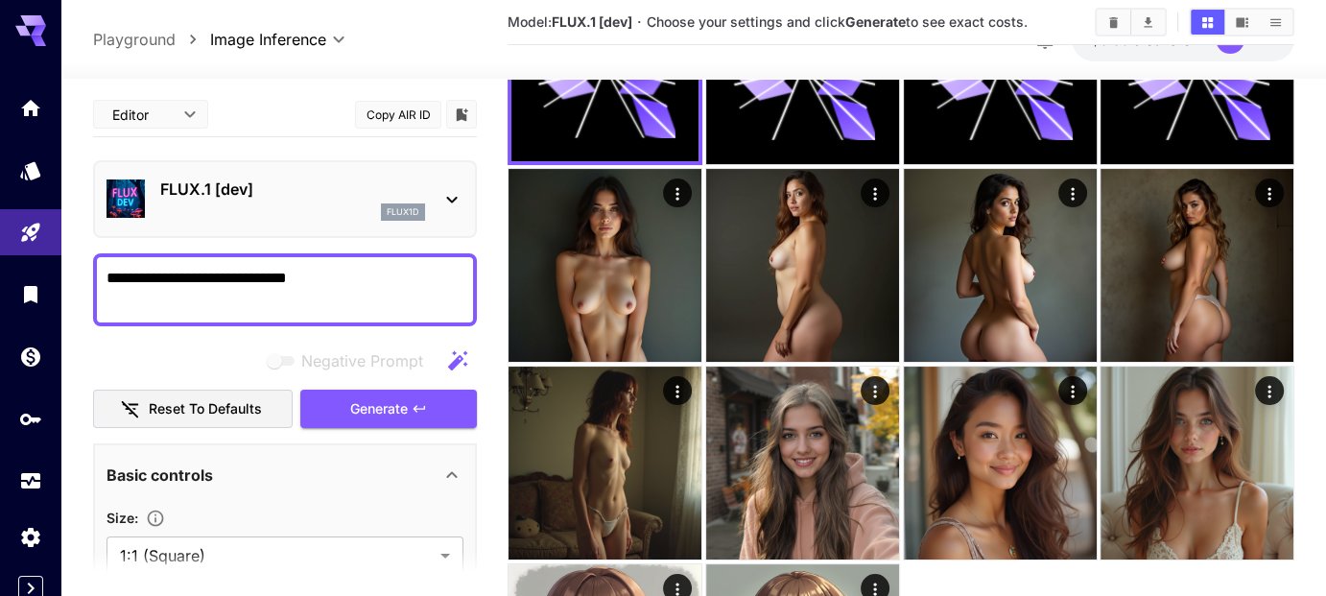
scroll to position [315, 0]
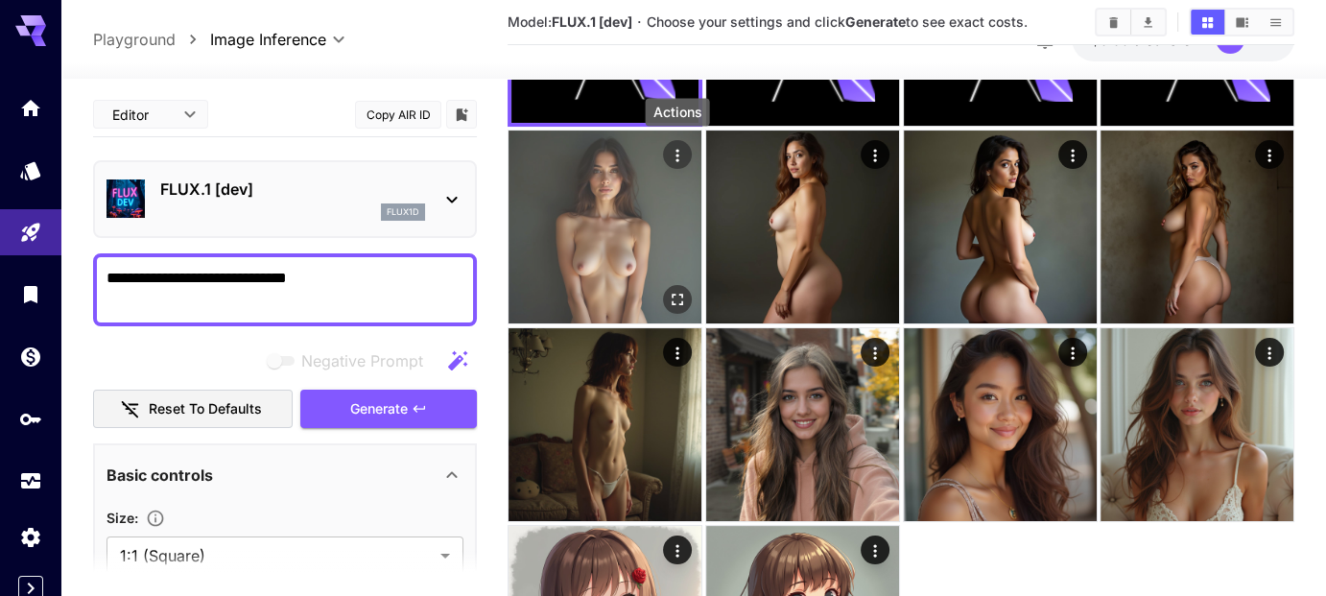
click at [670, 143] on div "Actions" at bounding box center [677, 154] width 19 height 23
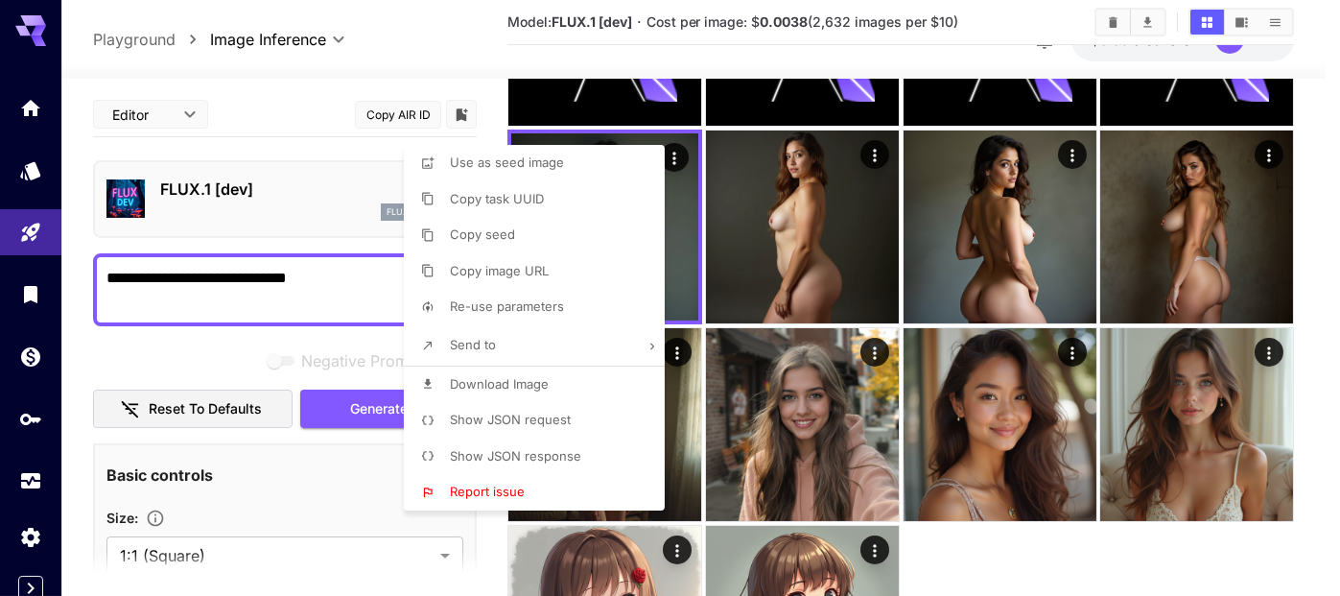
click at [1023, 555] on div at bounding box center [670, 298] width 1340 height 596
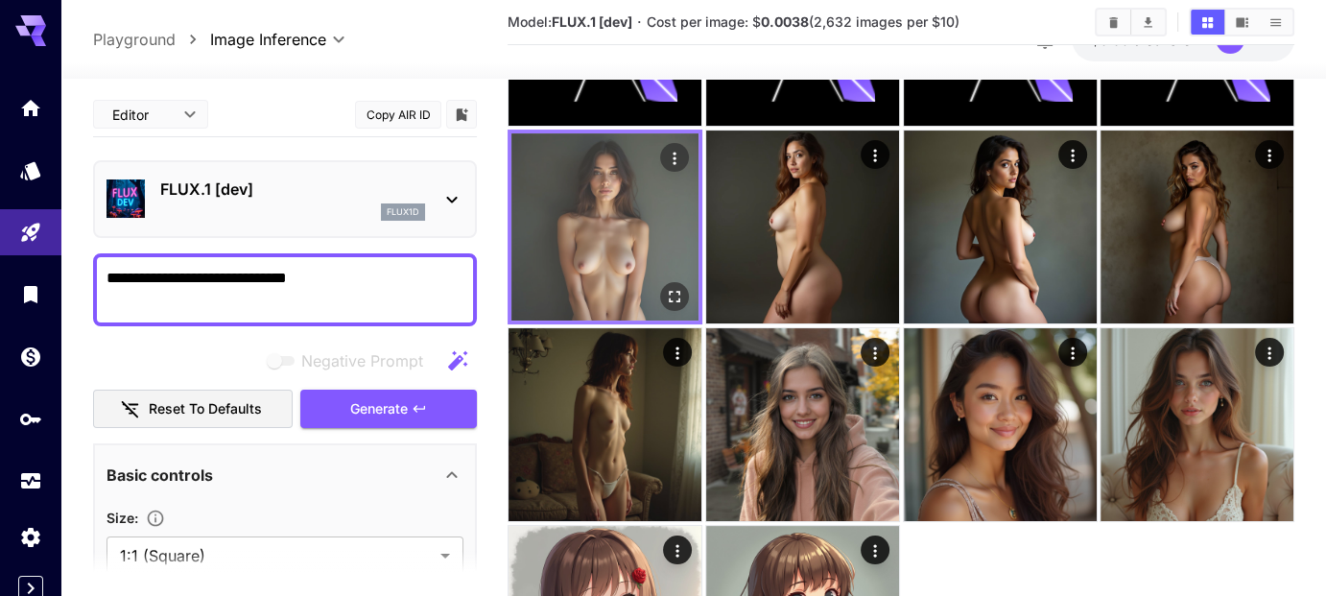
click at [622, 295] on img at bounding box center [604, 226] width 187 height 187
click at [666, 295] on icon "Open in fullscreen" at bounding box center [674, 295] width 19 height 19
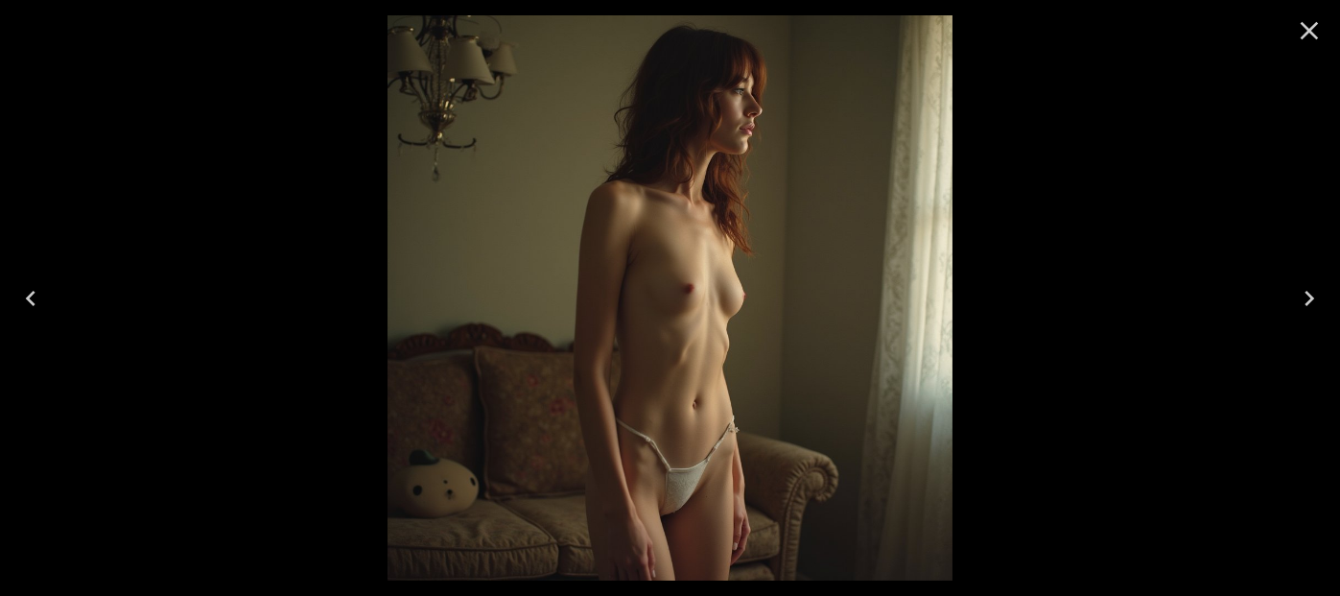
click at [1311, 34] on icon "Close" at bounding box center [1310, 31] width 18 height 18
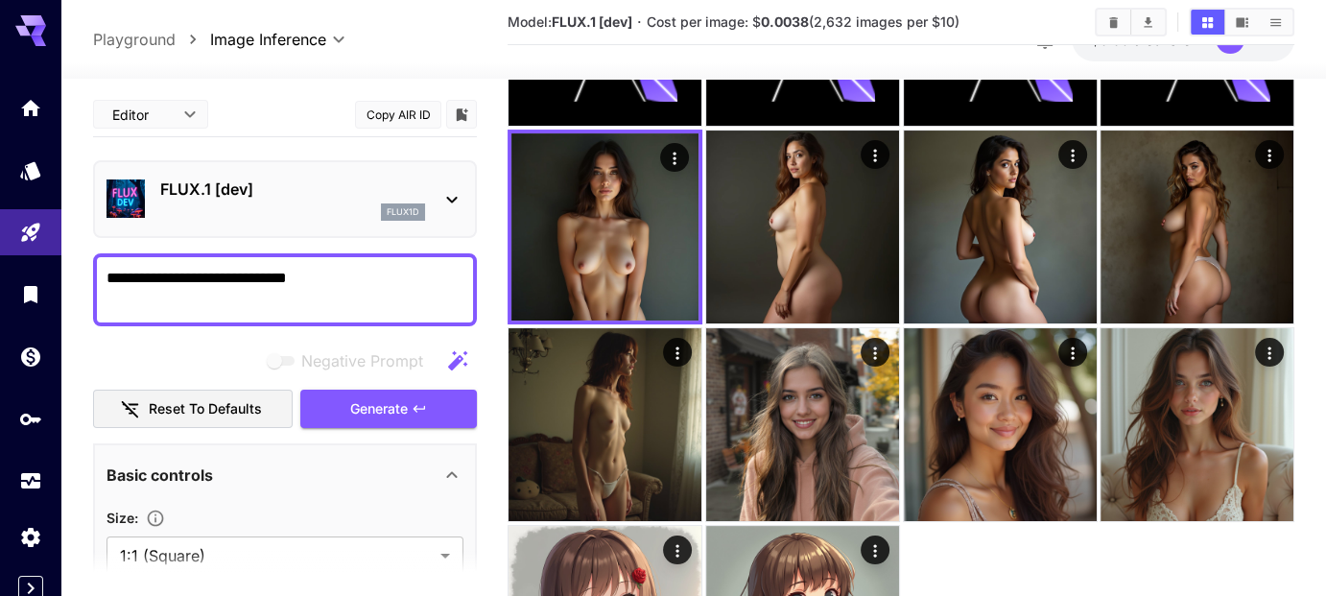
click at [137, 277] on textarea "**********" at bounding box center [285, 290] width 358 height 46
type textarea "**********"
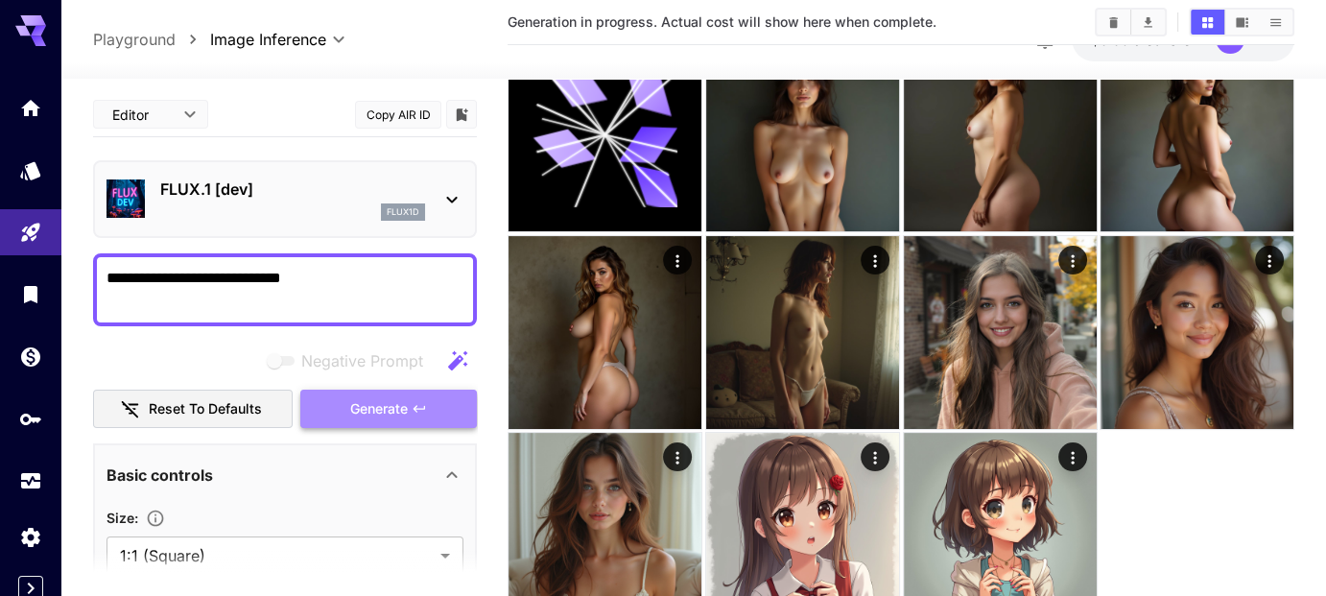
click at [435, 393] on button "Generate" at bounding box center [388, 409] width 177 height 39
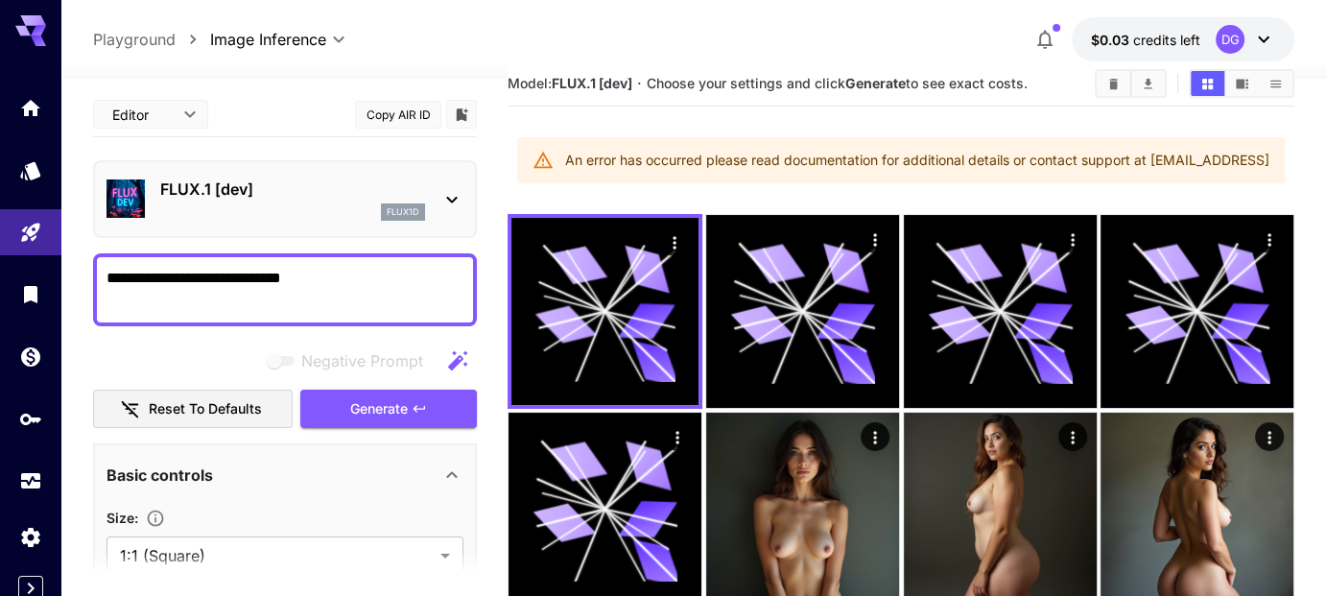
scroll to position [0, 0]
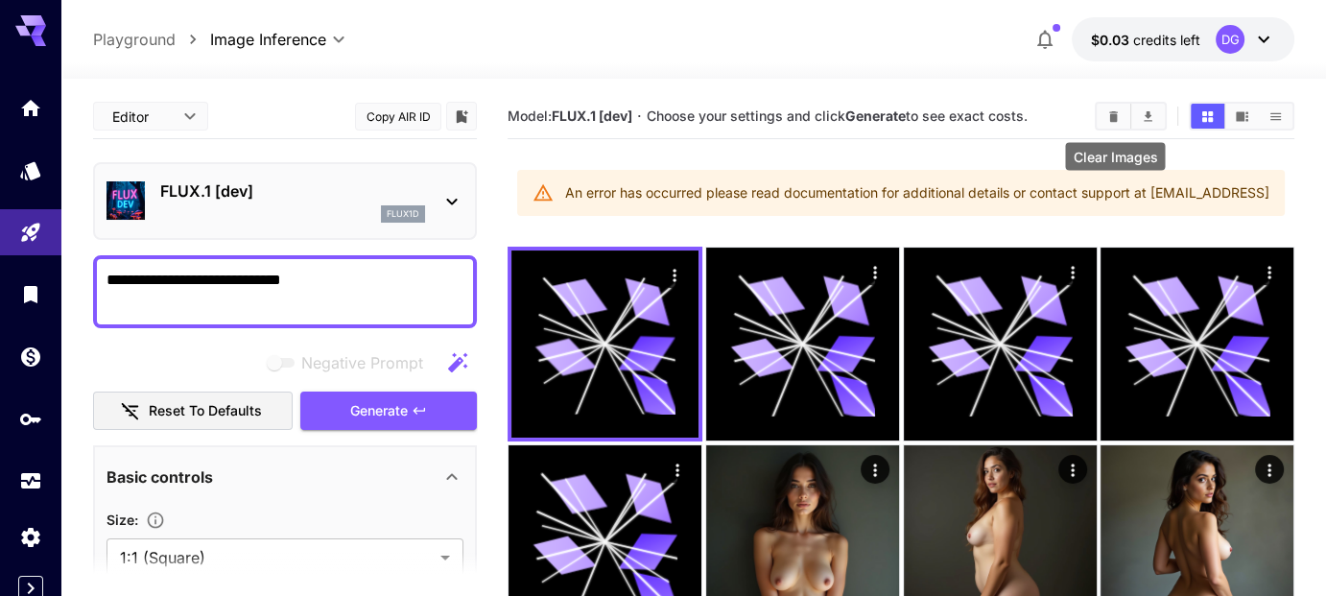
click at [1105, 123] on button "Clear Images" at bounding box center [1114, 116] width 34 height 25
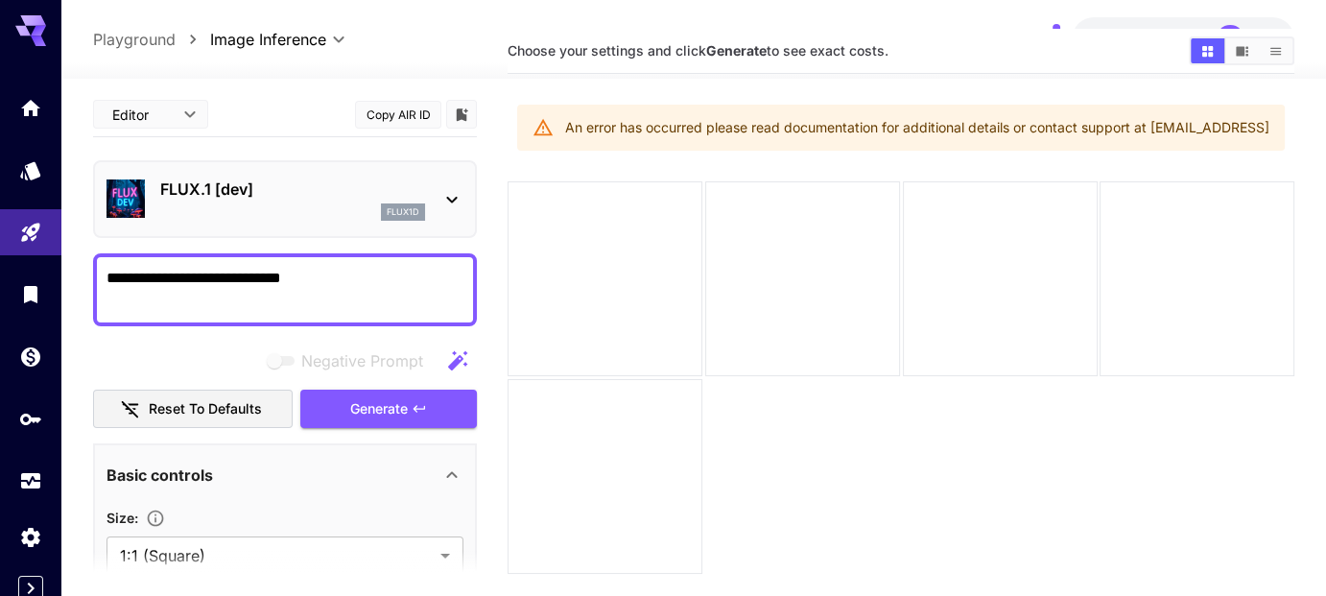
scroll to position [66, 0]
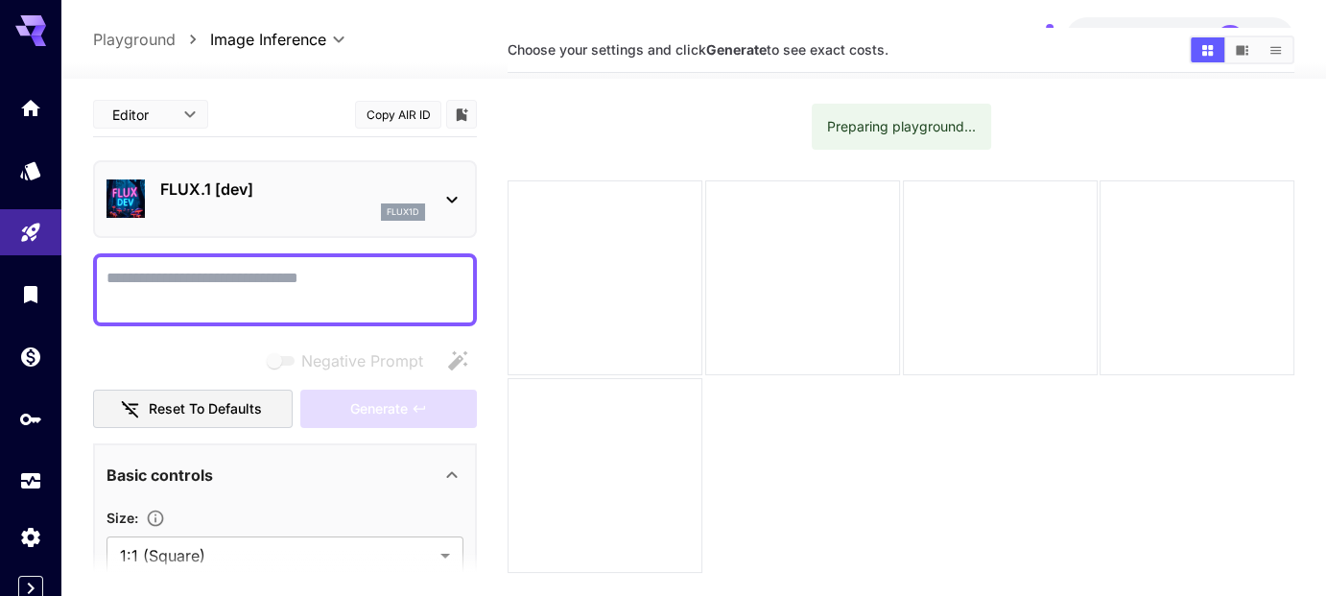
click at [304, 279] on textarea "Negative Prompt" at bounding box center [284, 290] width 357 height 46
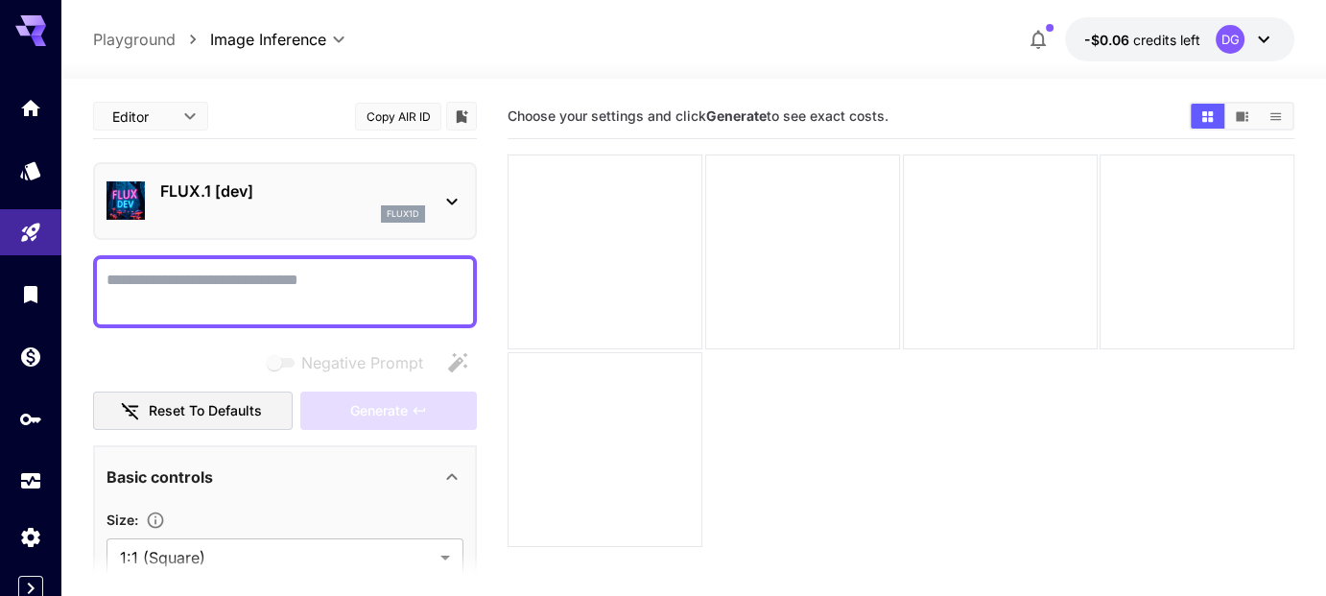
click at [1220, 48] on div "DG" at bounding box center [1230, 39] width 29 height 29
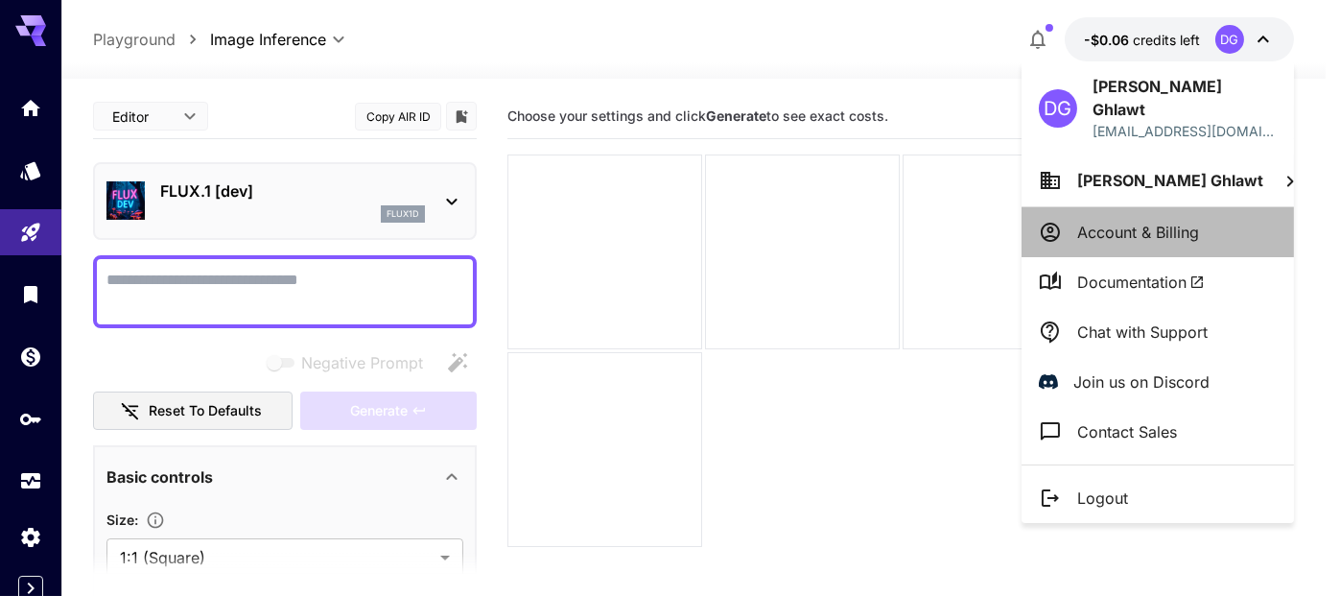
click at [1128, 221] on p "Account & Billing" at bounding box center [1138, 232] width 122 height 23
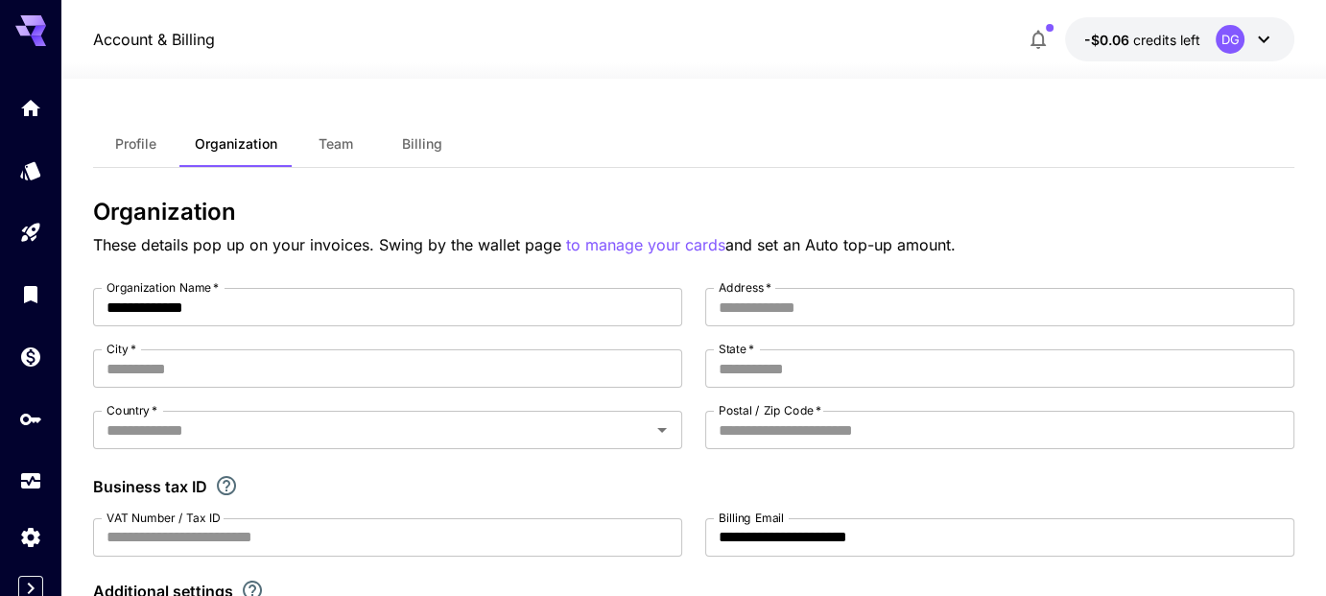
click at [412, 131] on button "Billing" at bounding box center [422, 144] width 86 height 46
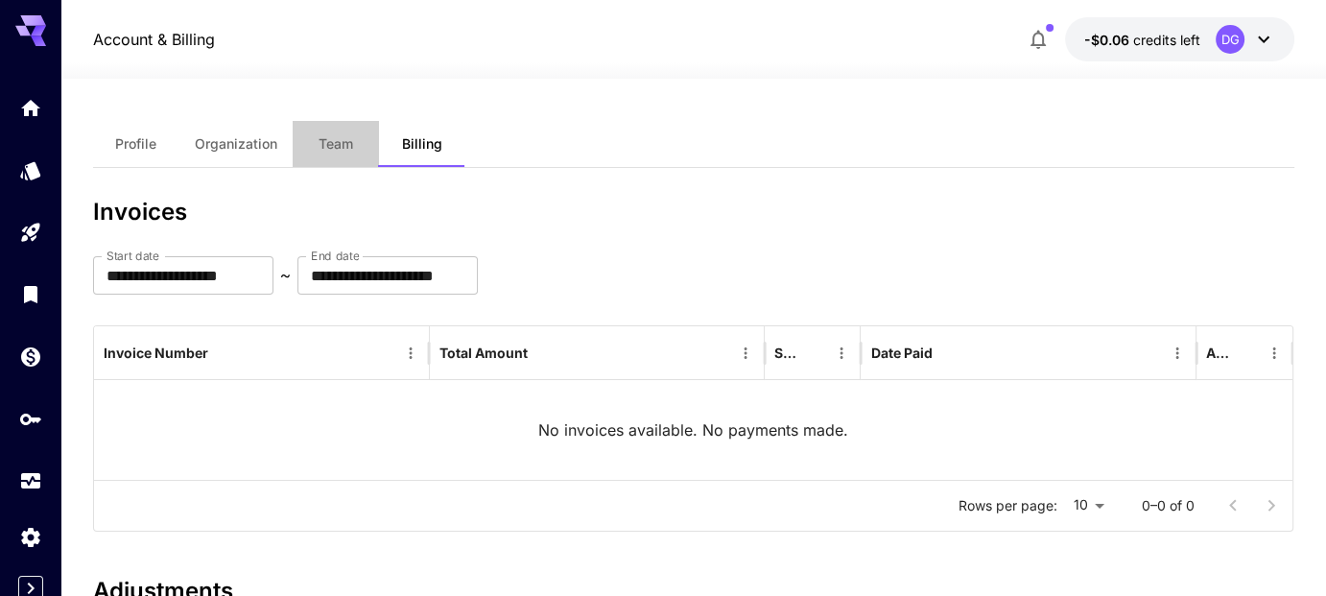
click at [353, 141] on button "Team" at bounding box center [336, 144] width 86 height 46
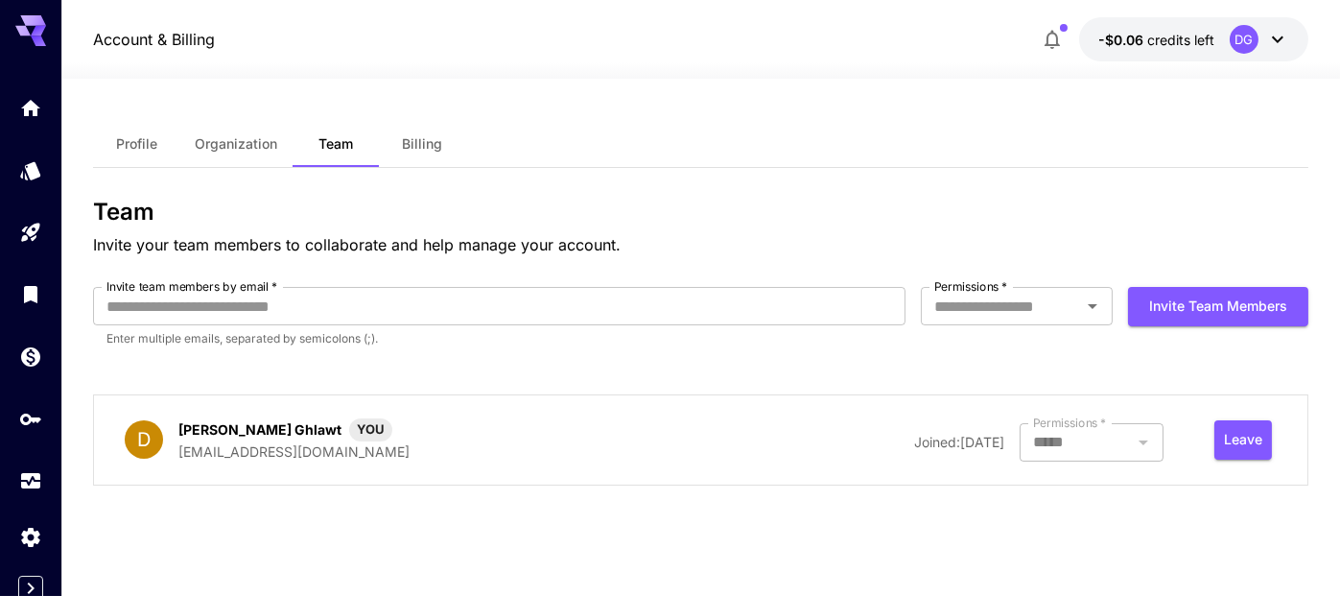
click at [147, 168] on div "Profile Organization Team Billing Team Invite your team members to collaborate …" at bounding box center [700, 337] width 1215 height 433
click at [147, 154] on button "Profile" at bounding box center [136, 144] width 86 height 46
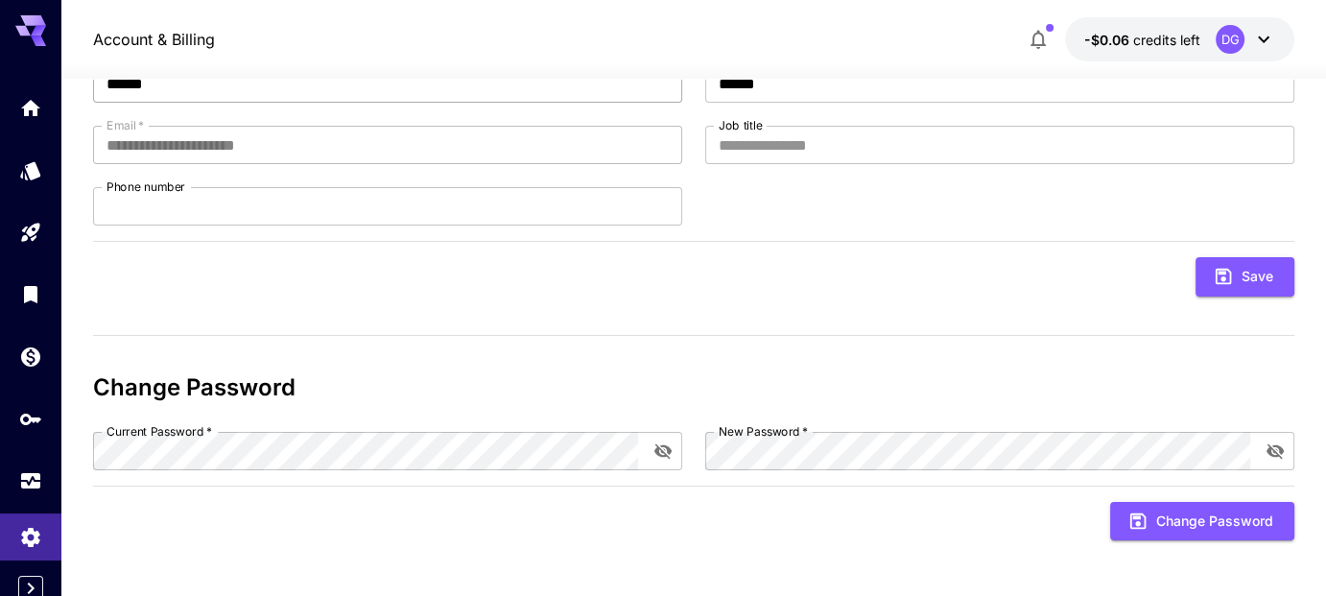
scroll to position [192, 0]
click at [39, 139] on div at bounding box center [30, 293] width 61 height 419
click at [36, 130] on link at bounding box center [30, 107] width 61 height 47
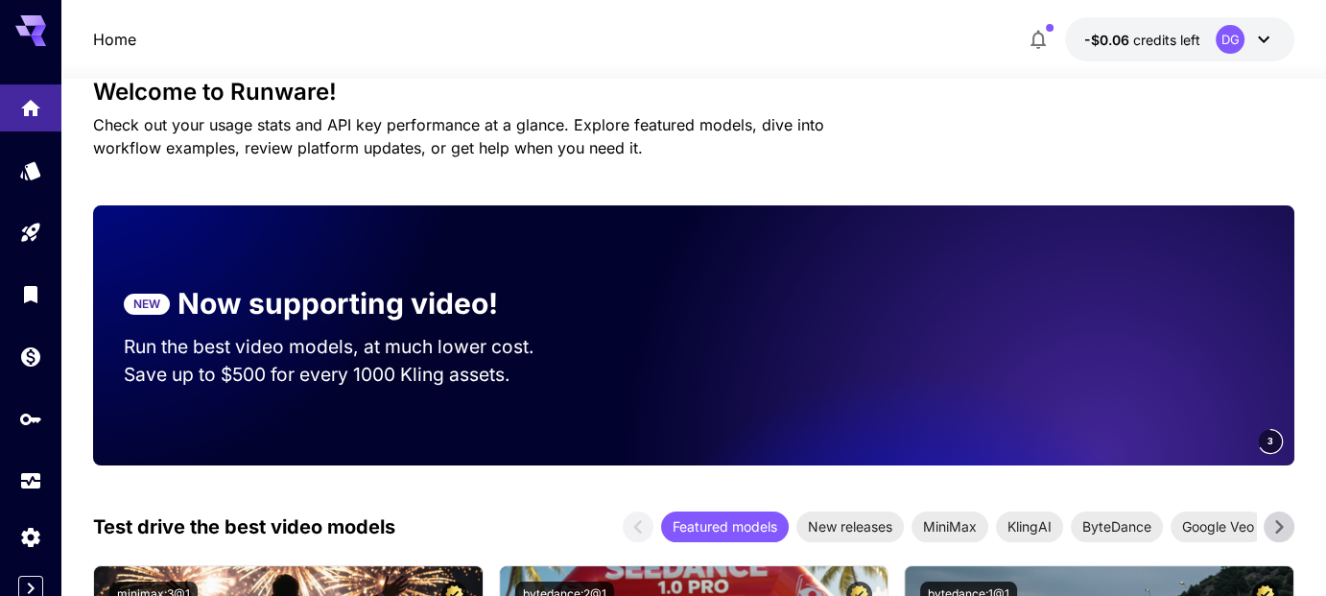
scroll to position [105, 0]
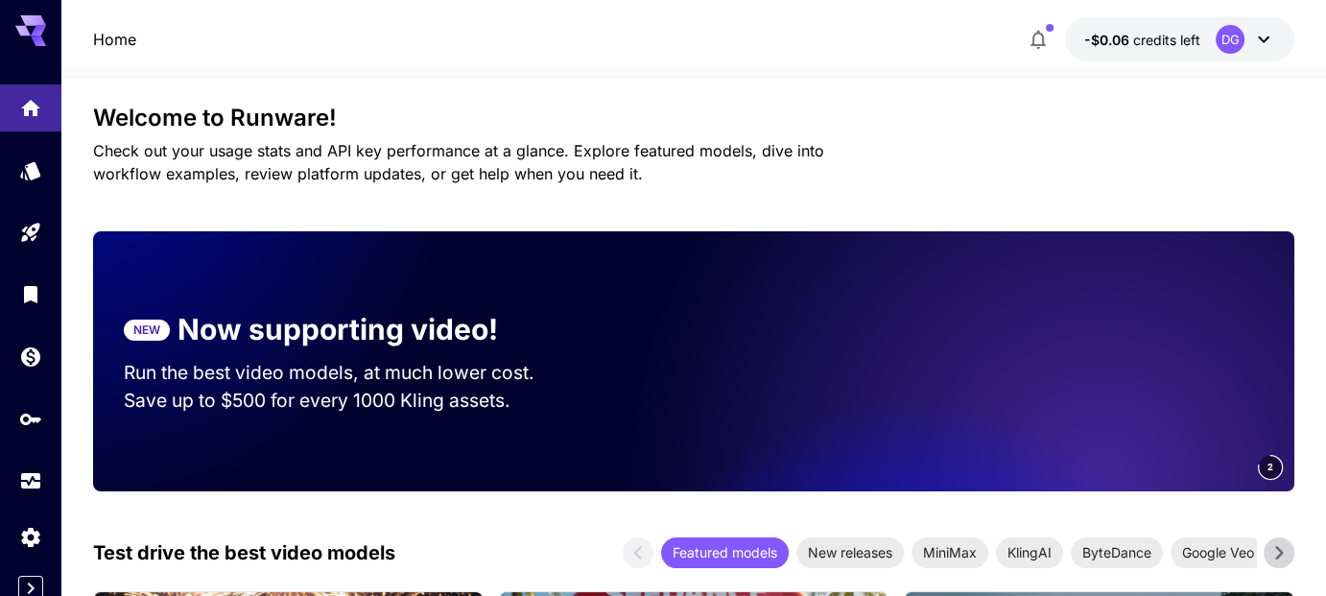
click at [45, 42] on icon at bounding box center [30, 30] width 31 height 31
click at [36, 32] on icon at bounding box center [38, 31] width 15 height 11
click at [38, 475] on icon "Usage" at bounding box center [32, 472] width 19 height 10
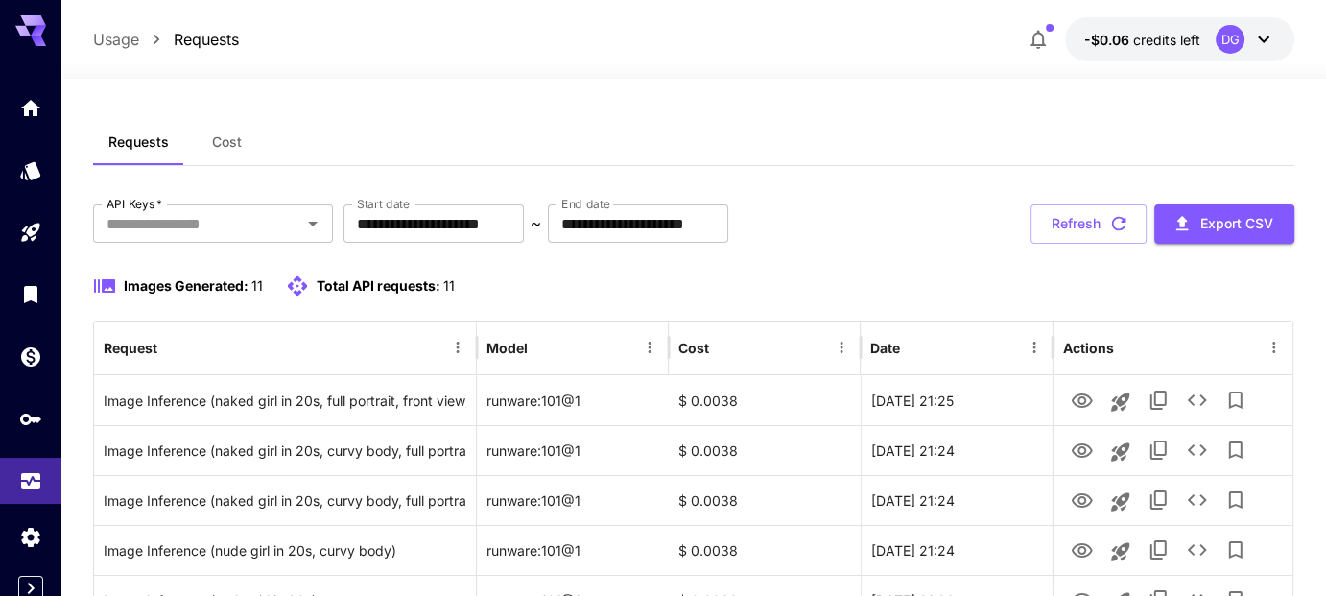
scroll to position [5, 0]
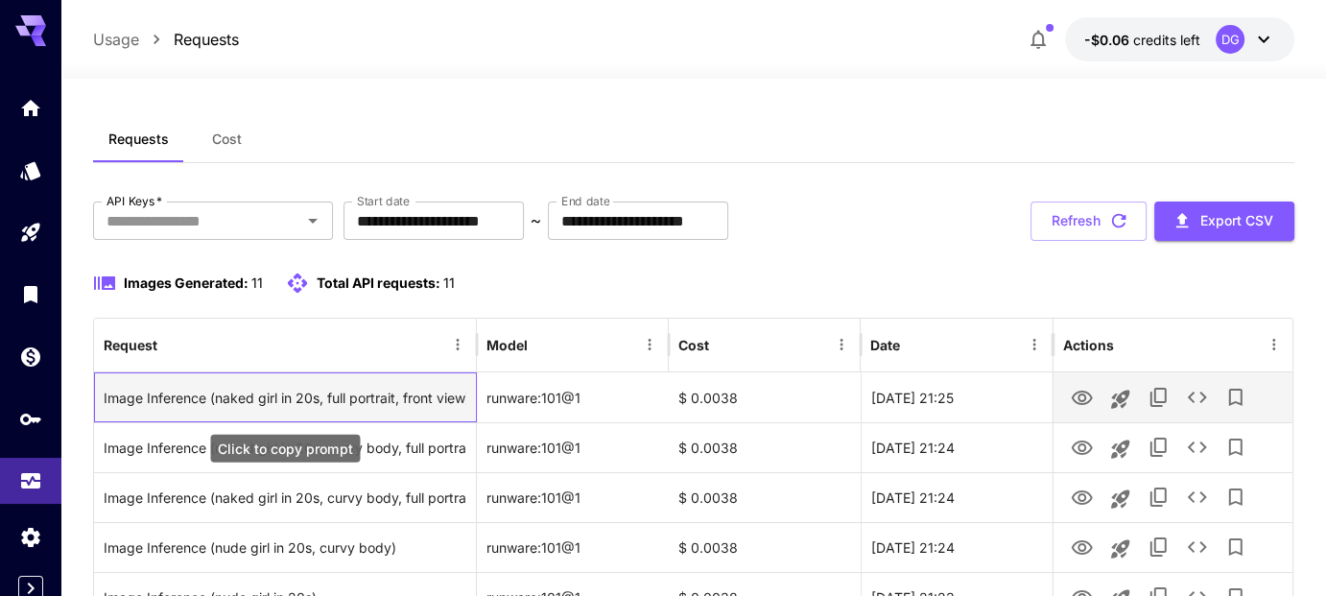
click at [240, 402] on div "Image Inference (naked girl in 20s, full portrait, front view)" at bounding box center [285, 397] width 363 height 49
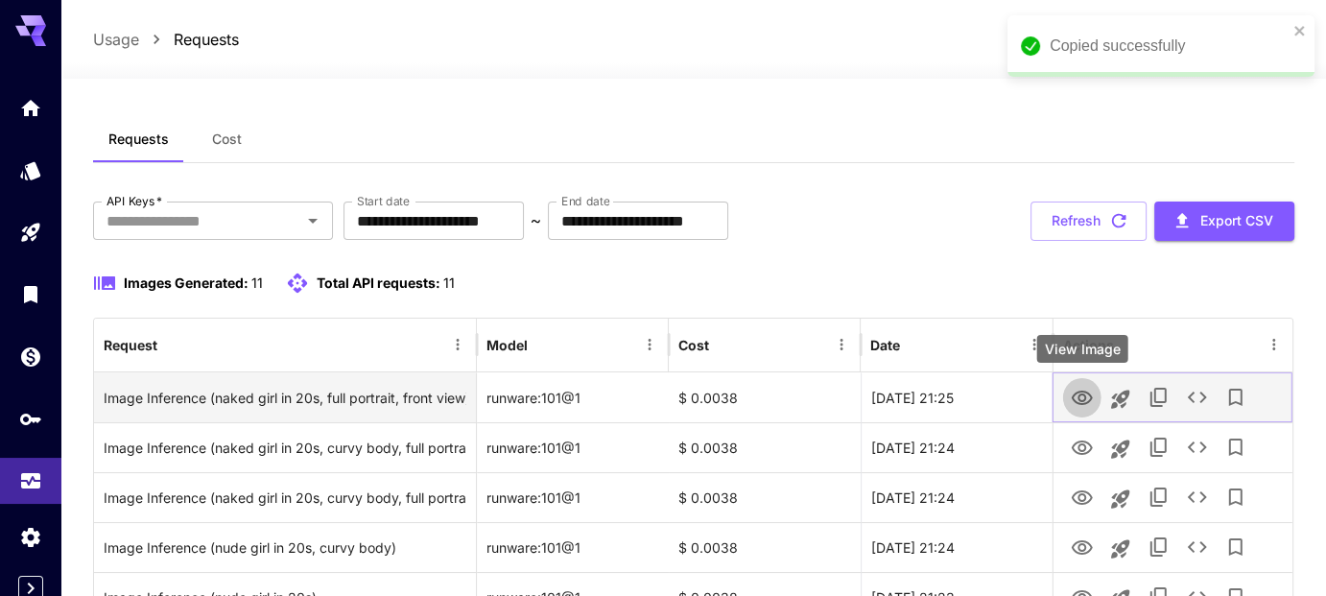
click at [1086, 387] on icon "View Image" at bounding box center [1082, 398] width 23 height 23
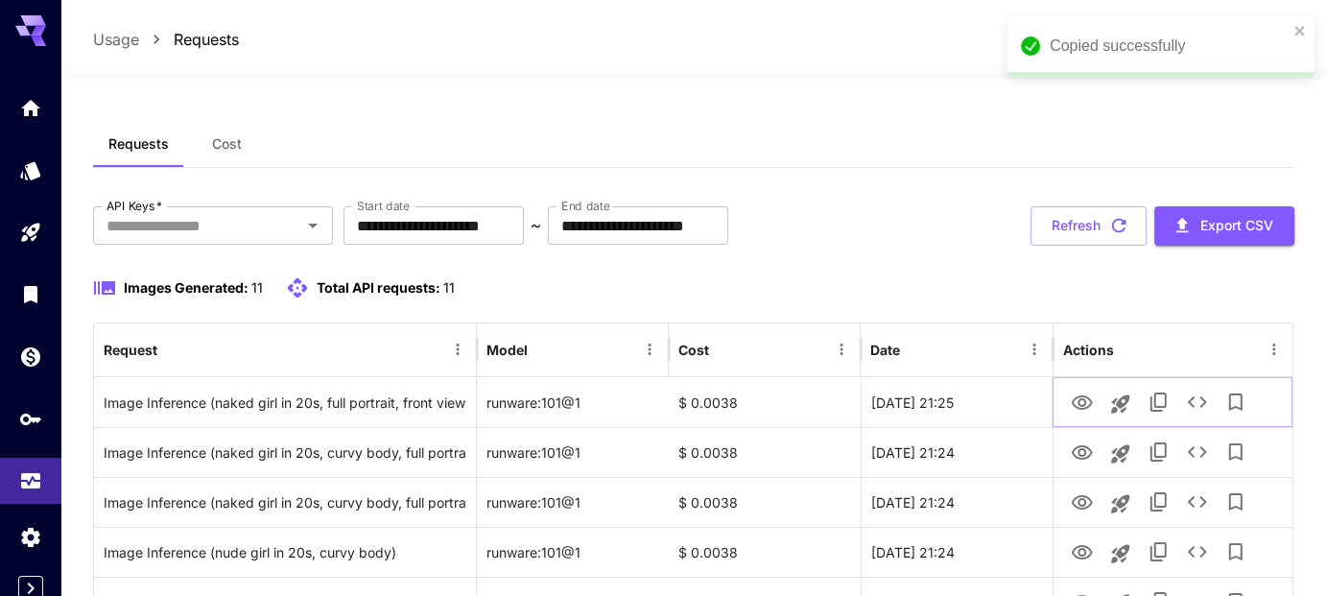
scroll to position [0, 0]
click at [1093, 219] on button "Refresh" at bounding box center [1088, 225] width 116 height 39
click at [236, 148] on span "Cost" at bounding box center [227, 143] width 30 height 17
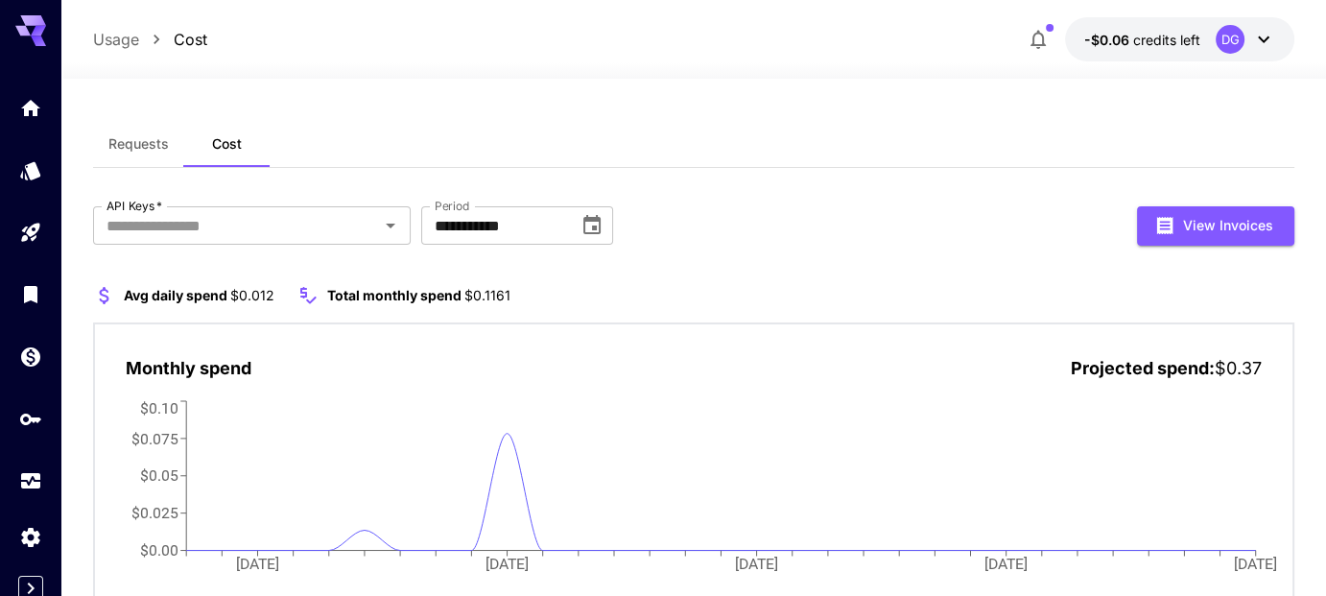
scroll to position [81, 0]
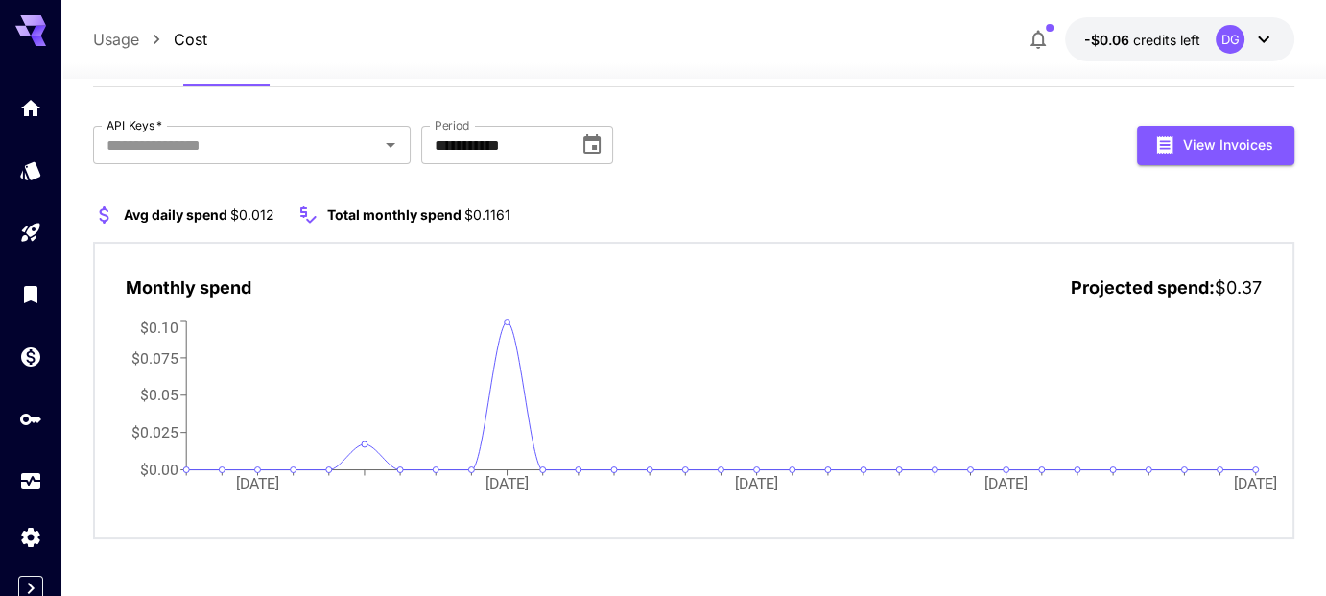
click at [39, 28] on icon at bounding box center [38, 31] width 15 height 11
drag, startPoint x: 272, startPoint y: 211, endPoint x: 251, endPoint y: 214, distance: 21.3
click at [251, 214] on span "$0.012" at bounding box center [252, 214] width 44 height 16
click at [282, 232] on div "Avg daily spend $0.012 Total monthly spend $0.1161 Monthly spend Projected spen…" at bounding box center [693, 371] width 1201 height 337
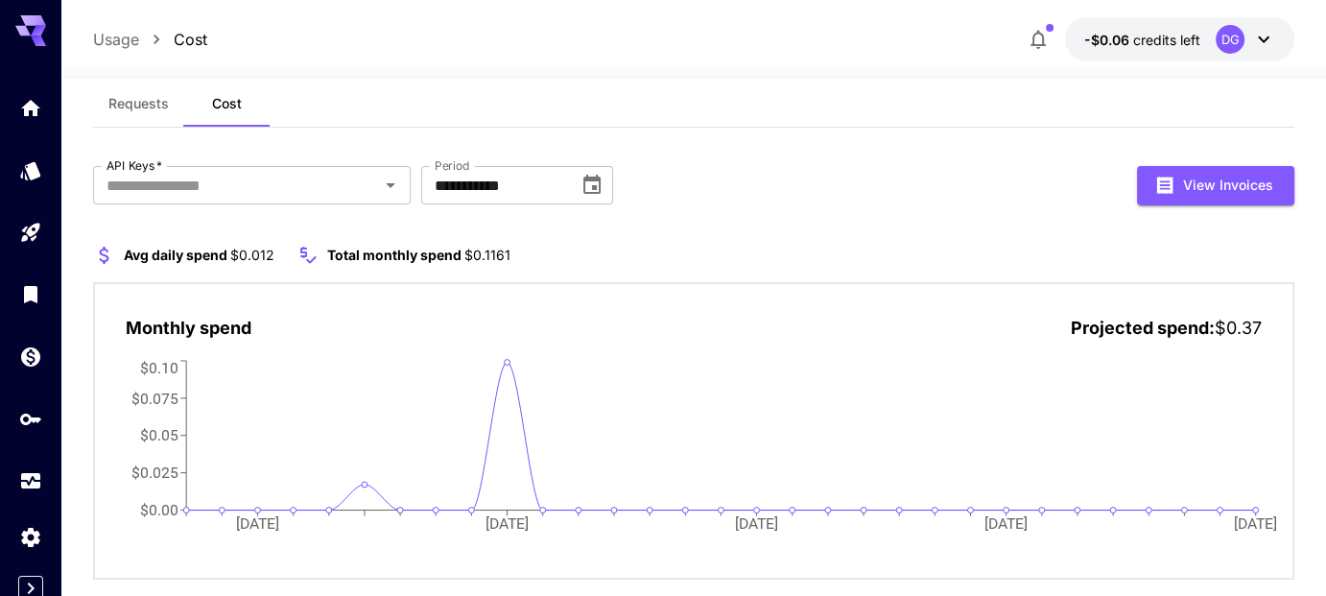
scroll to position [0, 0]
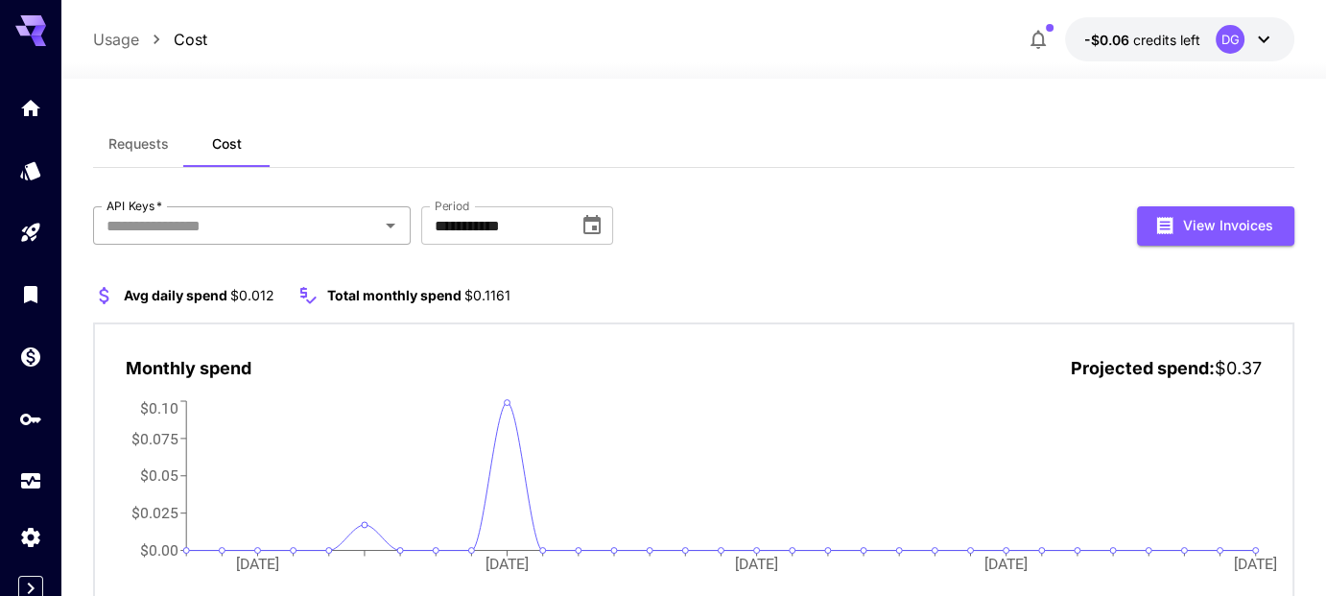
click at [224, 241] on div "API Keys   *" at bounding box center [252, 225] width 318 height 38
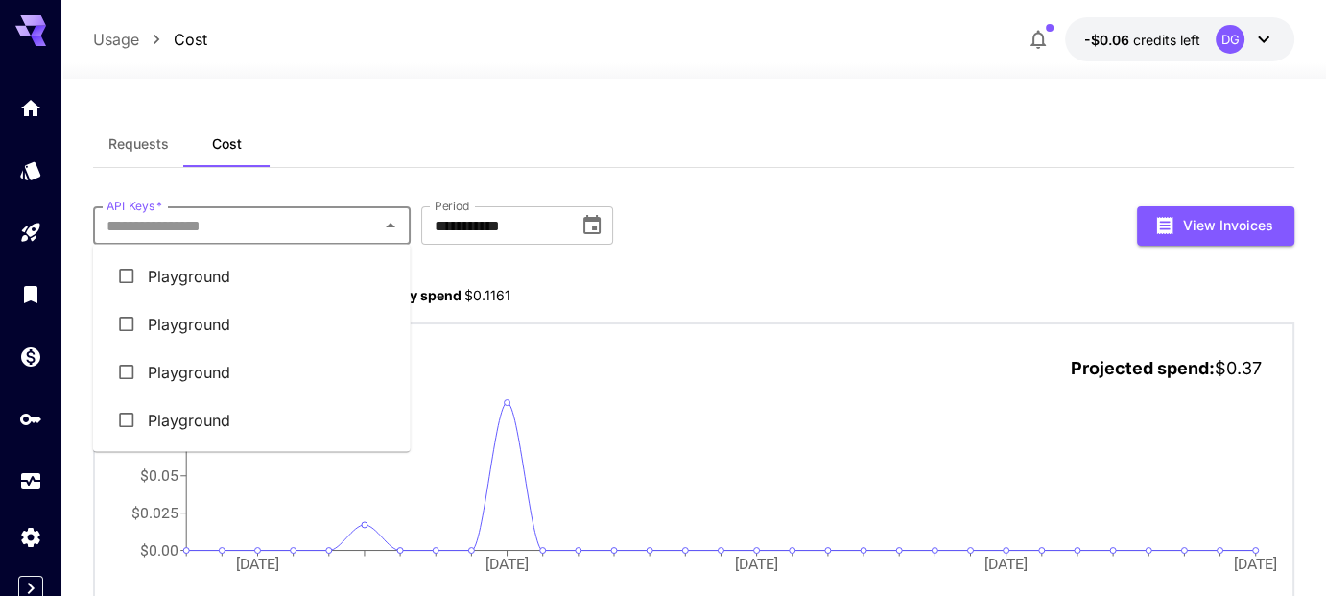
click at [278, 199] on div "**********" at bounding box center [693, 378] width 1201 height 514
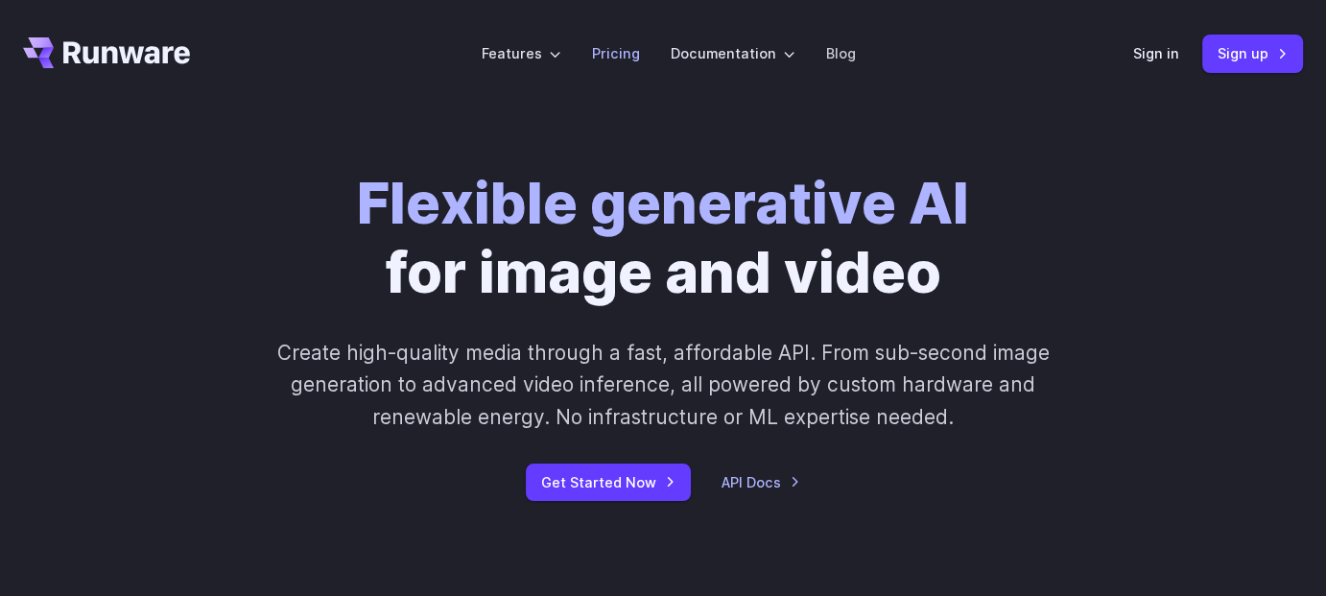
click at [607, 50] on link "Pricing" at bounding box center [616, 53] width 48 height 22
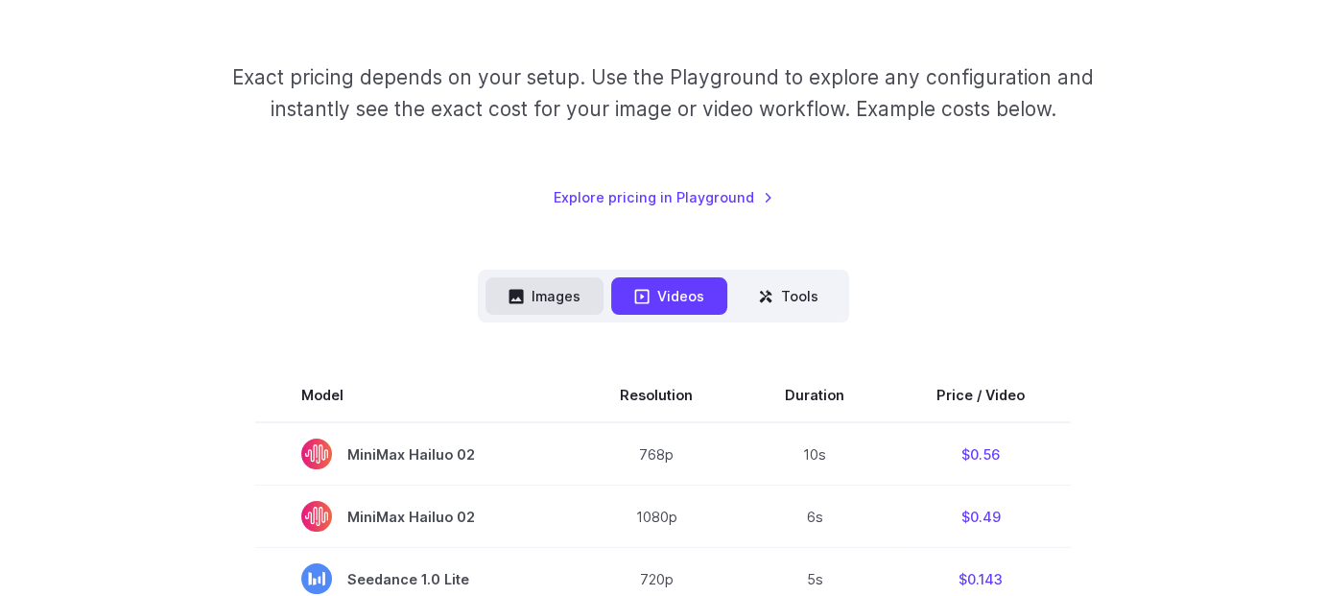
scroll to position [437, 0]
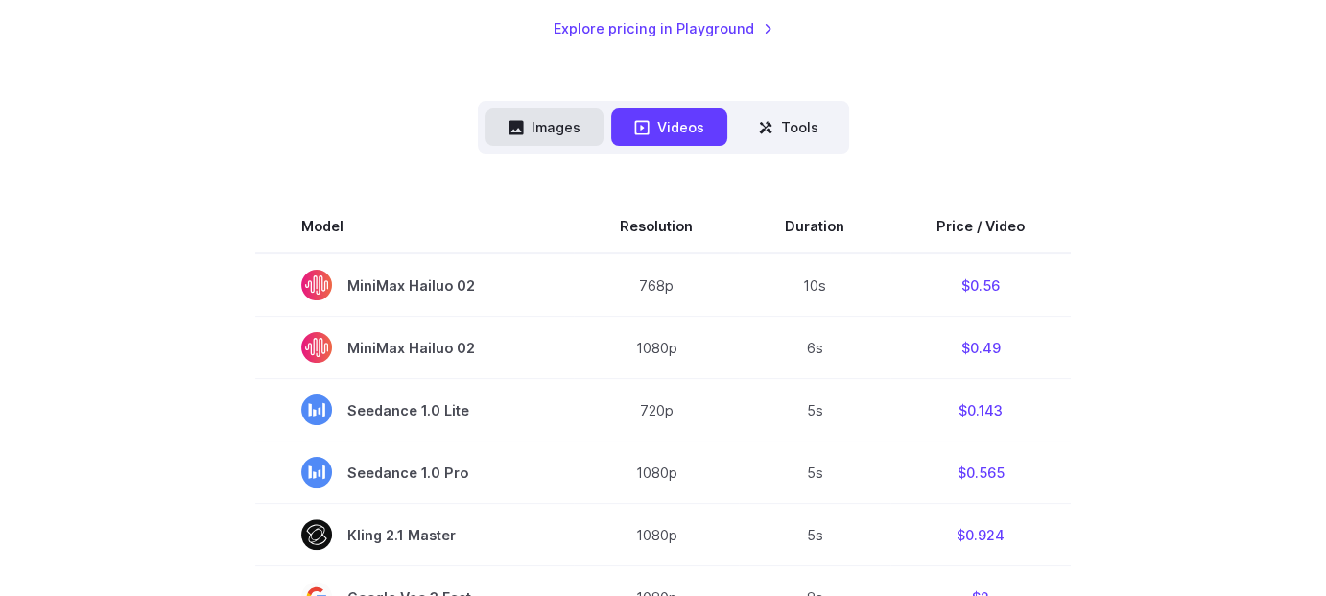
click at [574, 137] on button "Images" at bounding box center [544, 126] width 118 height 37
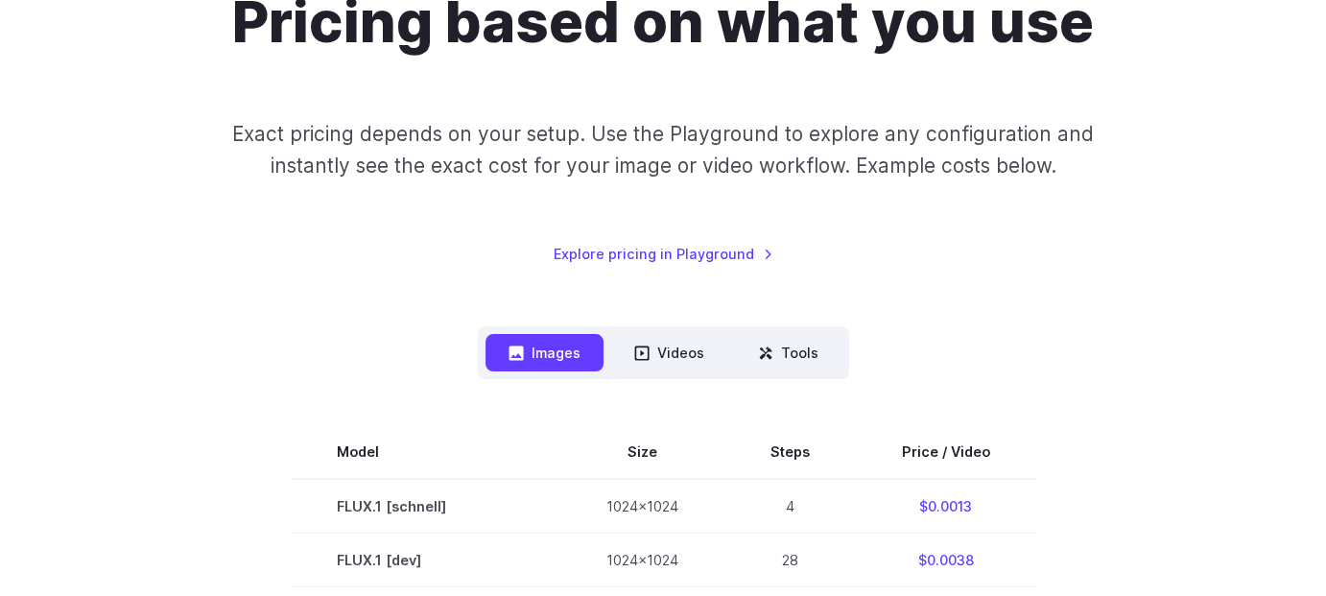
scroll to position [215, 0]
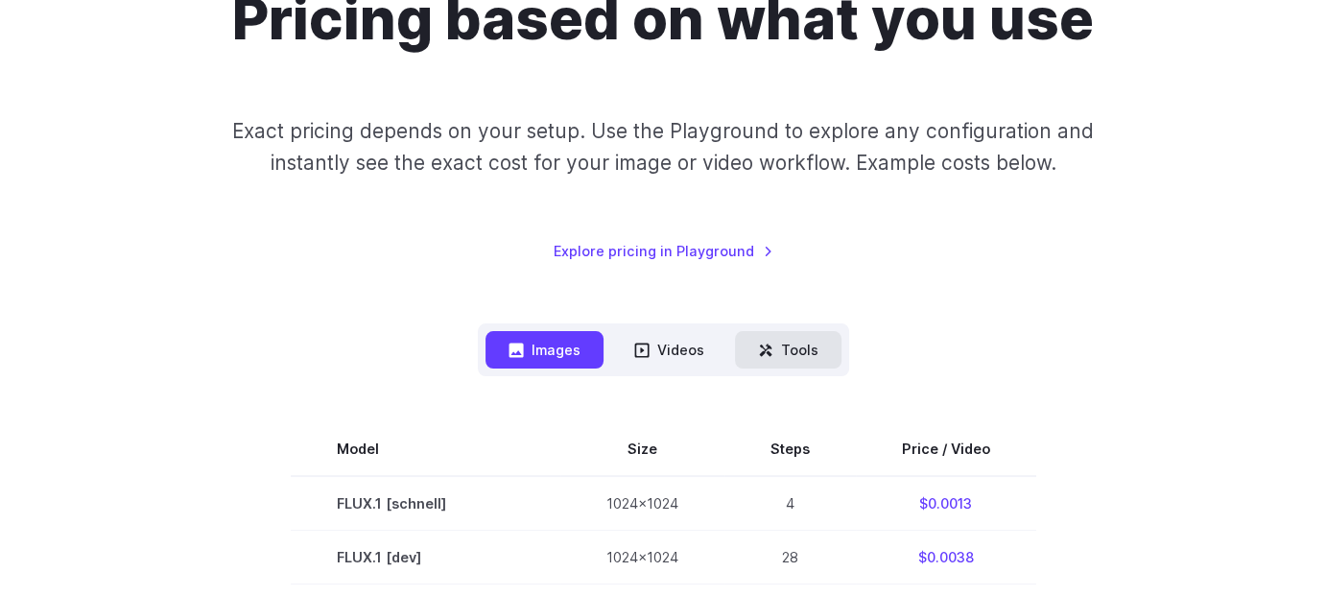
click at [815, 364] on button "Tools" at bounding box center [788, 349] width 106 height 37
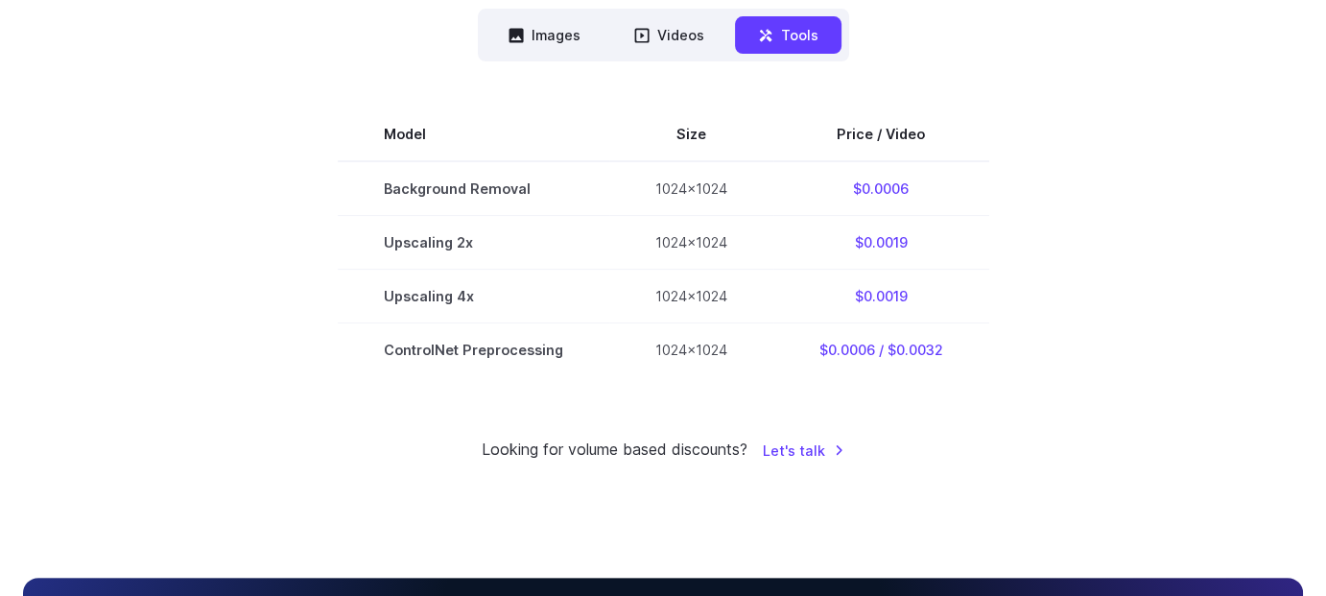
scroll to position [530, 0]
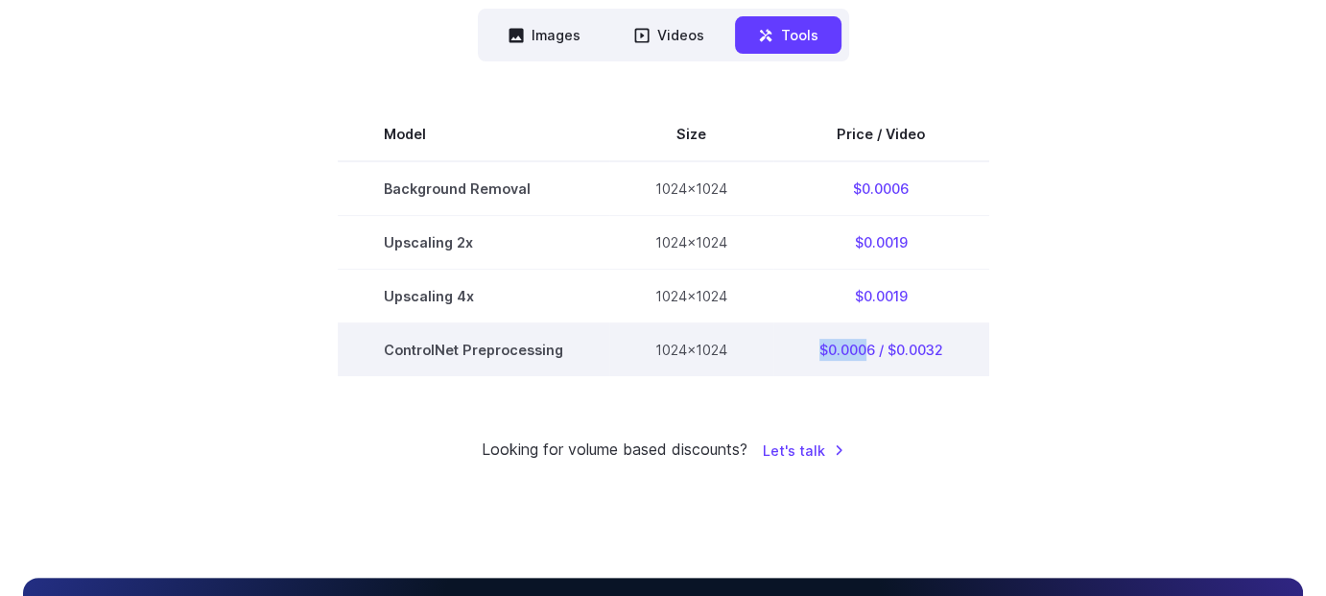
drag, startPoint x: 812, startPoint y: 347, endPoint x: 867, endPoint y: 366, distance: 58.6
click at [867, 366] on td "$0.0006 / $0.0032" at bounding box center [881, 350] width 216 height 54
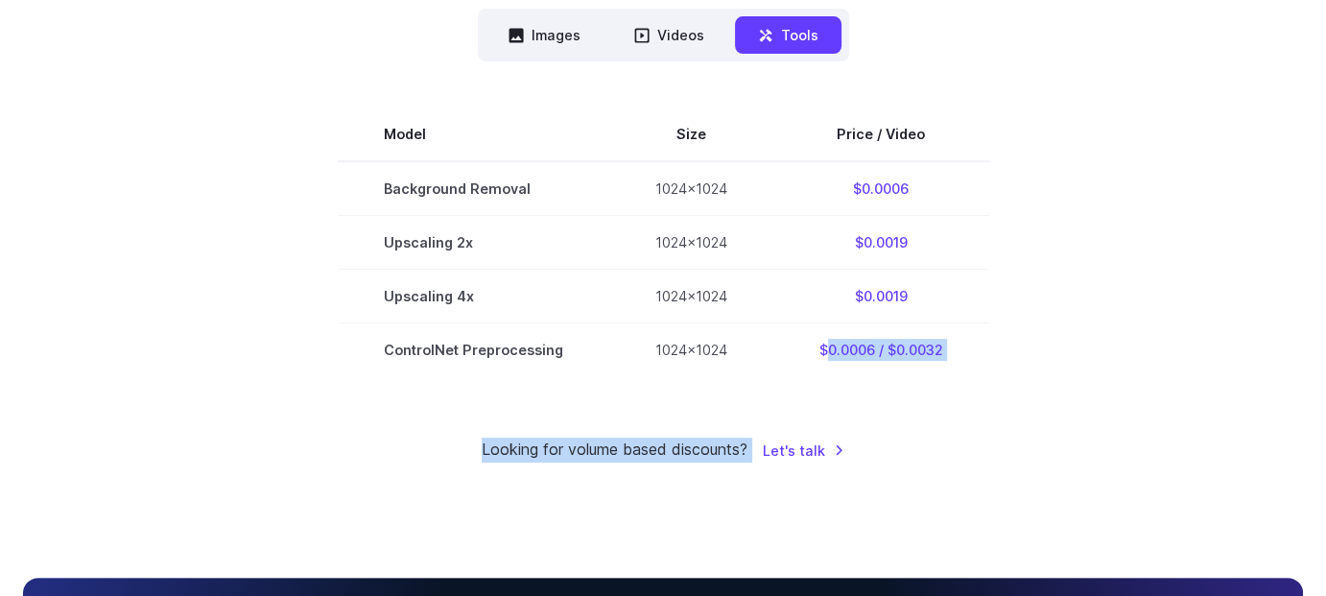
drag, startPoint x: 824, startPoint y: 347, endPoint x: 945, endPoint y: 460, distance: 165.0
click at [945, 460] on div "Pricing based on what you use Exact pricing depends on your setup. Use the Play…" at bounding box center [663, 66] width 1280 height 792
click at [1054, 469] on div "Pricing based on what you use Exact pricing depends on your setup. Use the Play…" at bounding box center [663, 66] width 1326 height 977
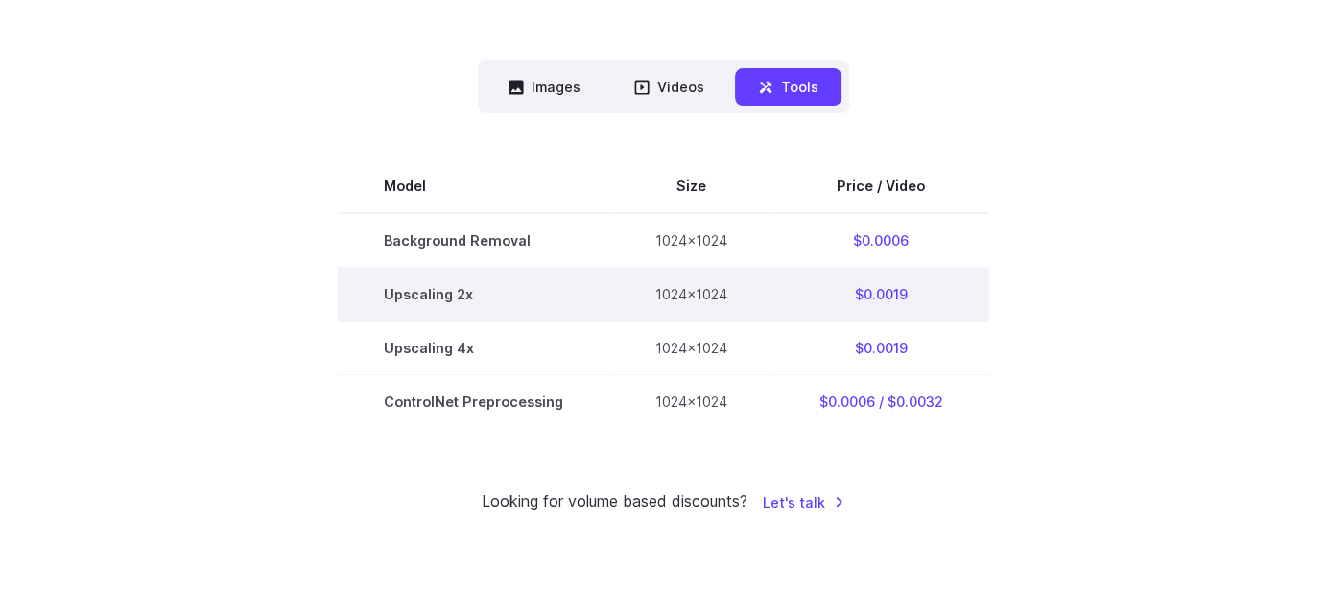
scroll to position [476, 0]
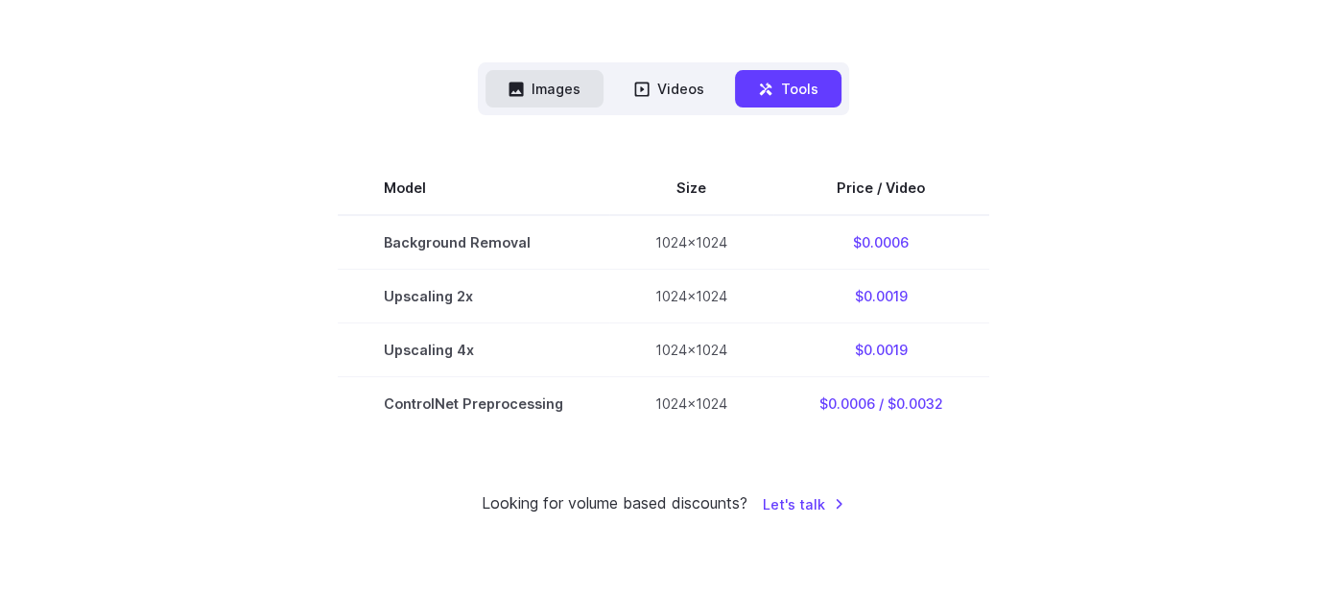
click at [487, 96] on button "Images" at bounding box center [544, 88] width 118 height 37
